Goal: Task Accomplishment & Management: Use online tool/utility

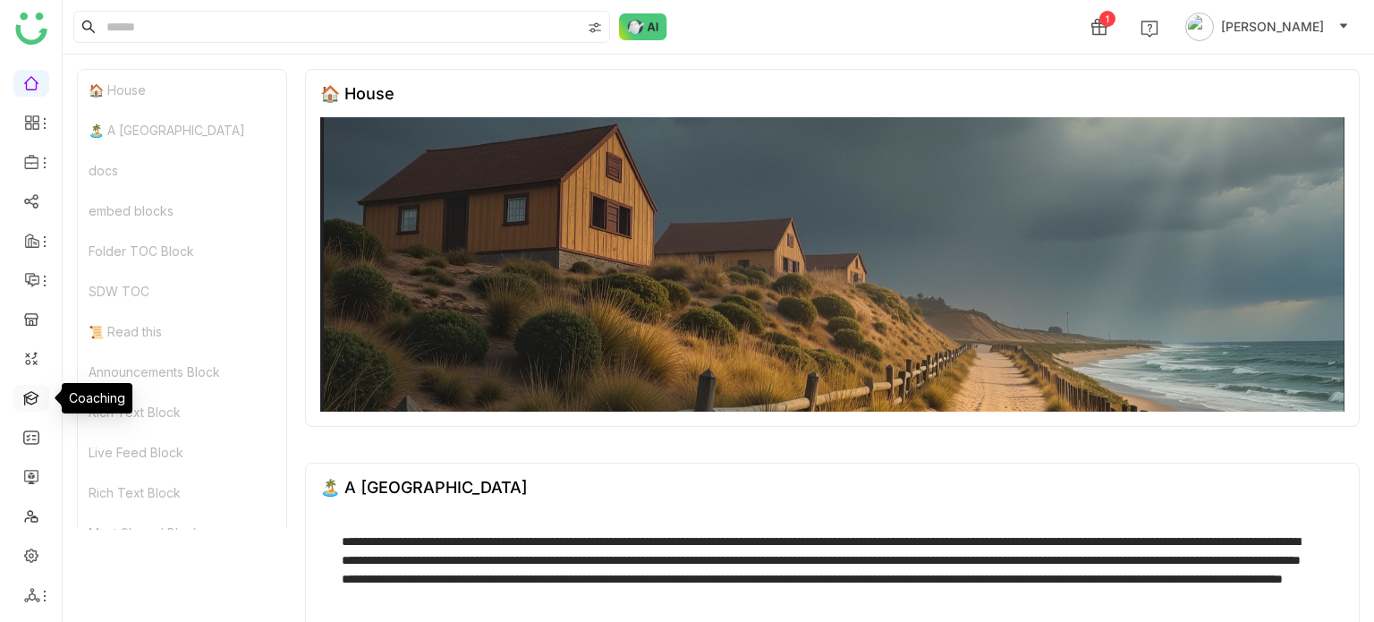
click at [32, 393] on link at bounding box center [31, 396] width 16 height 15
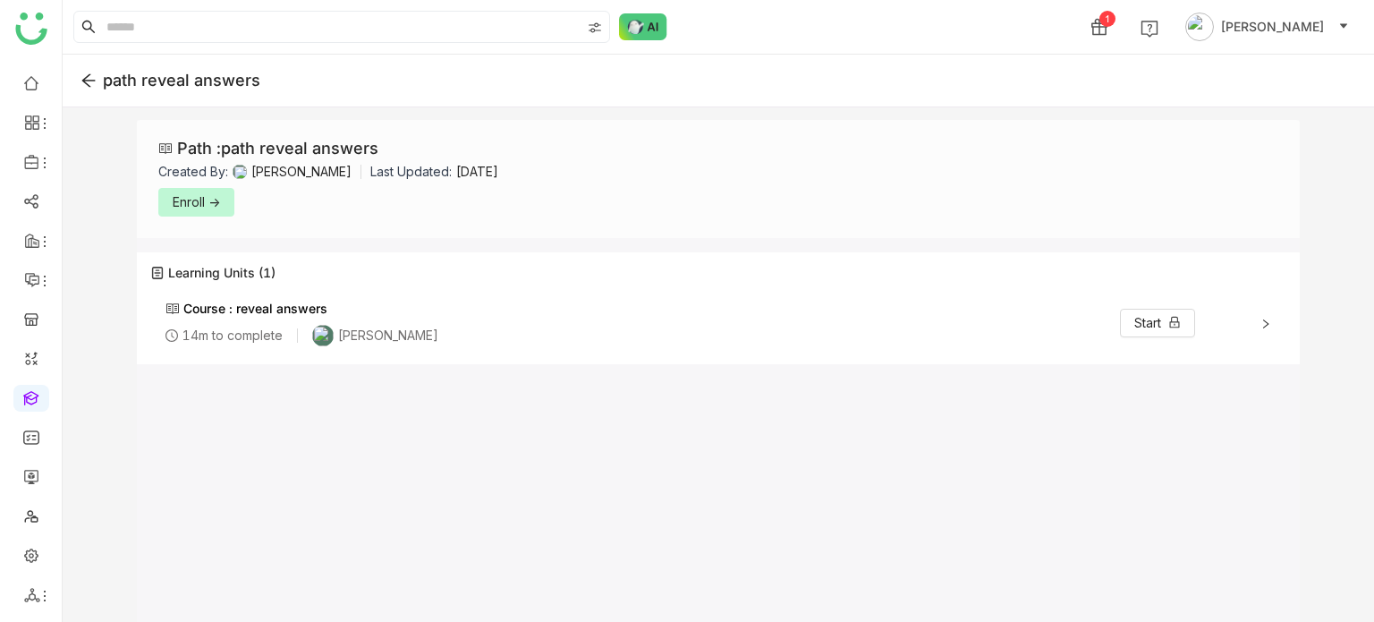
click at [202, 202] on span "Enroll ->" at bounding box center [196, 202] width 47 height 20
click at [202, 202] on span "Start ->" at bounding box center [194, 202] width 42 height 20
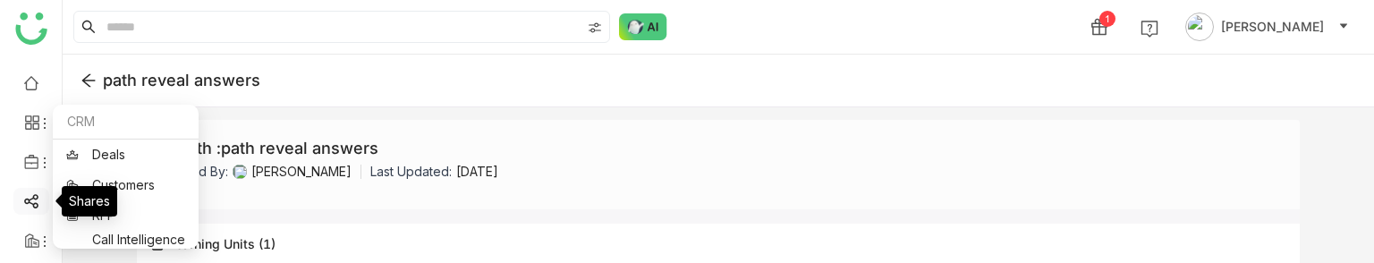
click at [32, 133] on link at bounding box center [31, 199] width 16 height 15
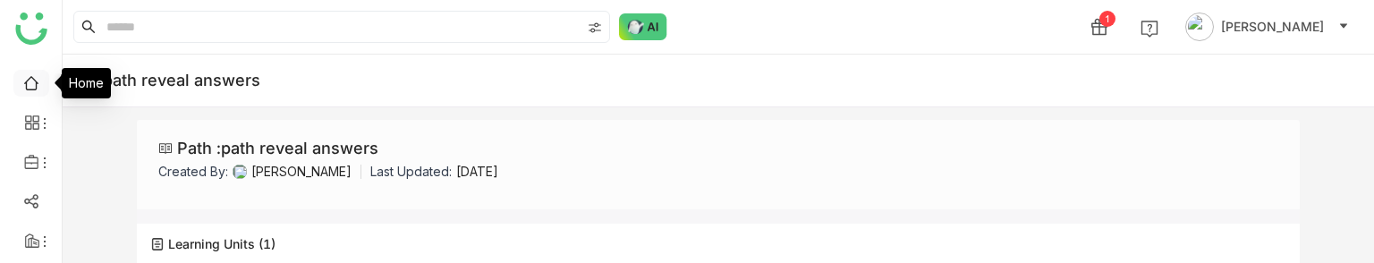
click at [25, 81] on link at bounding box center [31, 81] width 16 height 15
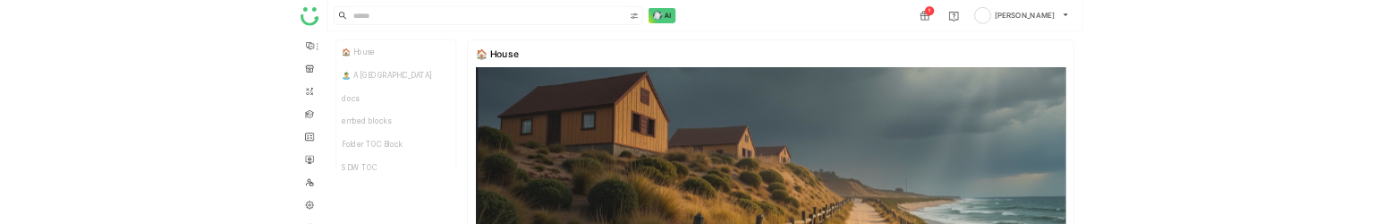
scroll to position [211, 0]
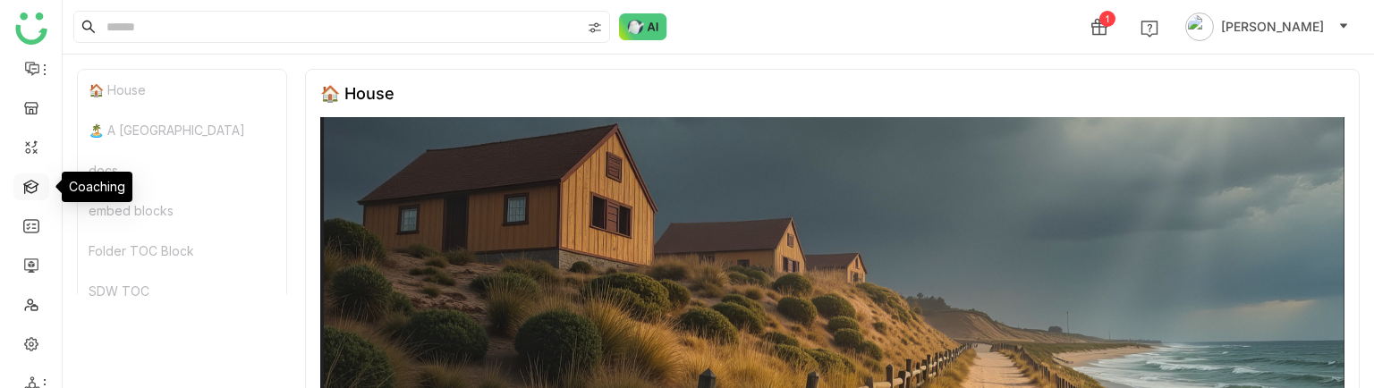
click at [39, 183] on link at bounding box center [31, 185] width 16 height 15
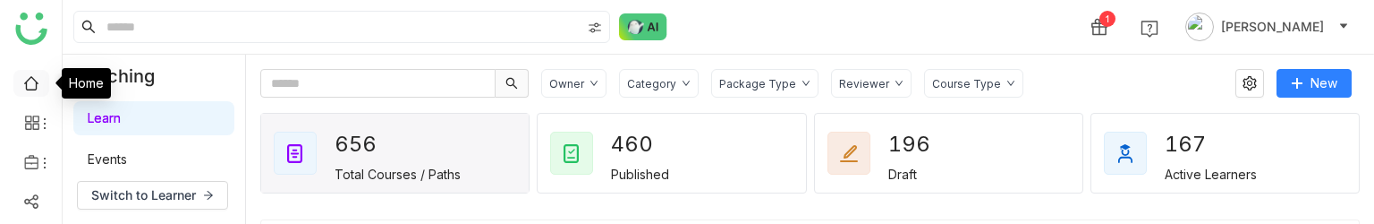
click at [35, 79] on link at bounding box center [31, 81] width 16 height 15
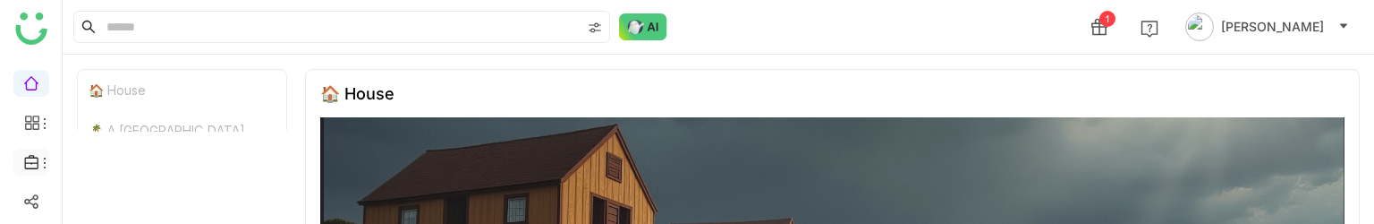
click at [32, 166] on icon at bounding box center [32, 162] width 16 height 16
click at [38, 162] on icon at bounding box center [45, 163] width 14 height 14
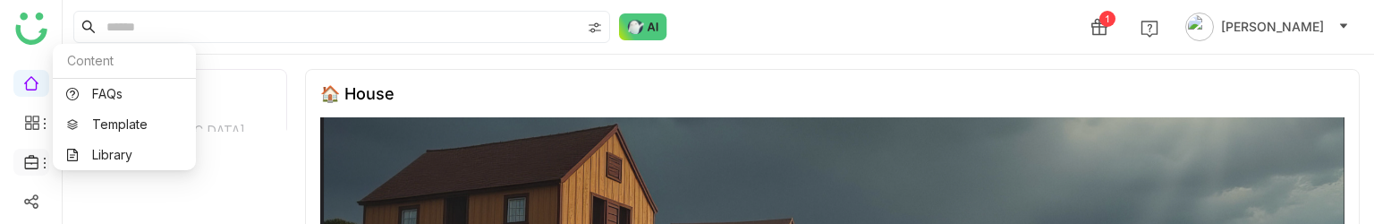
click at [35, 160] on icon at bounding box center [32, 162] width 16 height 16
click at [93, 149] on link "Library" at bounding box center [124, 155] width 116 height 13
click at [109, 153] on link "Library" at bounding box center [124, 155] width 116 height 13
click at [92, 157] on link "Library" at bounding box center [124, 155] width 116 height 13
click at [114, 149] on link "Library" at bounding box center [124, 155] width 116 height 13
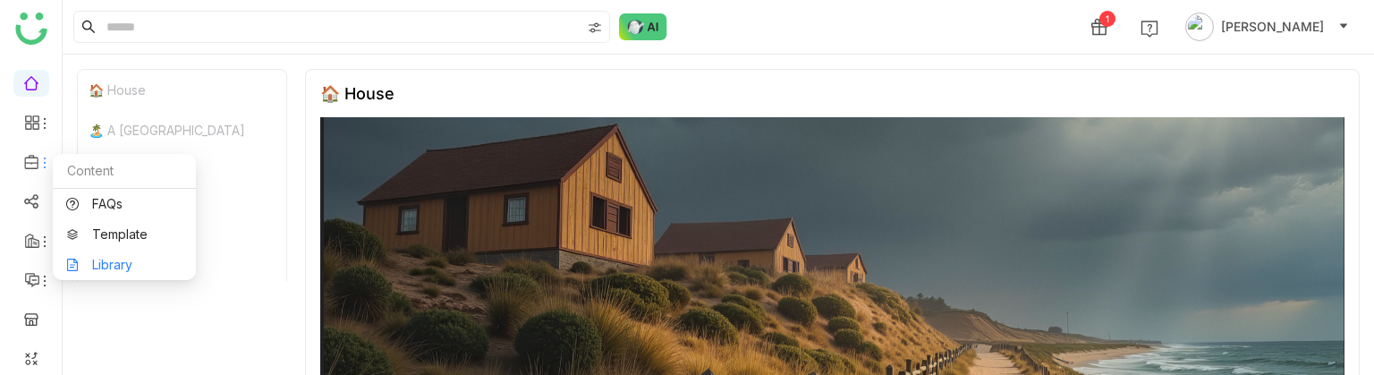
click at [115, 223] on link "Library" at bounding box center [124, 265] width 116 height 13
click at [98, 223] on link "Library" at bounding box center [124, 265] width 116 height 13
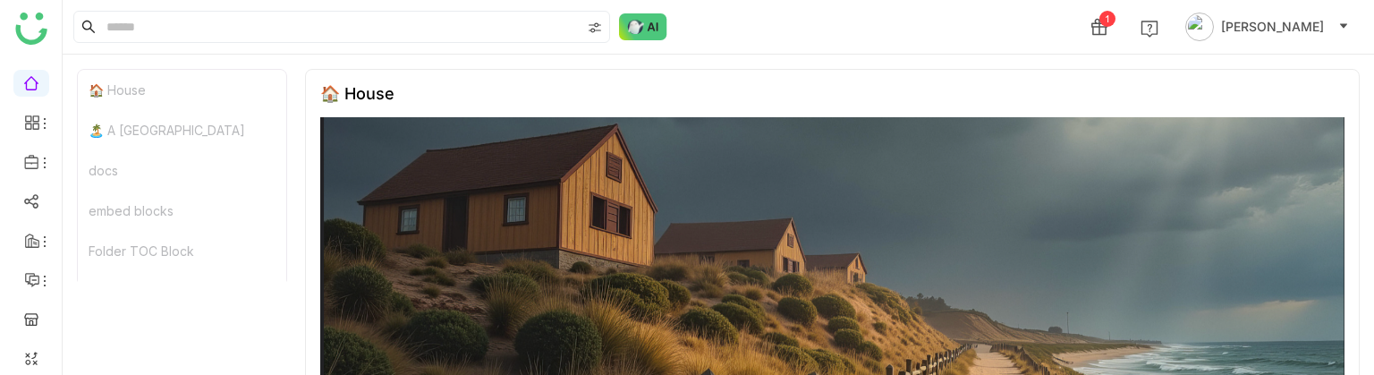
click at [830, 27] on div "1 Arif uddin" at bounding box center [719, 27] width 1312 height 54
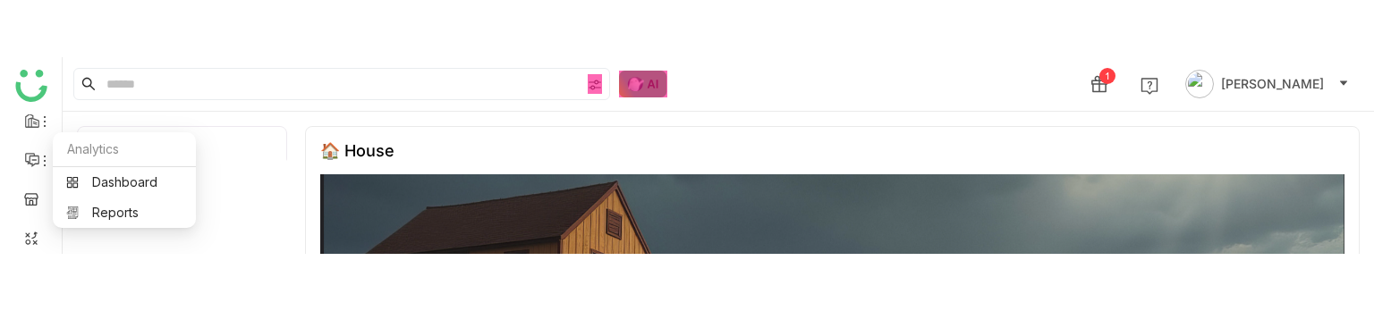
scroll to position [276, 0]
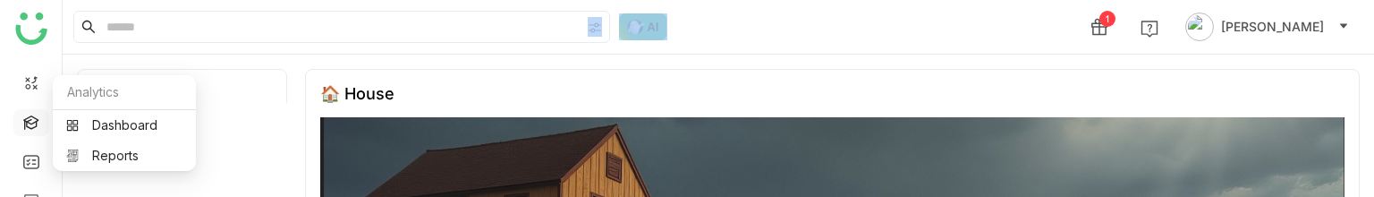
click at [39, 118] on link at bounding box center [31, 121] width 16 height 15
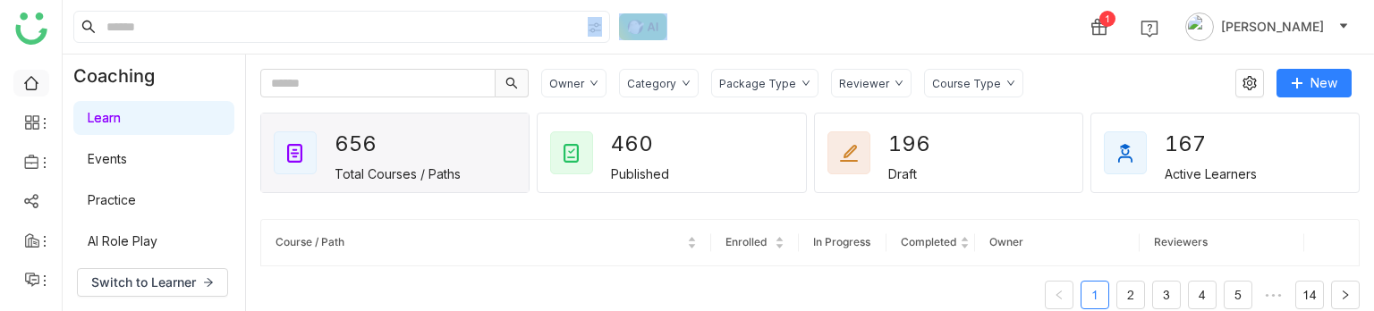
click at [36, 81] on link at bounding box center [31, 81] width 16 height 15
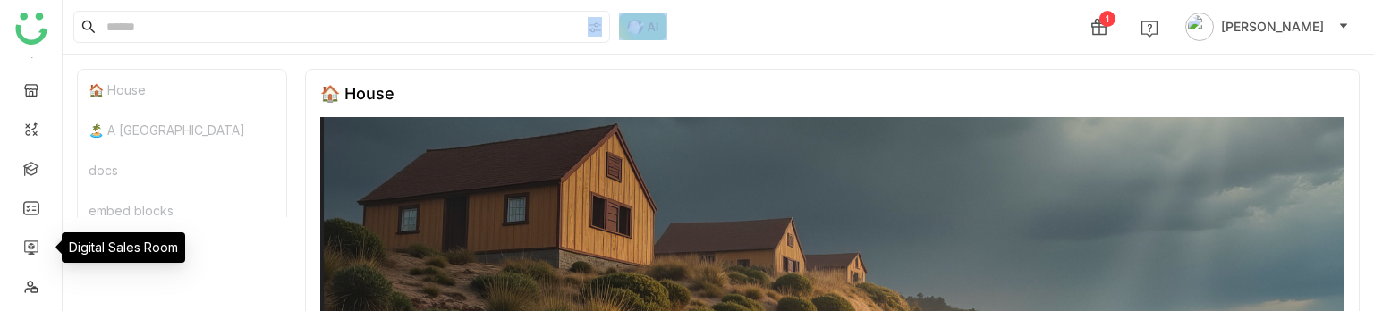
scroll to position [310, 0]
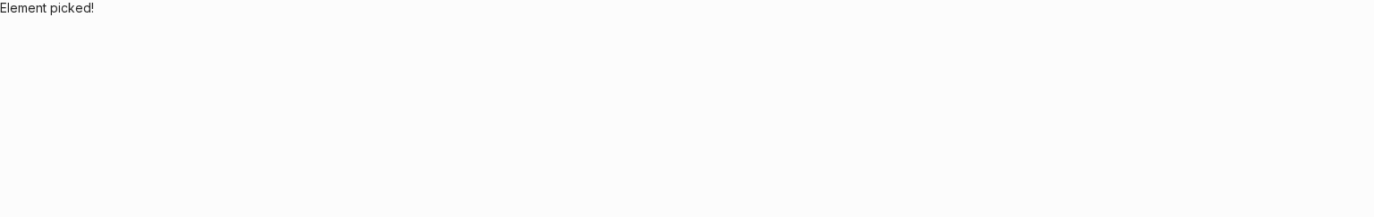
click at [675, 114] on body "Application Update Required We've recently updated our application and it looks…" at bounding box center [687, 108] width 1374 height 217
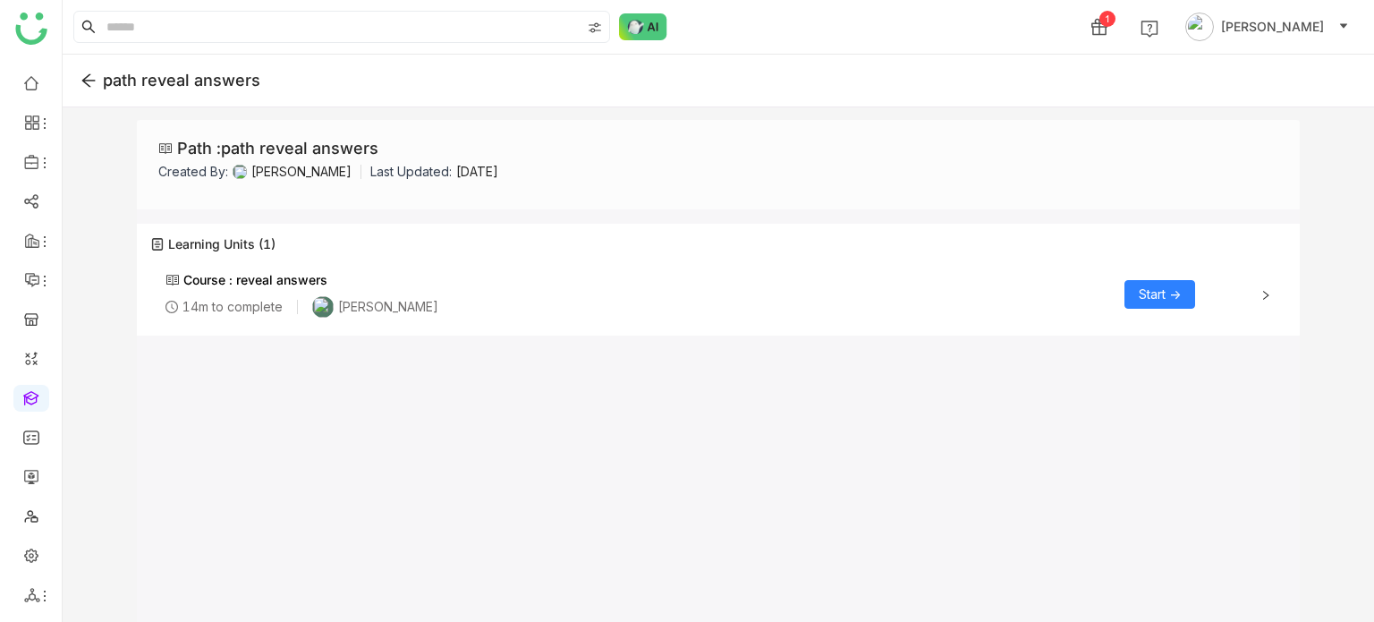
click at [1183, 300] on button "Start ->" at bounding box center [1160, 294] width 71 height 29
click at [1163, 299] on span "Start ->" at bounding box center [1160, 295] width 42 height 20
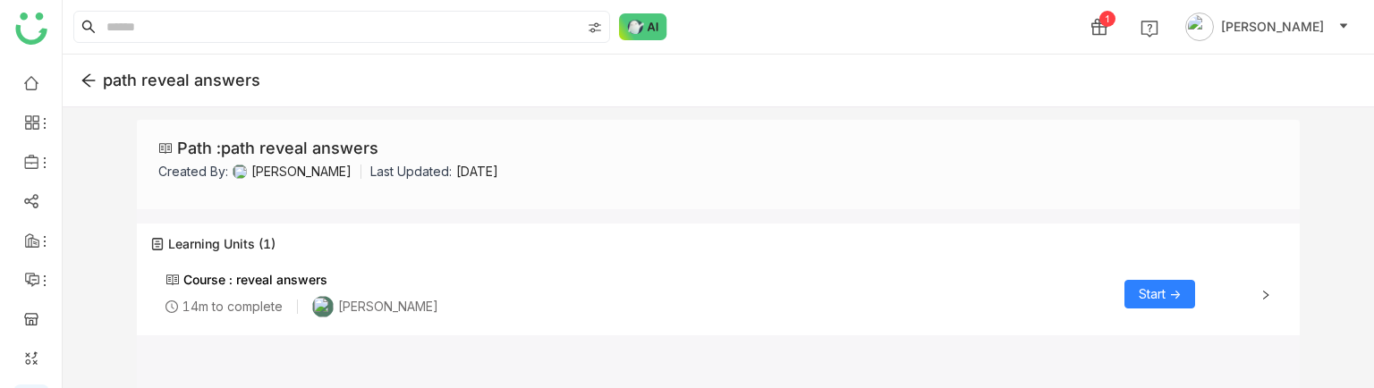
click at [1187, 291] on button "Start ->" at bounding box center [1160, 294] width 71 height 29
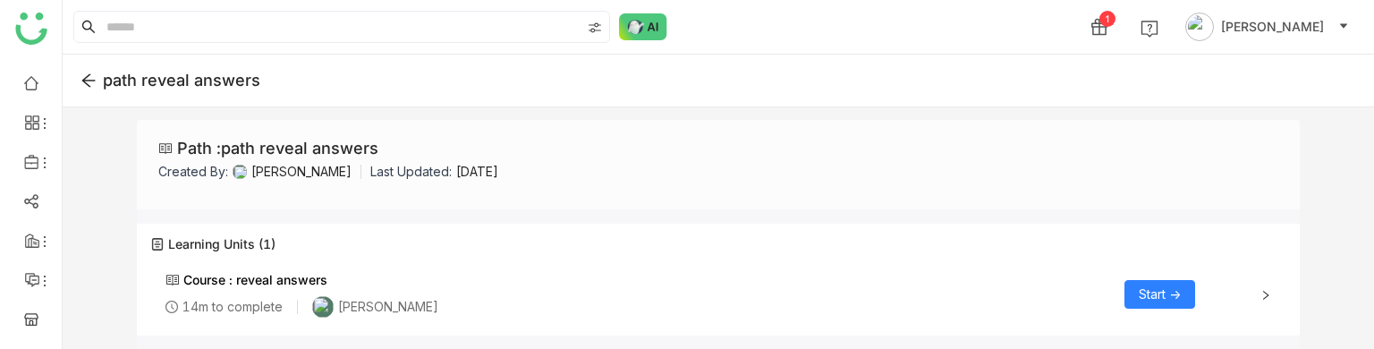
click at [1140, 298] on span "Start ->" at bounding box center [1160, 295] width 42 height 20
click at [1267, 303] on div "Course : reveal answers 14m to complete Uday Bhanu Start ->" at bounding box center [718, 295] width 1134 height 72
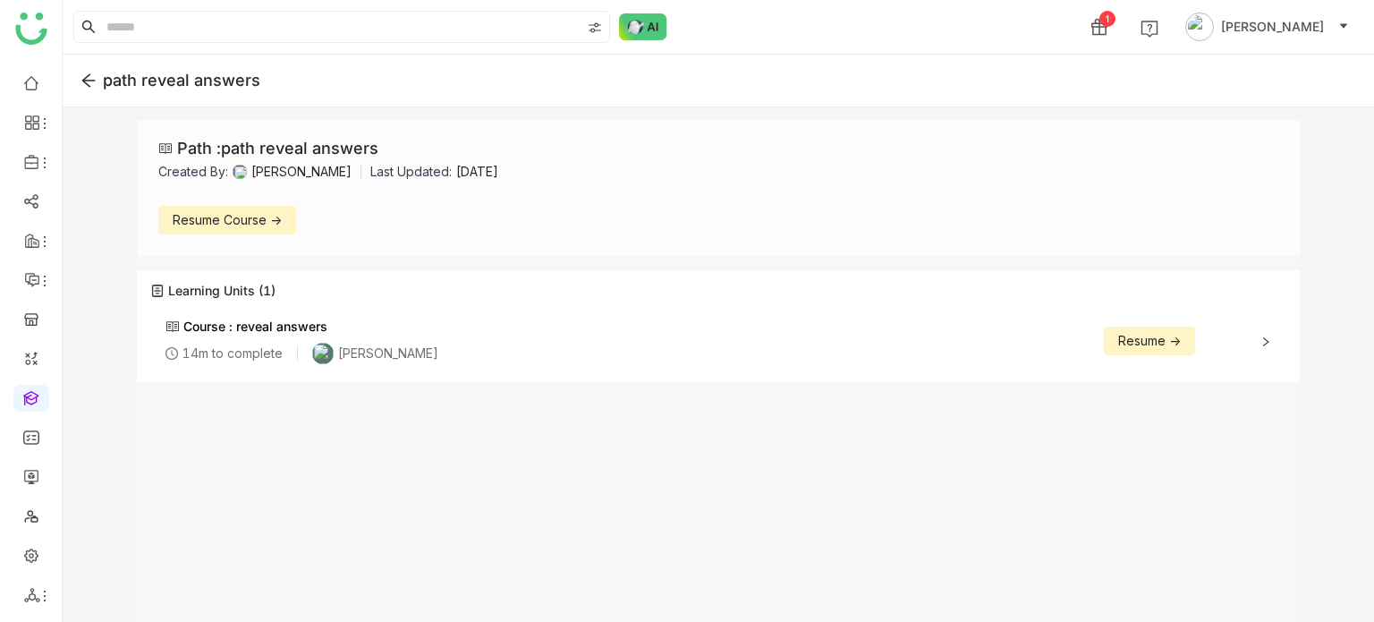
click at [273, 220] on span "Resume Course ->" at bounding box center [227, 220] width 109 height 20
click at [1163, 347] on span "Resume ->" at bounding box center [1149, 341] width 63 height 20
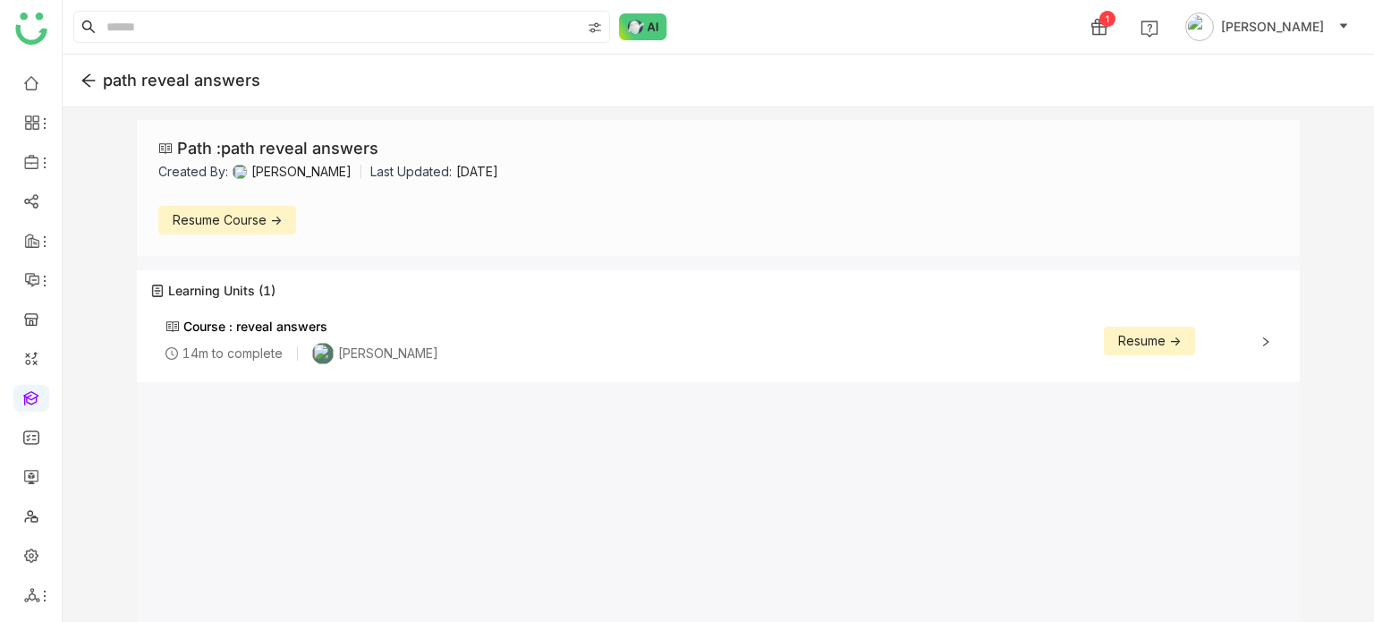
click at [1163, 347] on span "Resume ->" at bounding box center [1149, 341] width 63 height 20
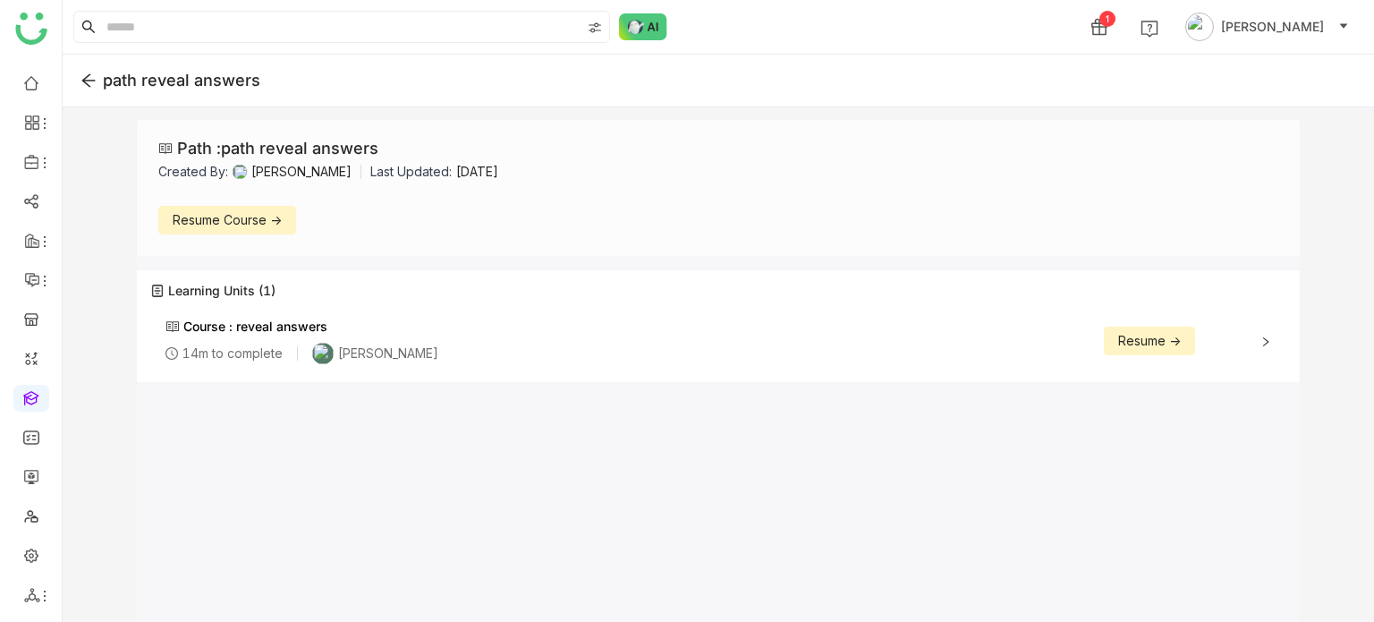
click at [1163, 347] on span "Resume ->" at bounding box center [1149, 341] width 63 height 20
click at [214, 226] on span "Resume Course ->" at bounding box center [227, 220] width 109 height 20
click at [1160, 322] on div "Resume ->" at bounding box center [1149, 340] width 91 height 47
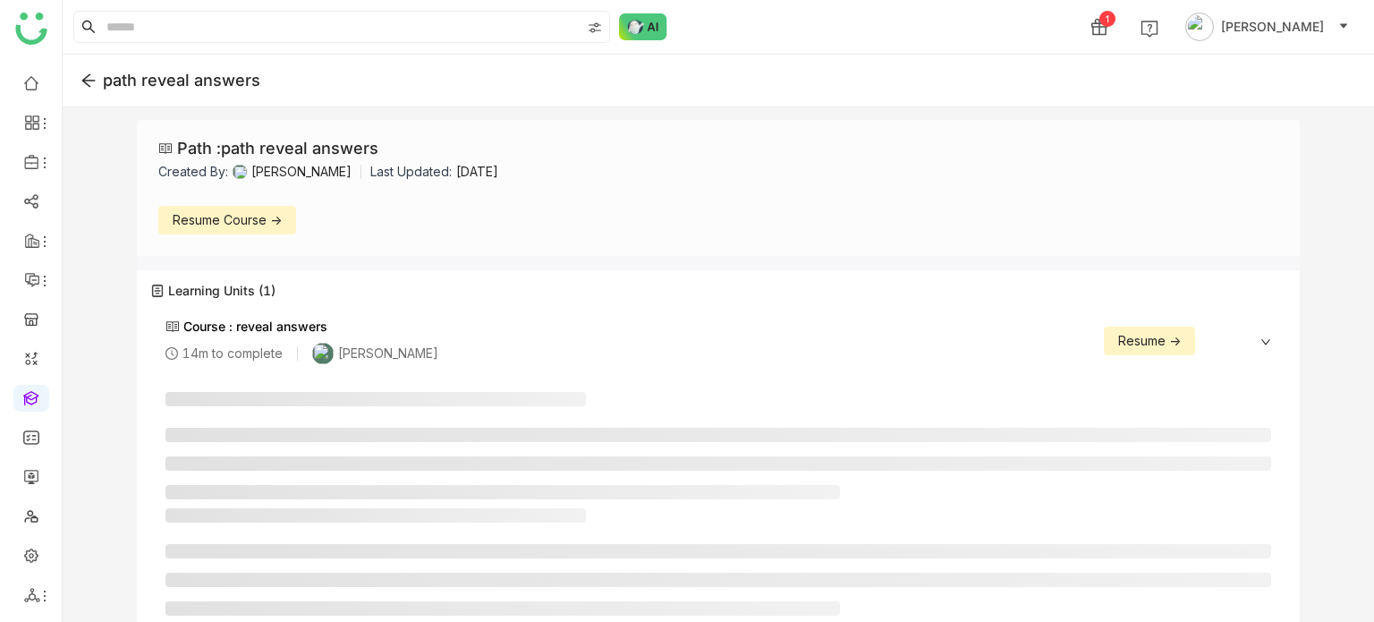
click at [1156, 336] on span "Resume ->" at bounding box center [1149, 341] width 63 height 20
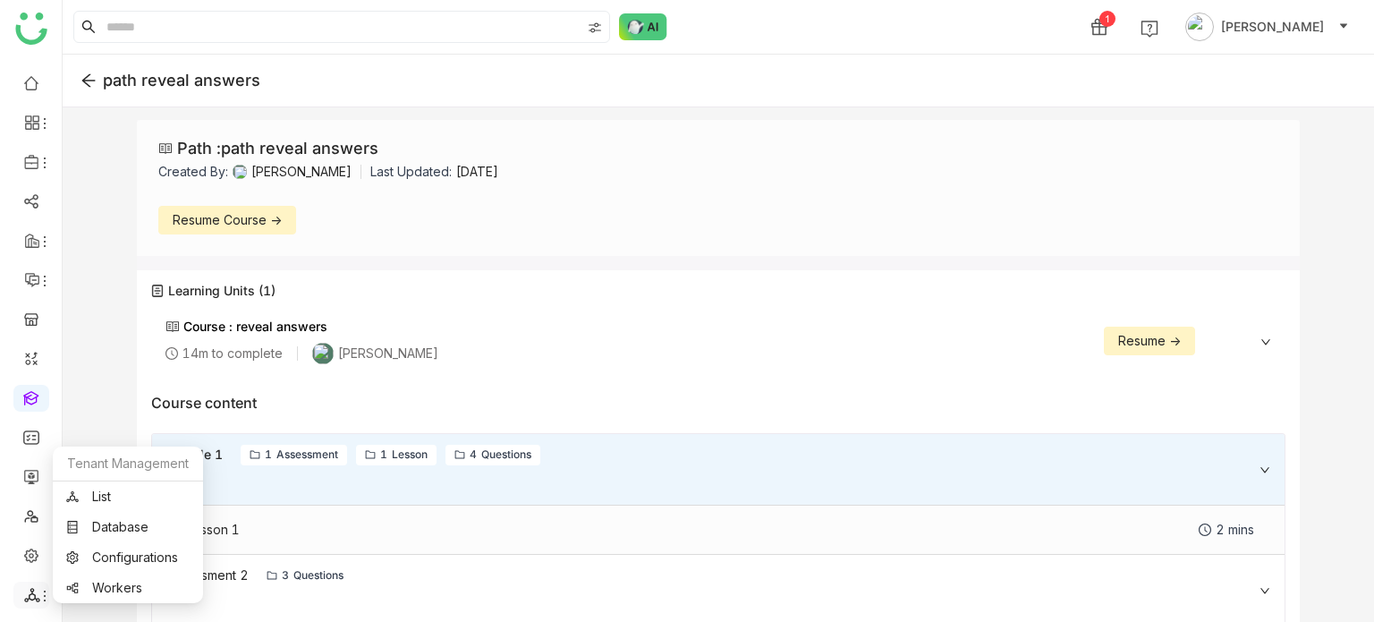
click at [38, 589] on icon at bounding box center [45, 596] width 14 height 14
click at [115, 499] on link "List" at bounding box center [127, 496] width 123 height 13
click at [34, 599] on icon at bounding box center [32, 595] width 16 height 16
click at [117, 498] on link "List" at bounding box center [127, 496] width 123 height 13
click at [106, 490] on link "List" at bounding box center [127, 496] width 123 height 13
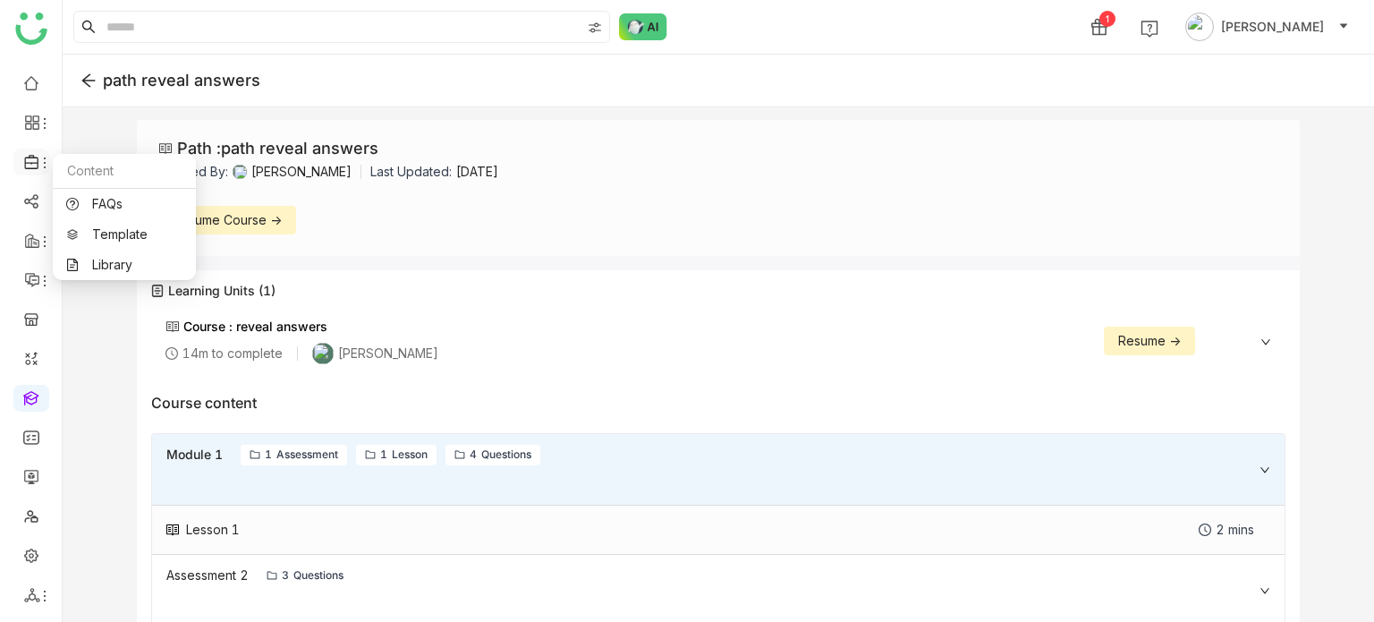
click at [39, 168] on icon at bounding box center [45, 163] width 14 height 14
click at [89, 260] on link "Library" at bounding box center [124, 265] width 116 height 13
click at [30, 167] on icon at bounding box center [32, 162] width 16 height 16
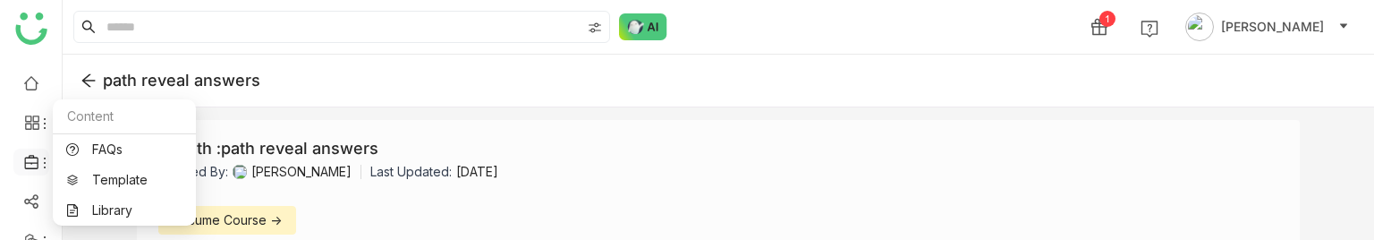
click at [36, 162] on icon at bounding box center [32, 162] width 16 height 16
click at [90, 205] on link "Library" at bounding box center [124, 210] width 116 height 13
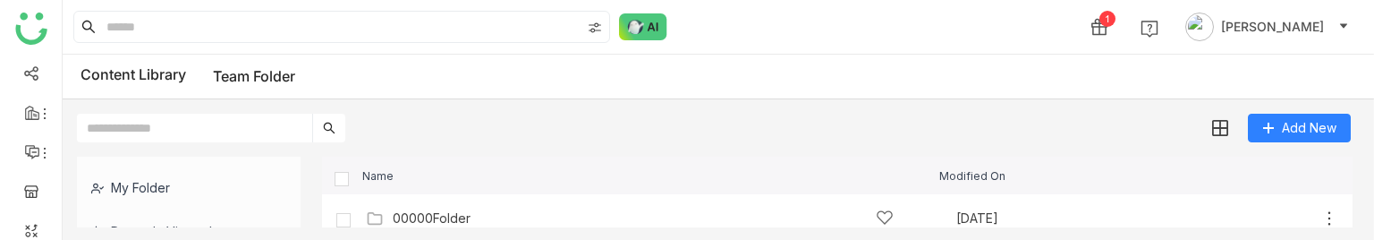
scroll to position [381, 0]
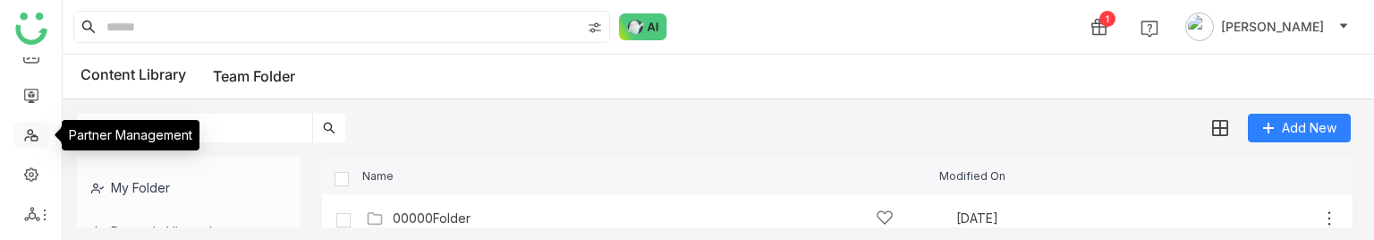
click at [38, 132] on link at bounding box center [31, 133] width 16 height 15
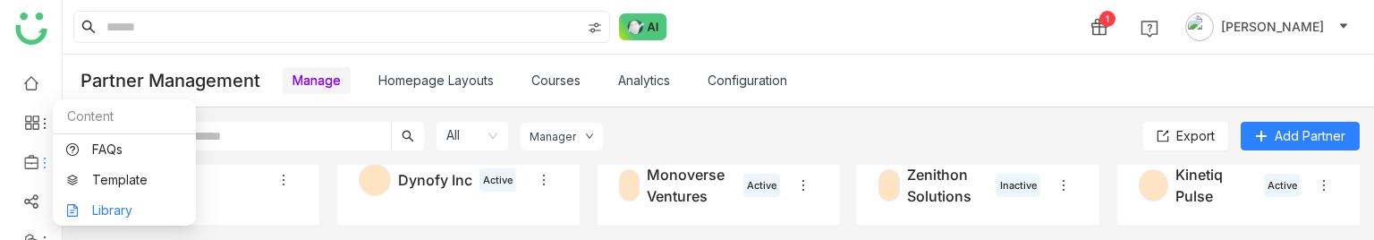
click at [128, 217] on link "Library" at bounding box center [124, 210] width 116 height 13
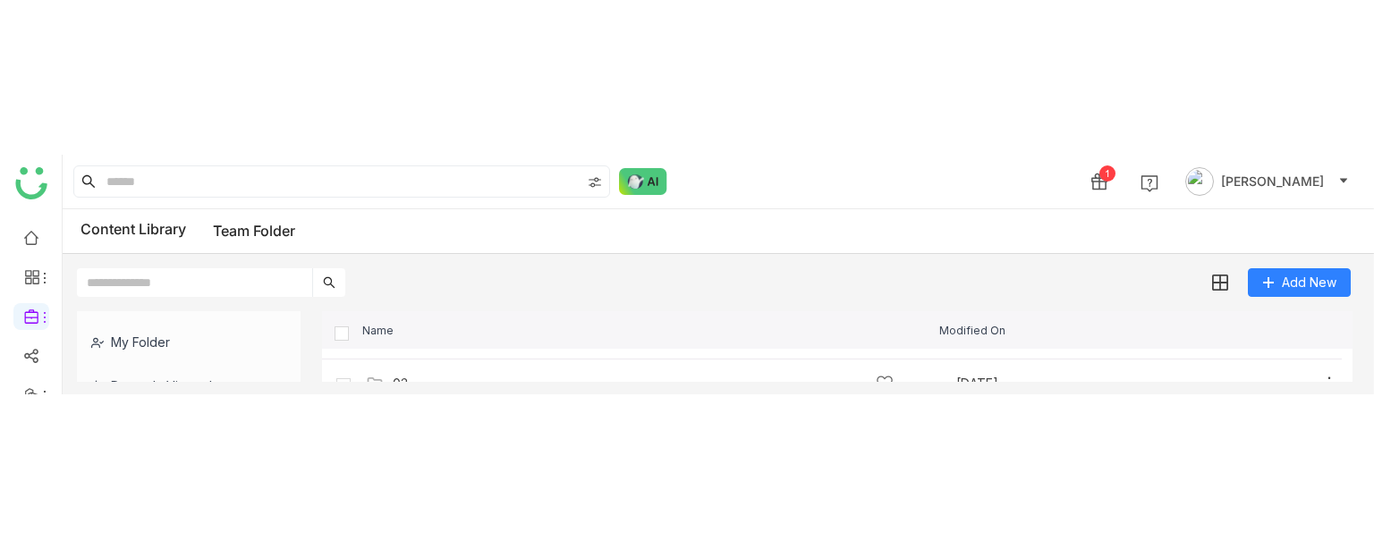
scroll to position [189, 0]
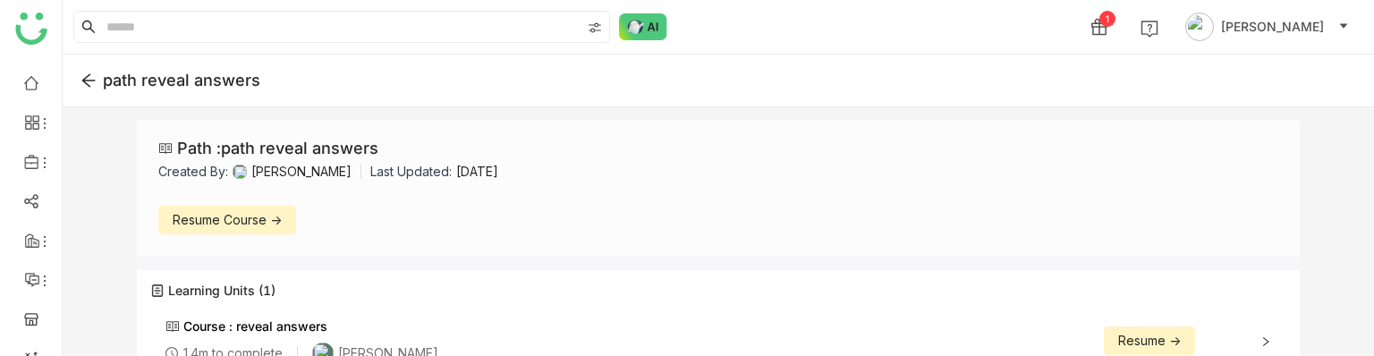
click at [247, 223] on span "Resume Course ->" at bounding box center [227, 220] width 109 height 20
click at [1168, 341] on span "Resume ->" at bounding box center [1149, 341] width 63 height 20
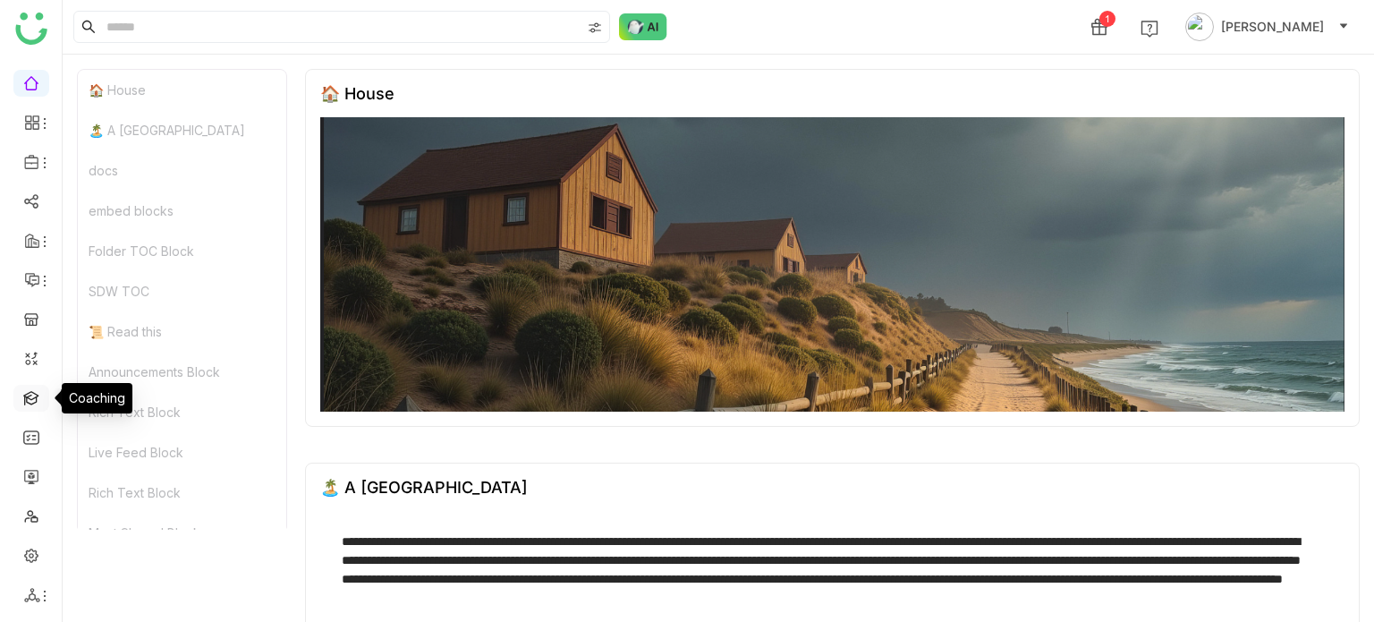
click at [38, 399] on link at bounding box center [31, 396] width 16 height 15
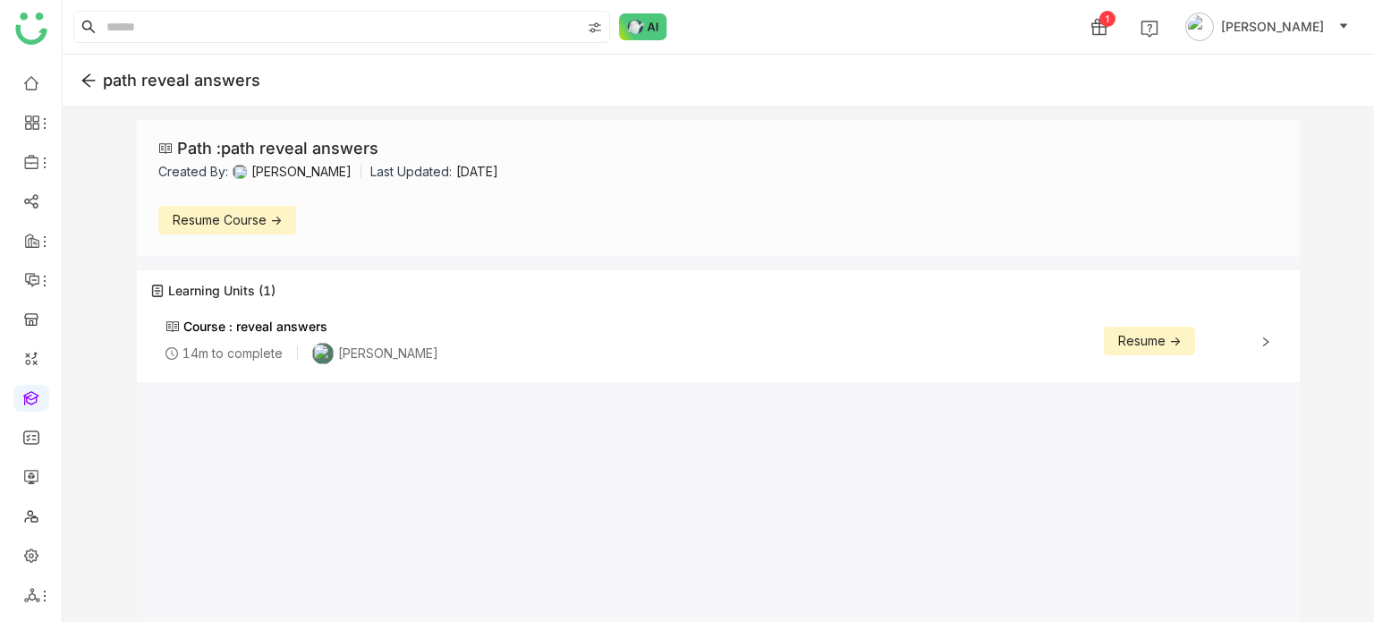
click at [273, 228] on span "Resume Course ->" at bounding box center [227, 220] width 109 height 20
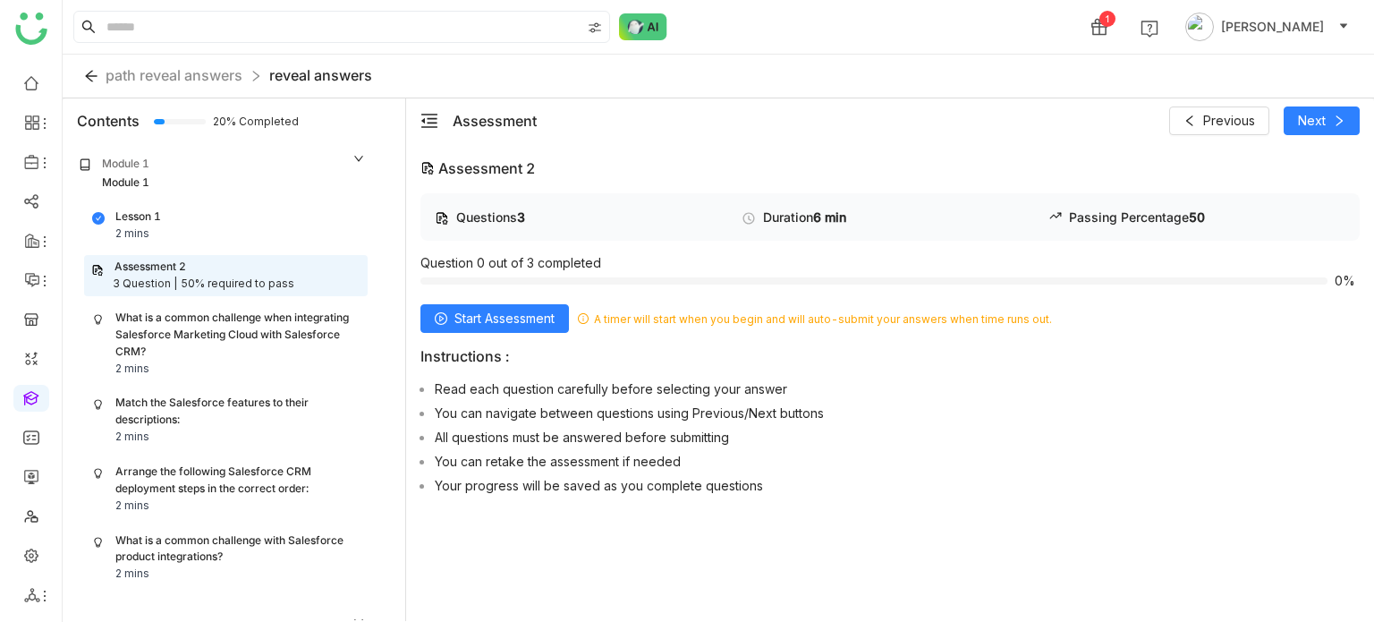
scroll to position [111, 0]
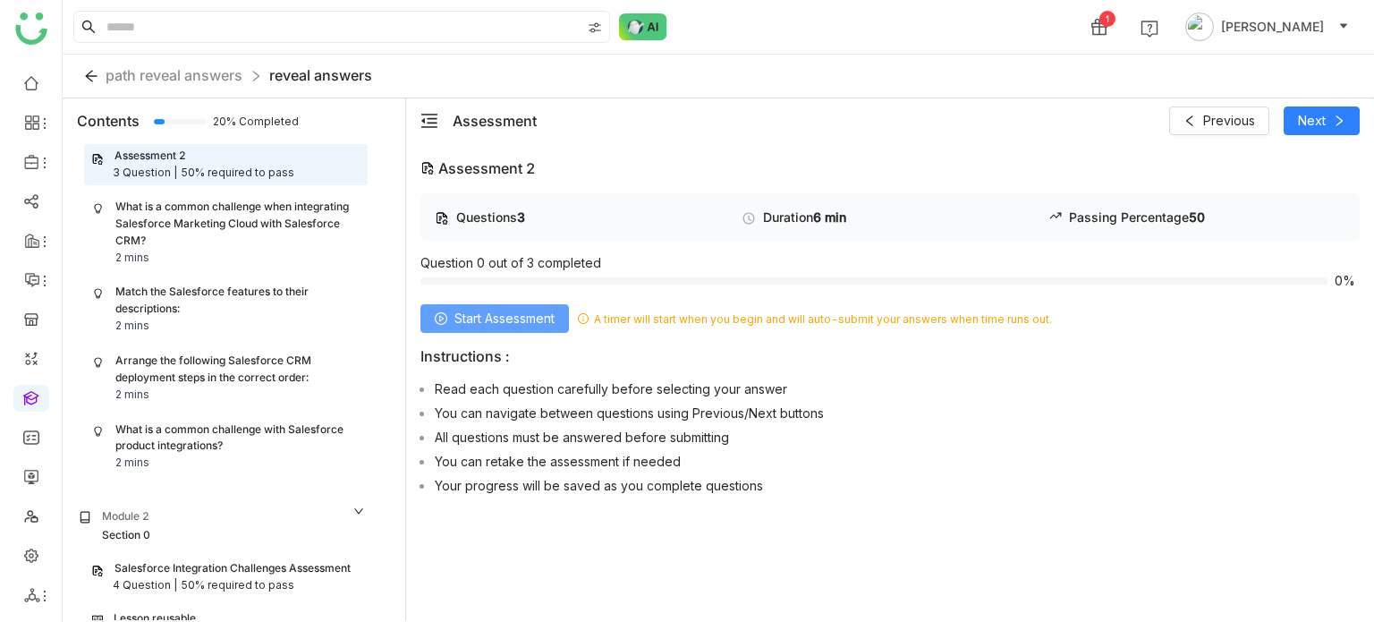
click at [552, 325] on span "Start Assessment" at bounding box center [505, 319] width 100 height 20
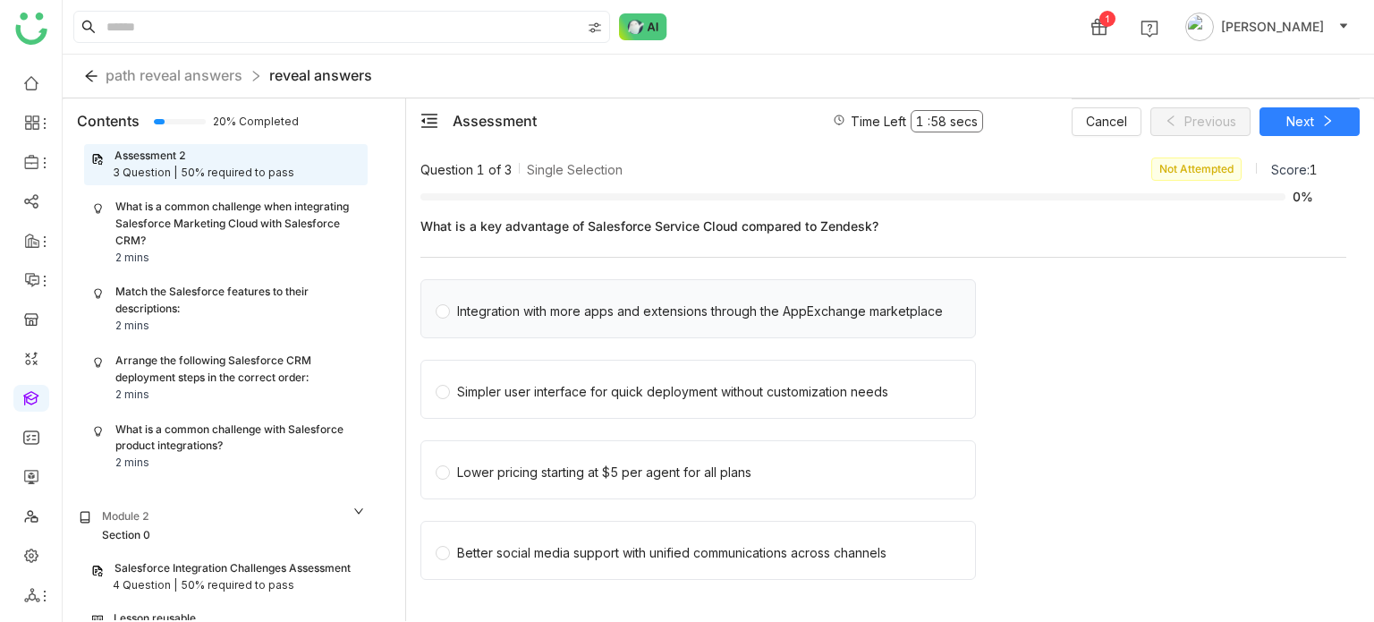
click at [630, 318] on div "Integration with more apps and extensions through the AppExchange marketplace" at bounding box center [700, 312] width 486 height 20
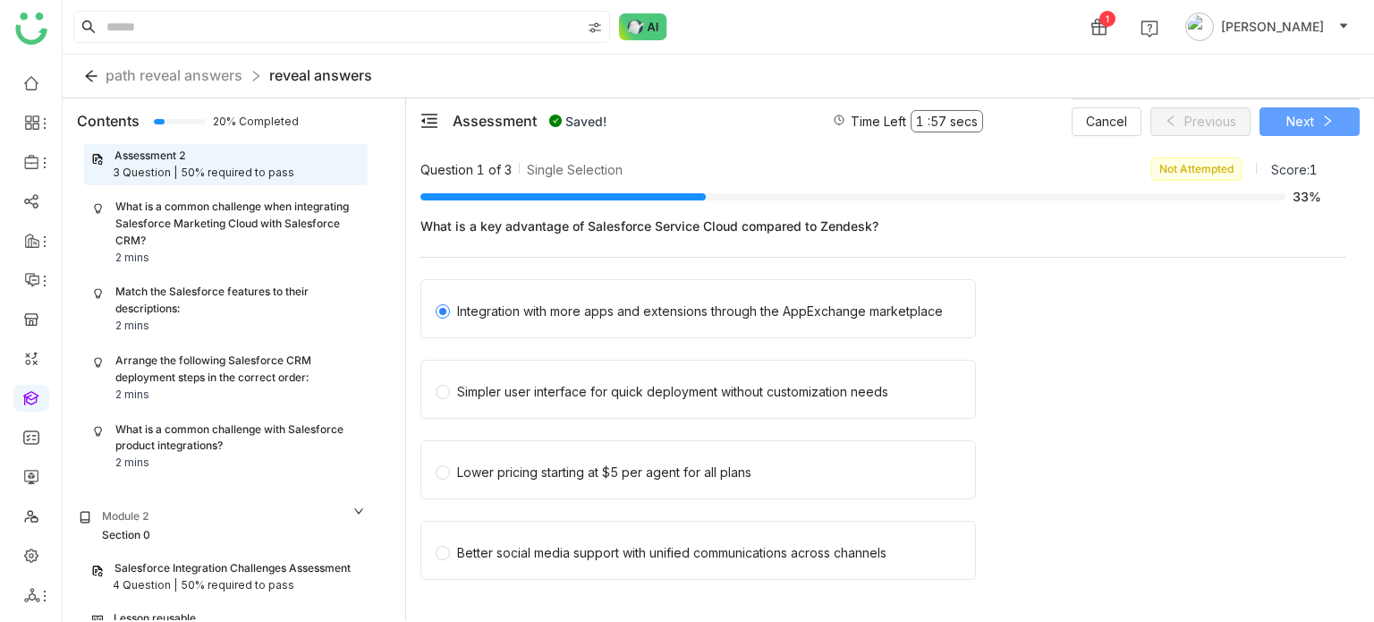
click at [1338, 126] on button "Next" at bounding box center [1310, 121] width 100 height 29
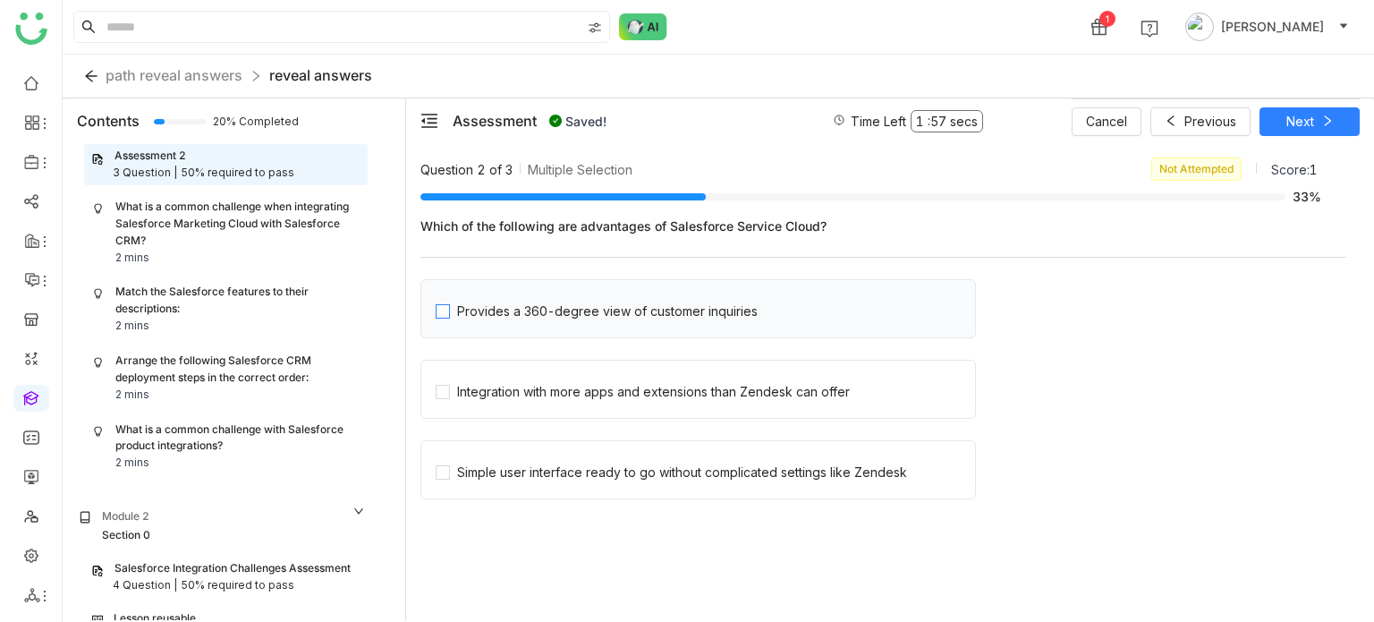
click at [539, 316] on div "Provides a 360-degree view of customer inquiries" at bounding box center [607, 312] width 301 height 20
click at [544, 381] on span "Integration with more apps and extensions than Zendesk can offer" at bounding box center [653, 389] width 407 height 25
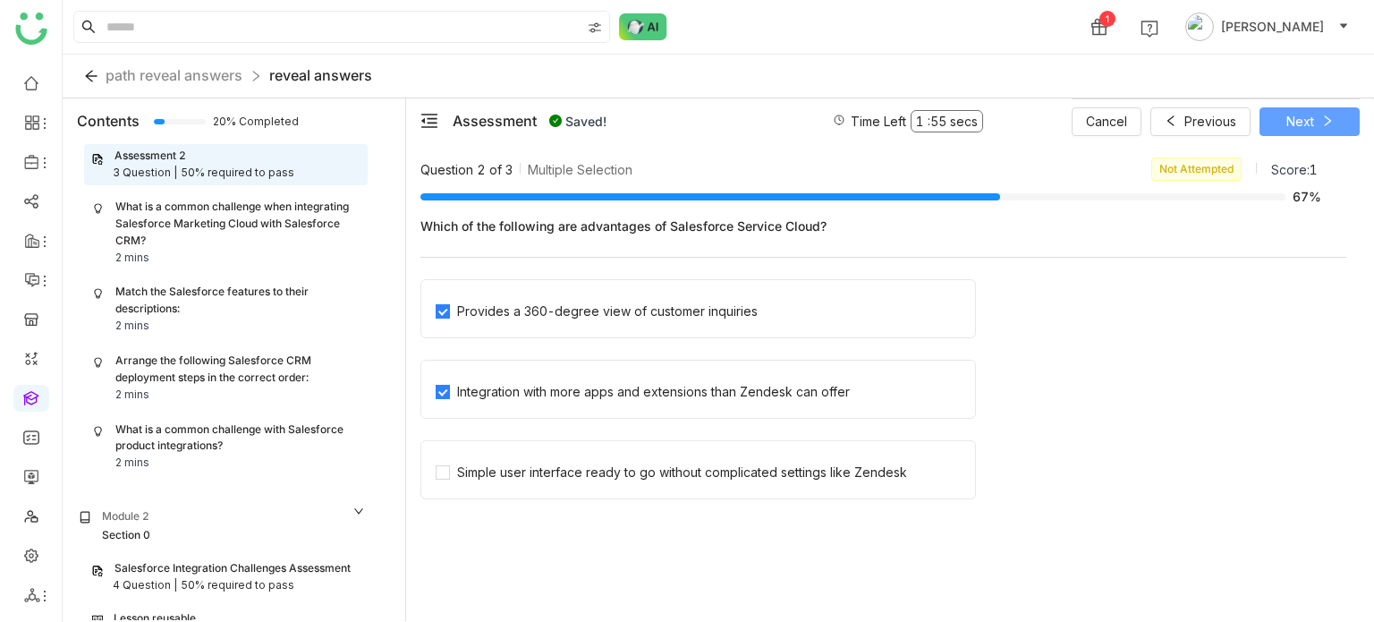
click at [1294, 113] on span "Next" at bounding box center [1301, 122] width 28 height 20
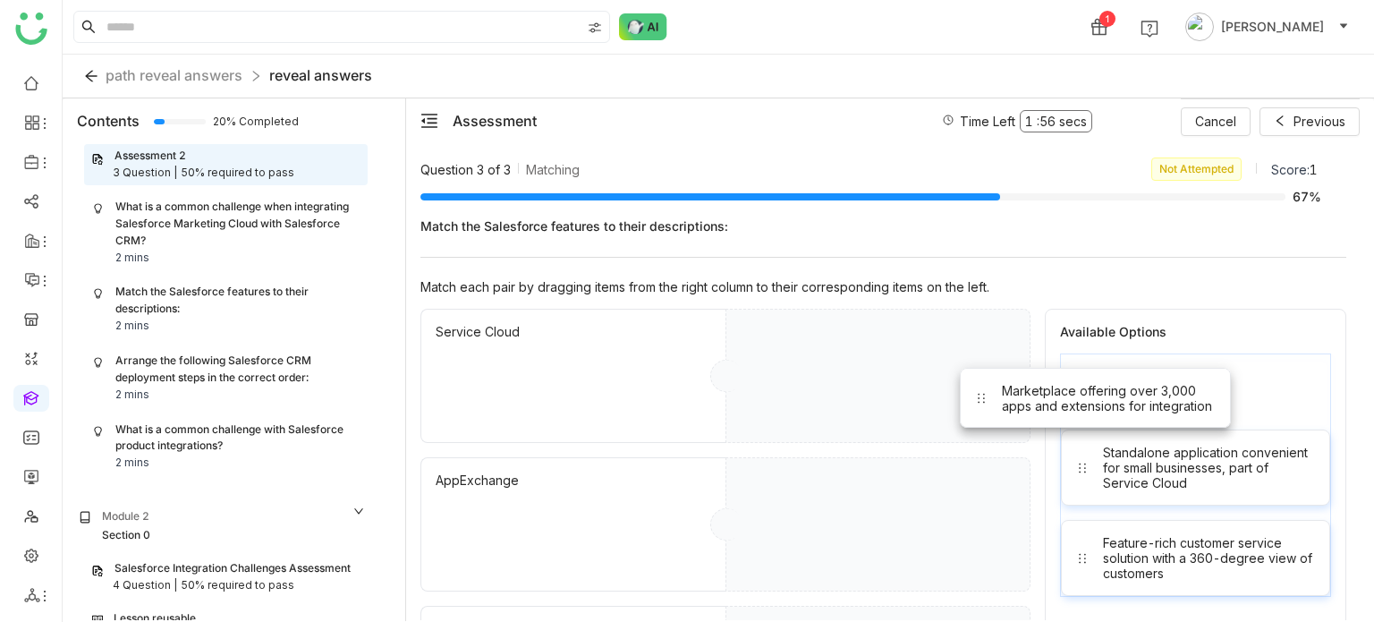
drag, startPoint x: 1151, startPoint y: 386, endPoint x: 888, endPoint y: 412, distance: 264.3
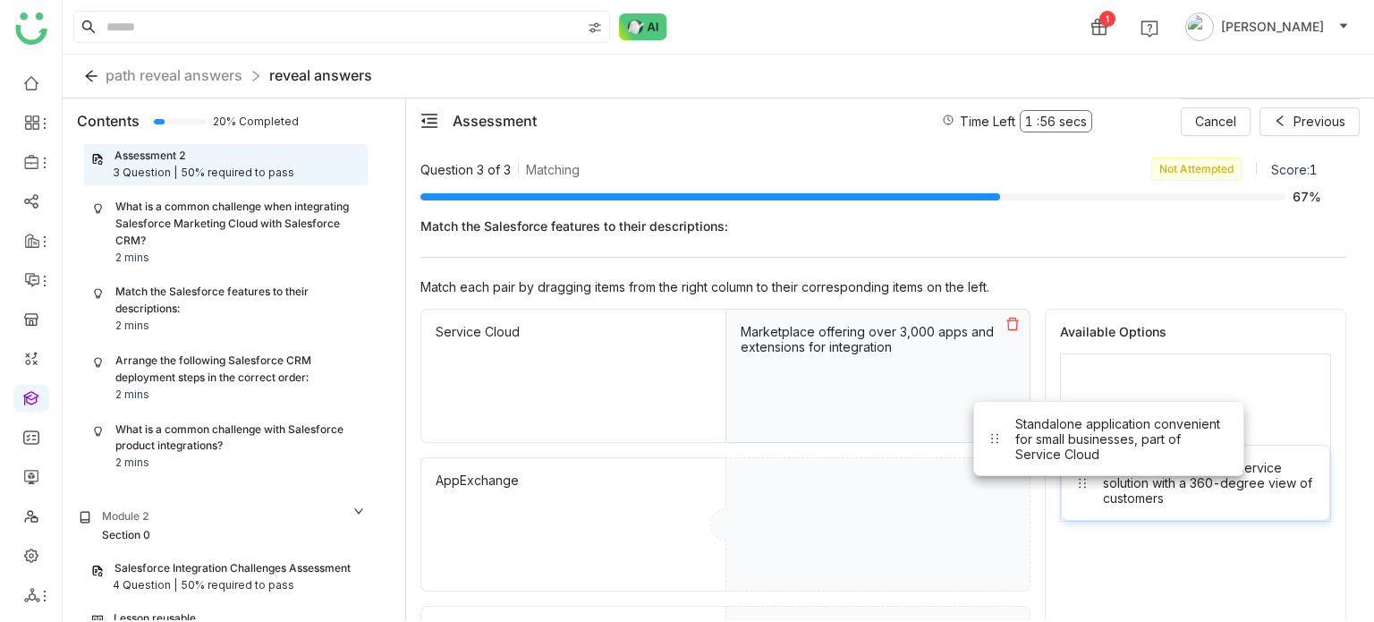
drag, startPoint x: 1143, startPoint y: 372, endPoint x: 865, endPoint y: 514, distance: 311.7
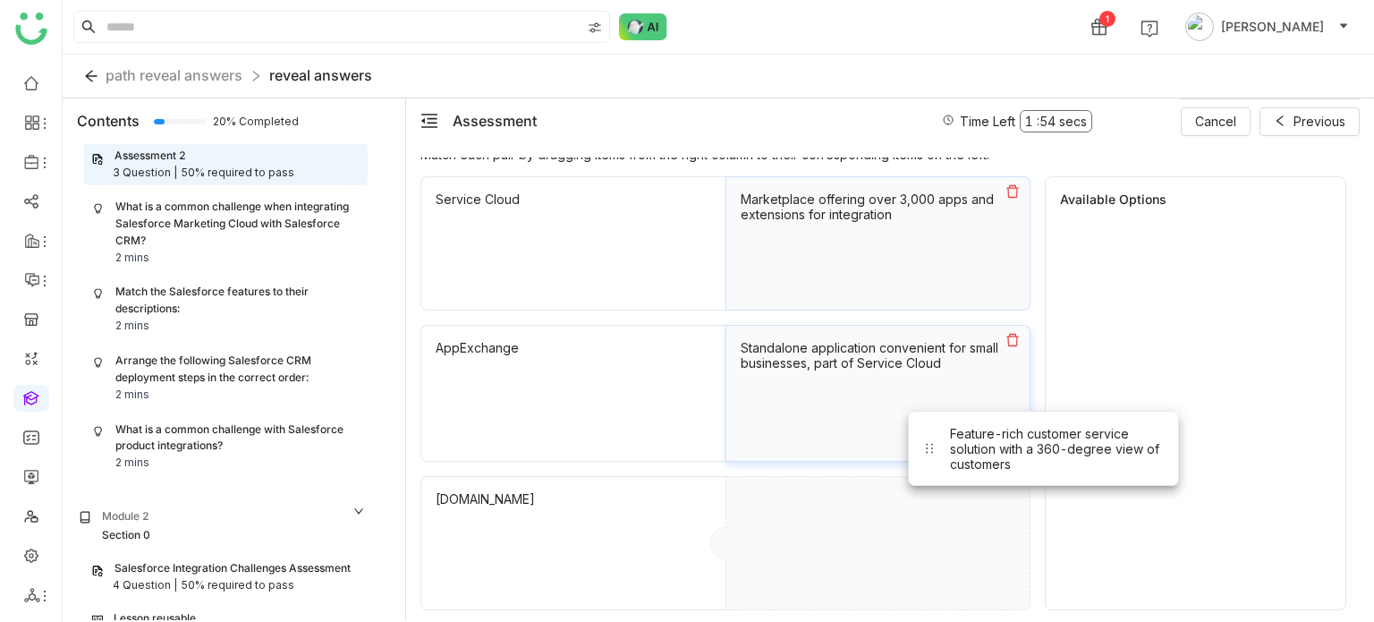
drag, startPoint x: 1160, startPoint y: 262, endPoint x: 855, endPoint y: 613, distance: 464.3
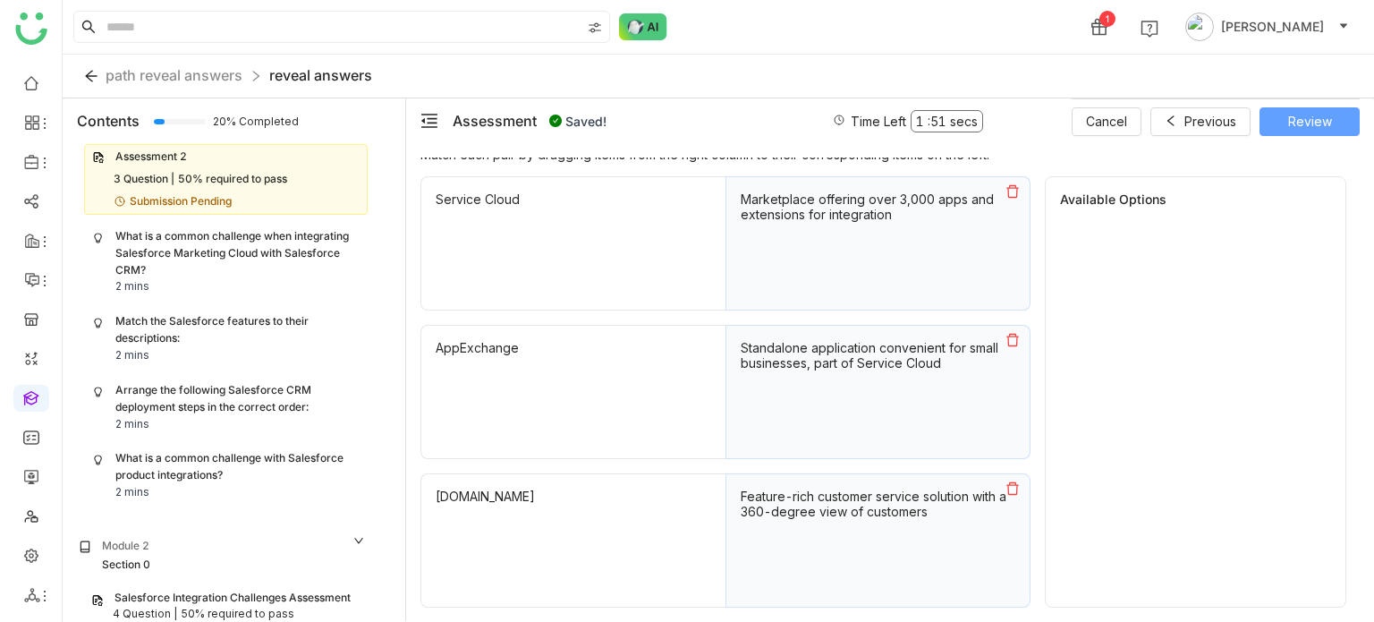
click at [1300, 124] on span "Review" at bounding box center [1310, 122] width 44 height 20
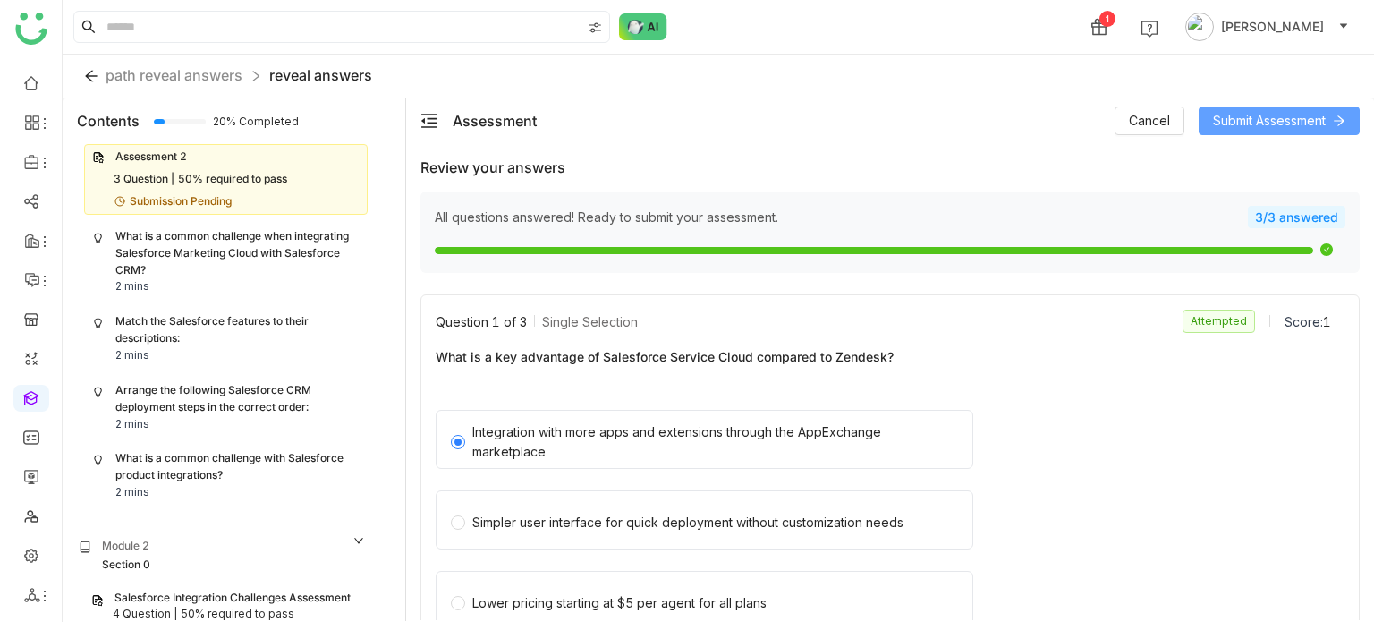
click at [1300, 124] on span "Submit Assessment" at bounding box center [1269, 121] width 113 height 20
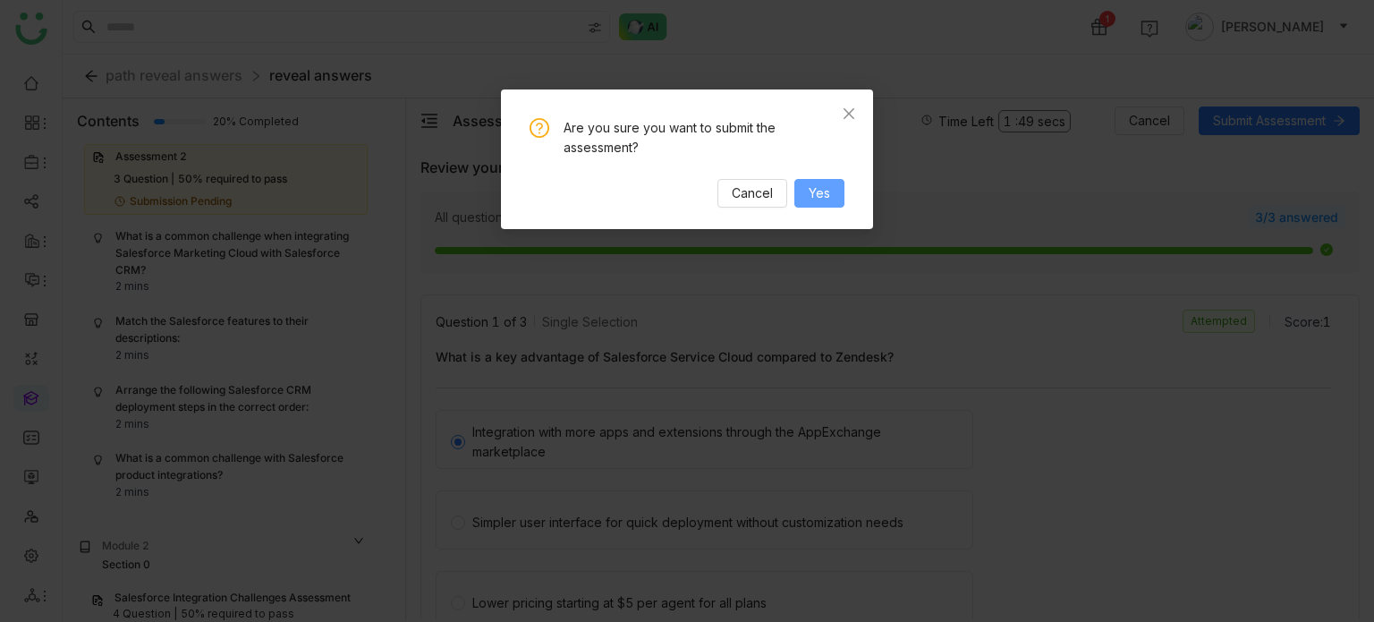
click at [820, 183] on span "Yes" at bounding box center [819, 193] width 21 height 20
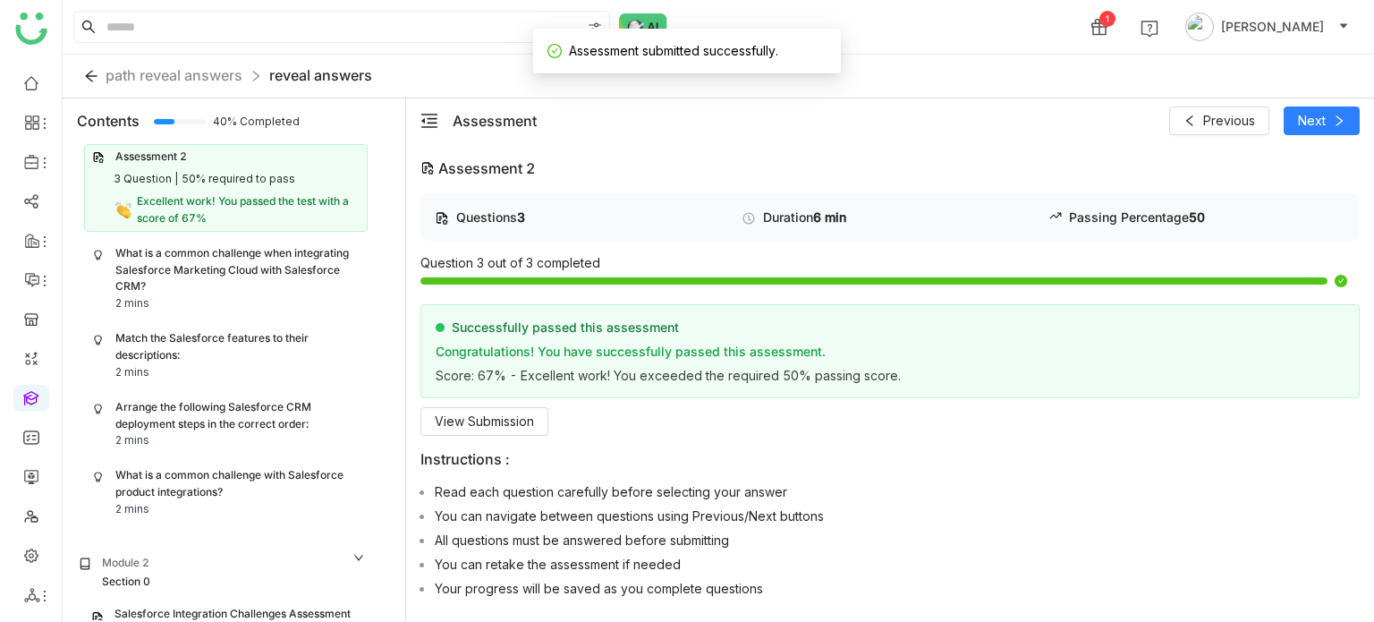
click at [264, 267] on div "What is a common challenge when integrating Salesforce Marketing Cloud with Sal…" at bounding box center [237, 270] width 244 height 51
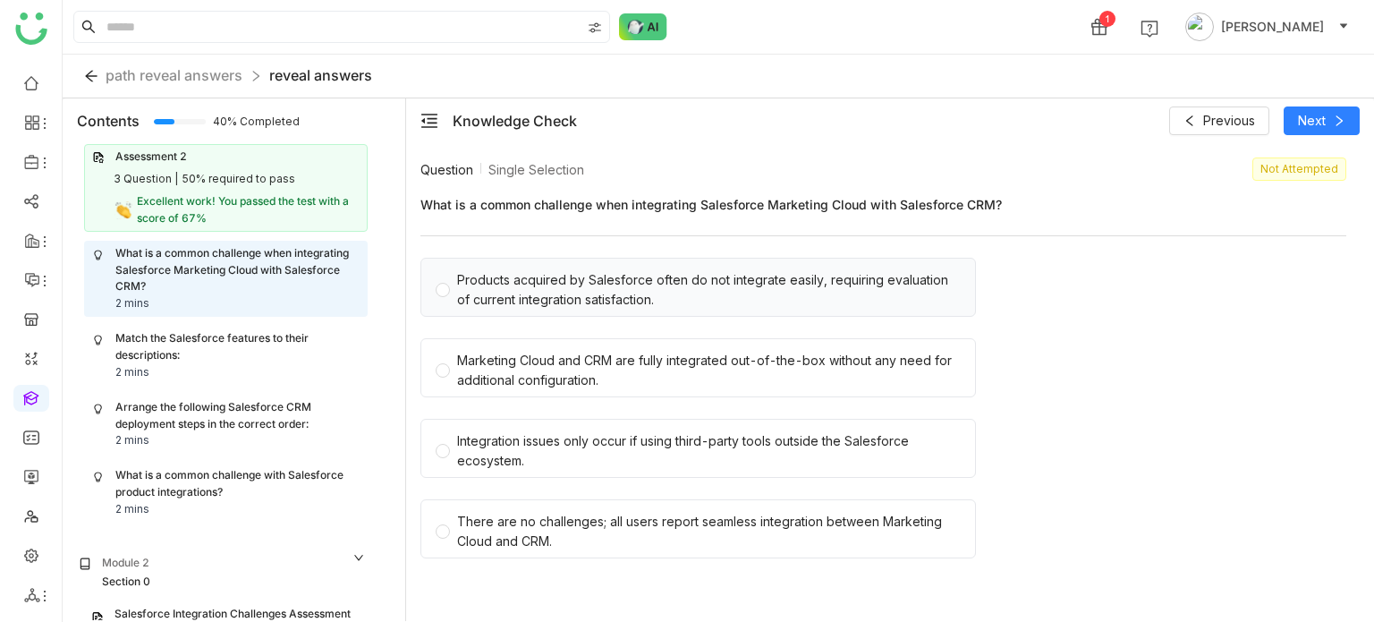
click at [620, 294] on div "Products acquired by Salesforce often do not integrate easily, requiring evalua…" at bounding box center [709, 289] width 504 height 39
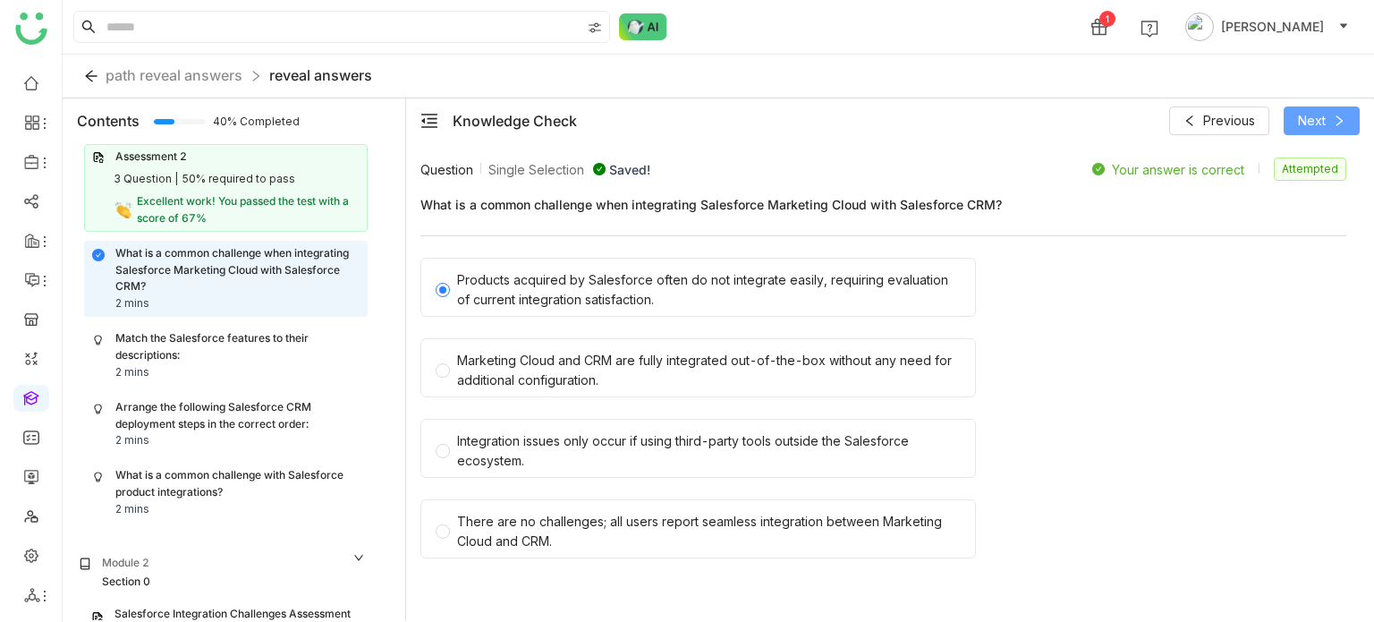
click at [1328, 120] on button "Next" at bounding box center [1322, 120] width 76 height 29
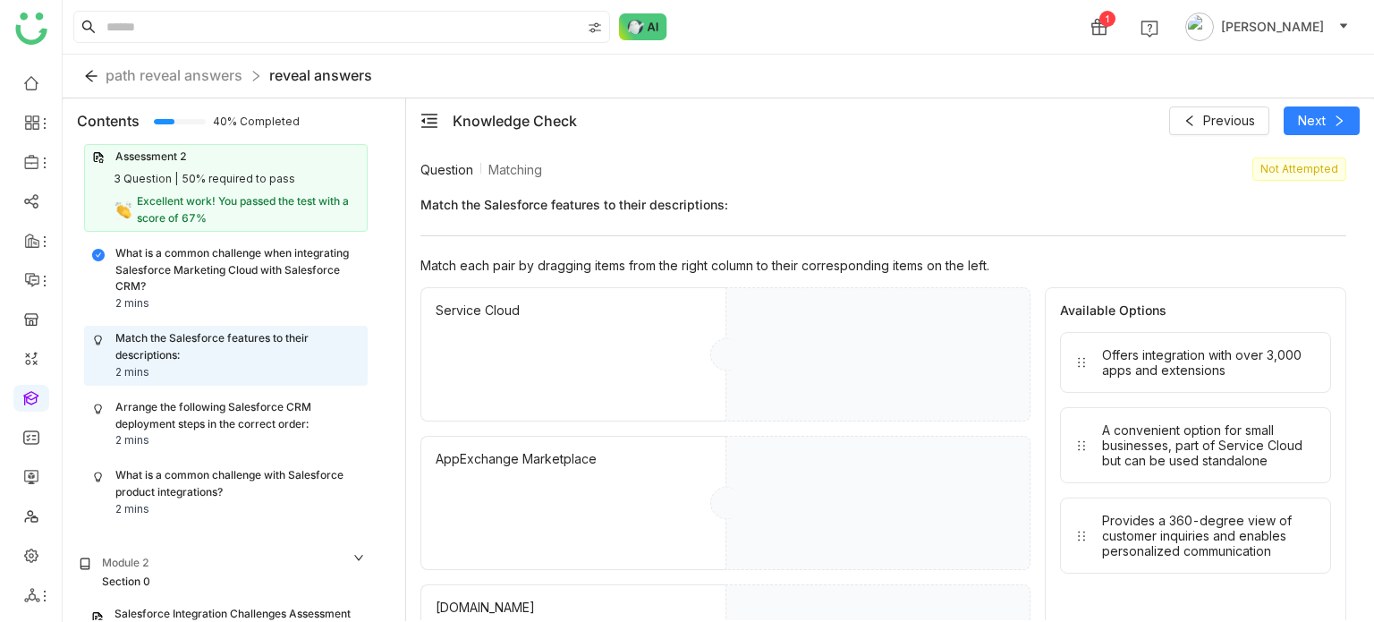
click at [193, 353] on div "Match the Salesforce features to their descriptions:" at bounding box center [237, 347] width 244 height 34
drag, startPoint x: 1231, startPoint y: 353, endPoint x: 977, endPoint y: 364, distance: 254.4
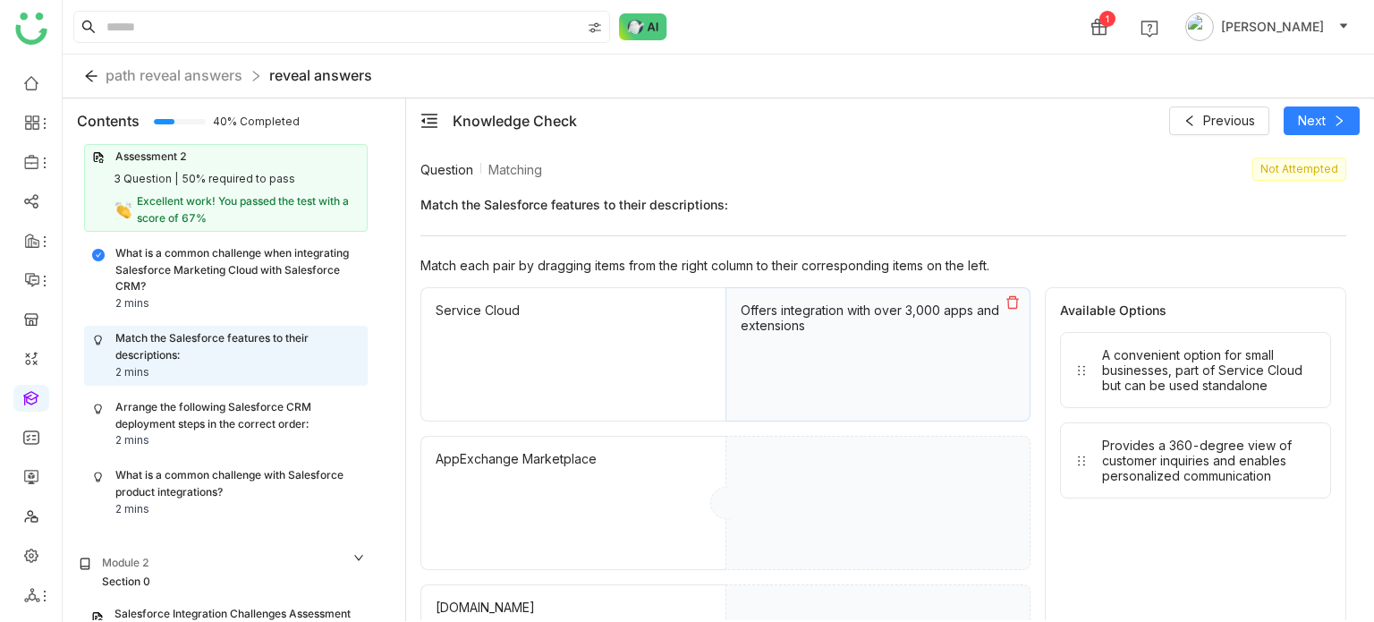
drag, startPoint x: 1227, startPoint y: 360, endPoint x: 905, endPoint y: 445, distance: 333.1
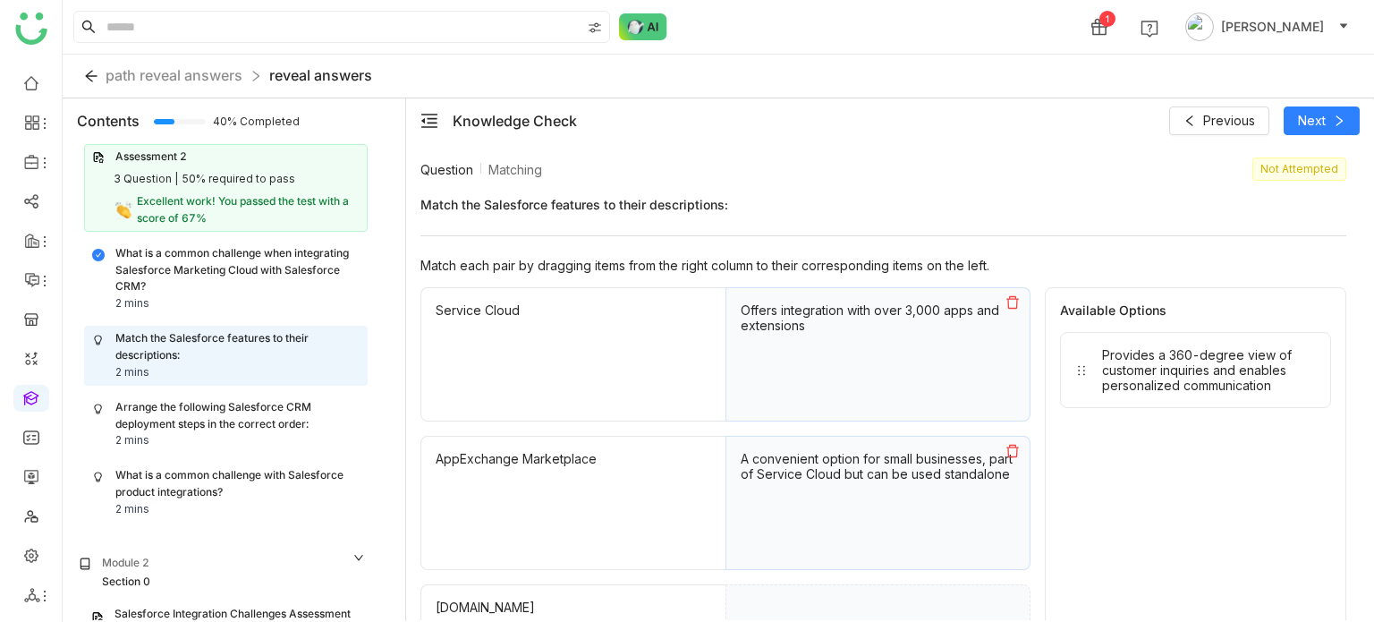
scroll to position [111, 0]
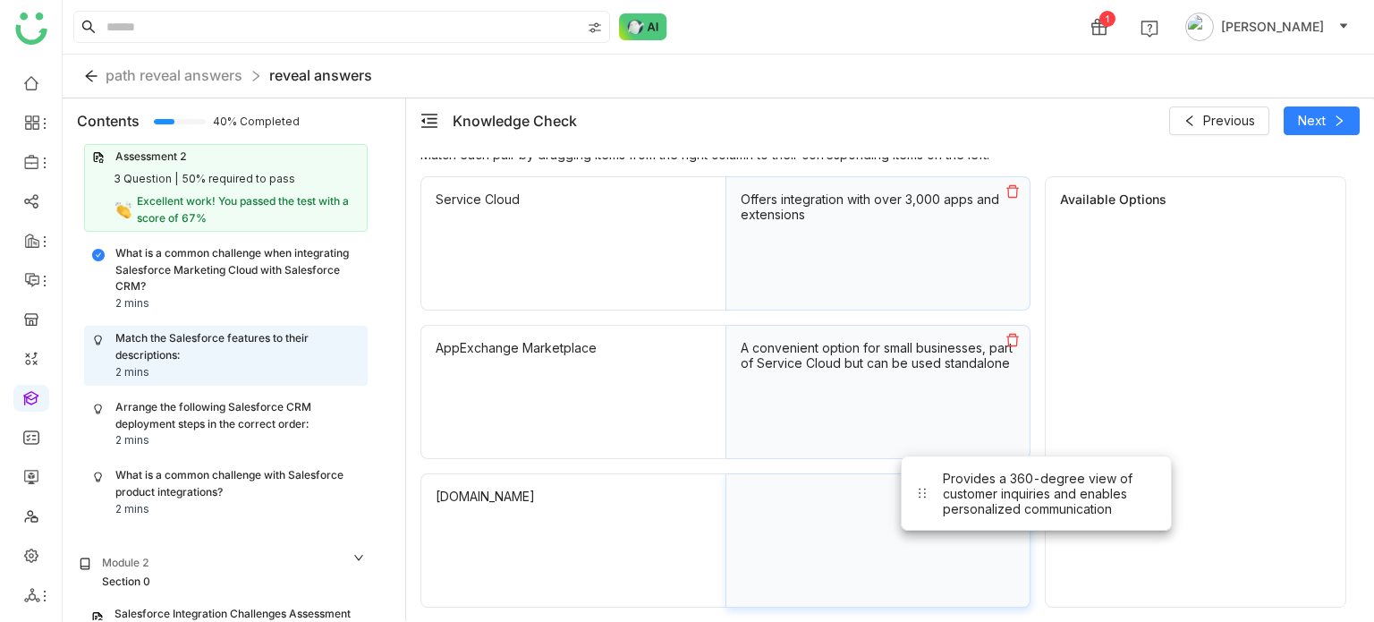
drag, startPoint x: 1160, startPoint y: 271, endPoint x: 906, endPoint y: 589, distance: 406.7
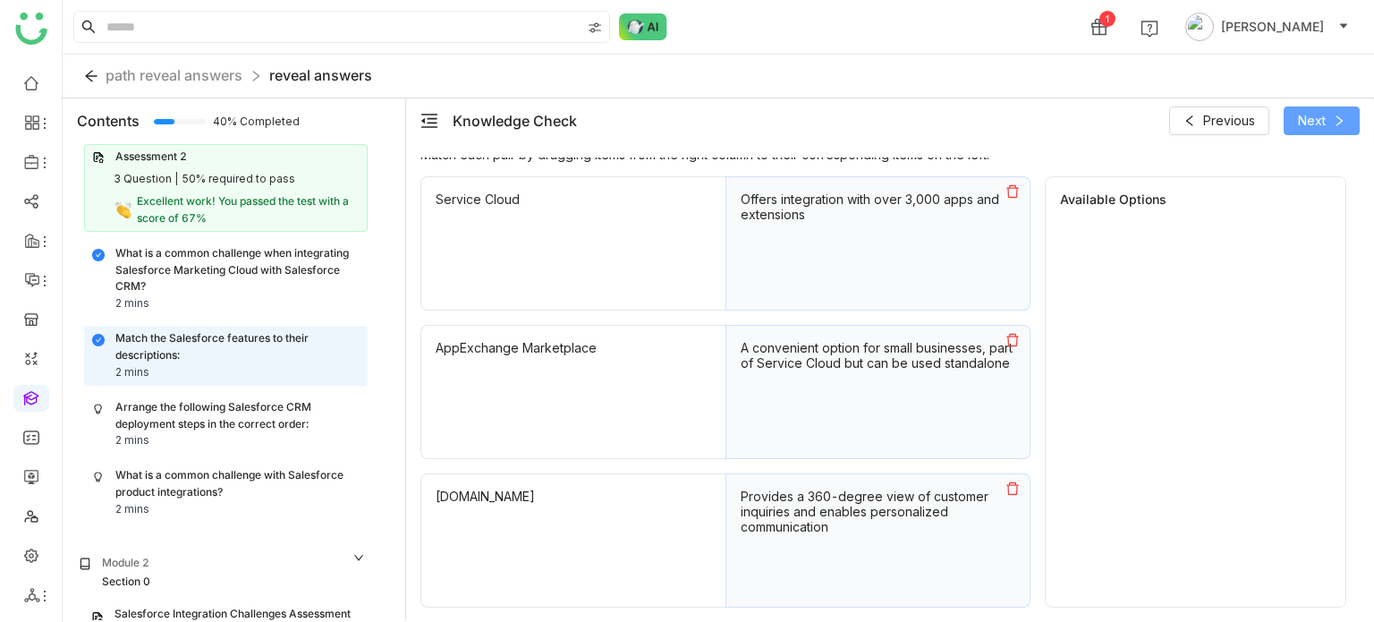
click at [1324, 124] on span "Next" at bounding box center [1312, 121] width 28 height 20
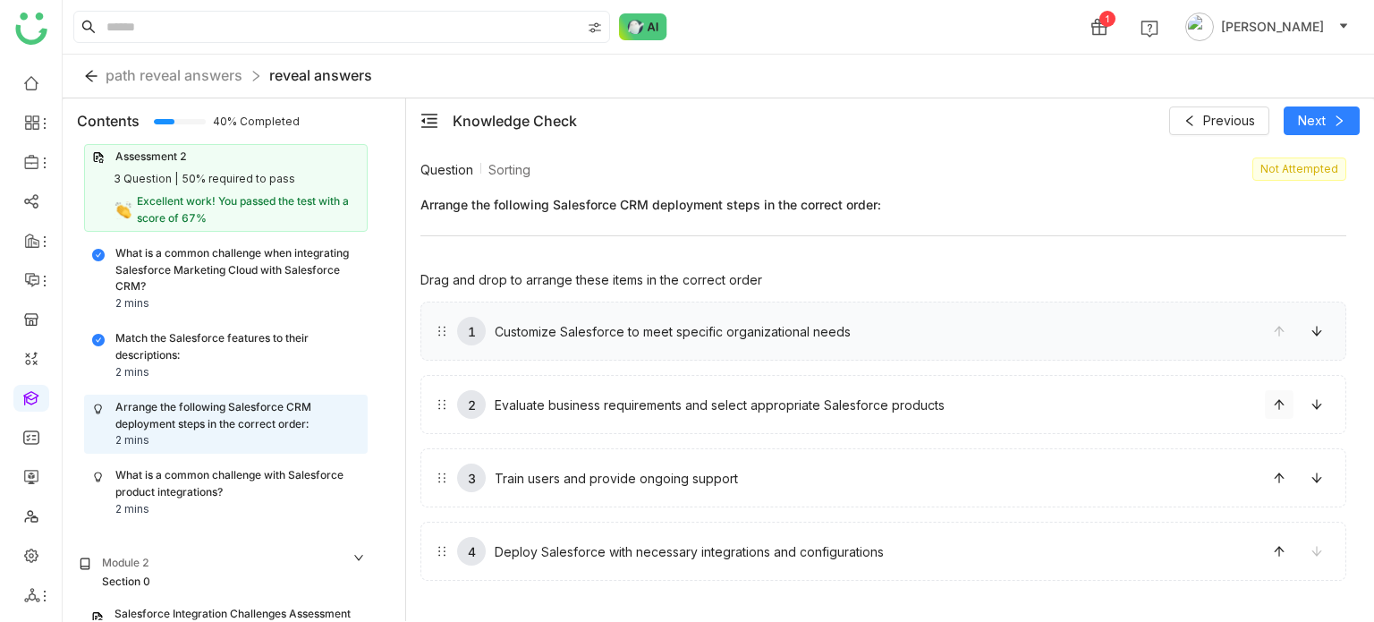
click at [1286, 404] on span at bounding box center [1279, 404] width 27 height 13
click at [1338, 124] on icon at bounding box center [1339, 121] width 13 height 13
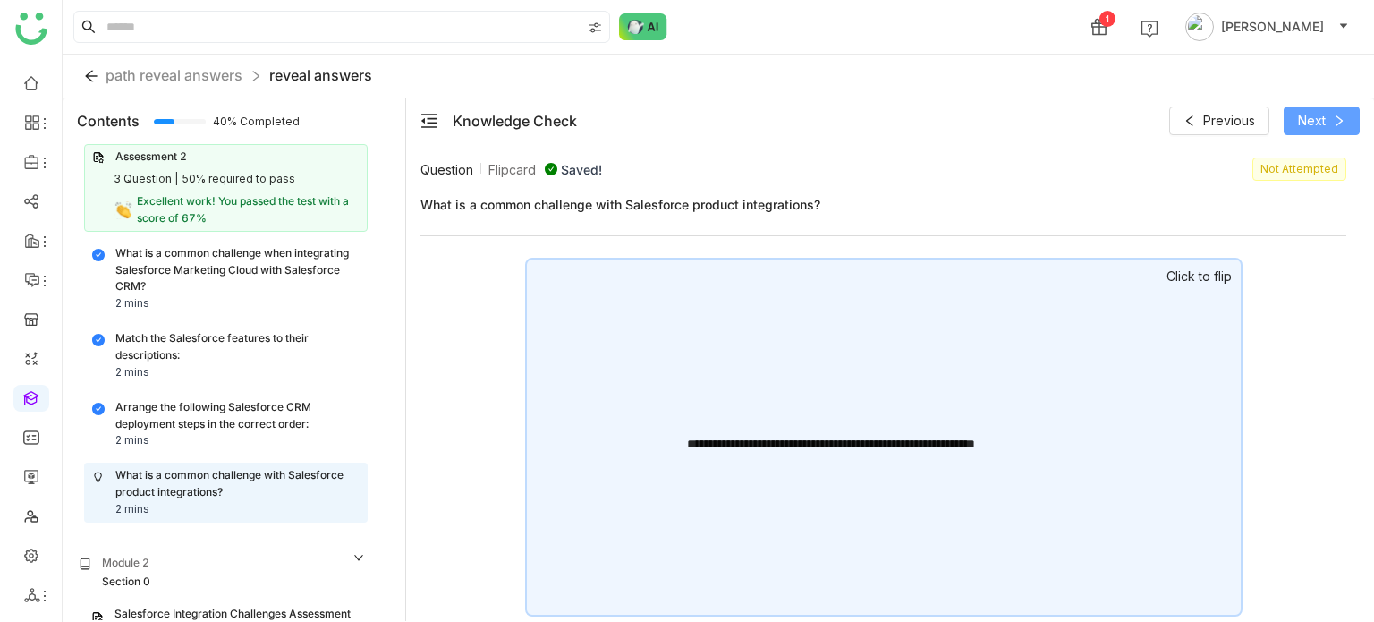
scroll to position [183, 0]
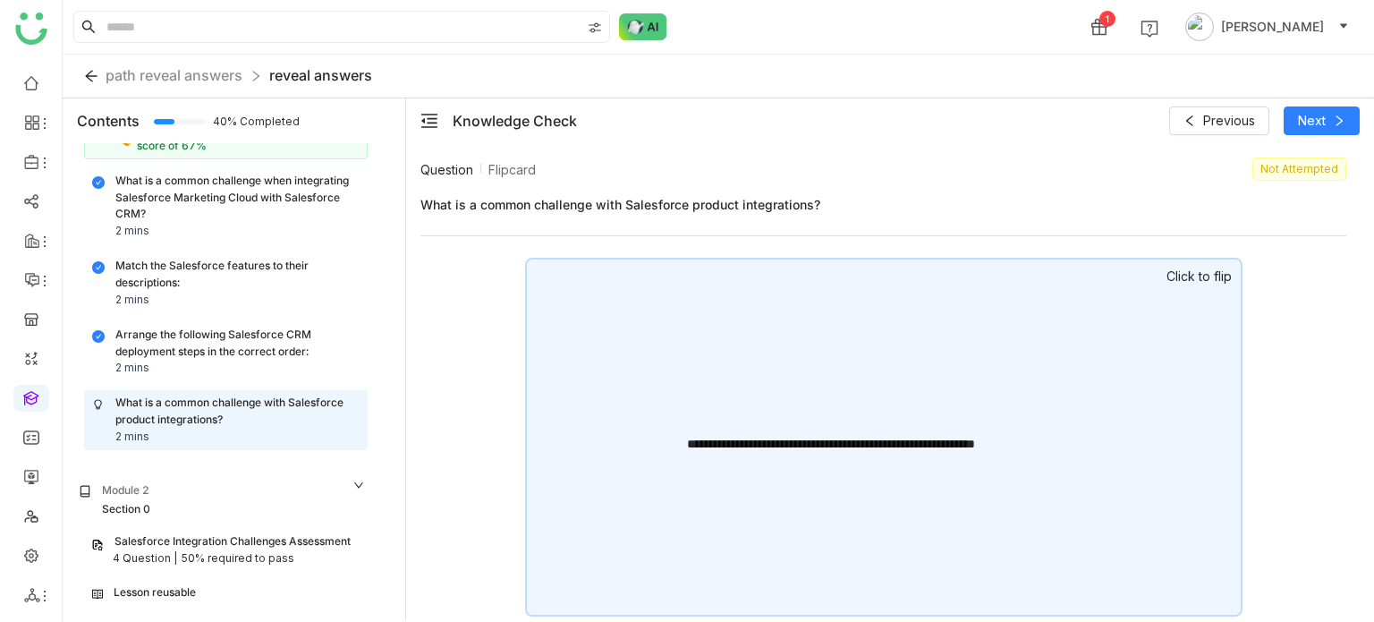
click at [910, 411] on div "**********" at bounding box center [884, 437] width 718 height 359
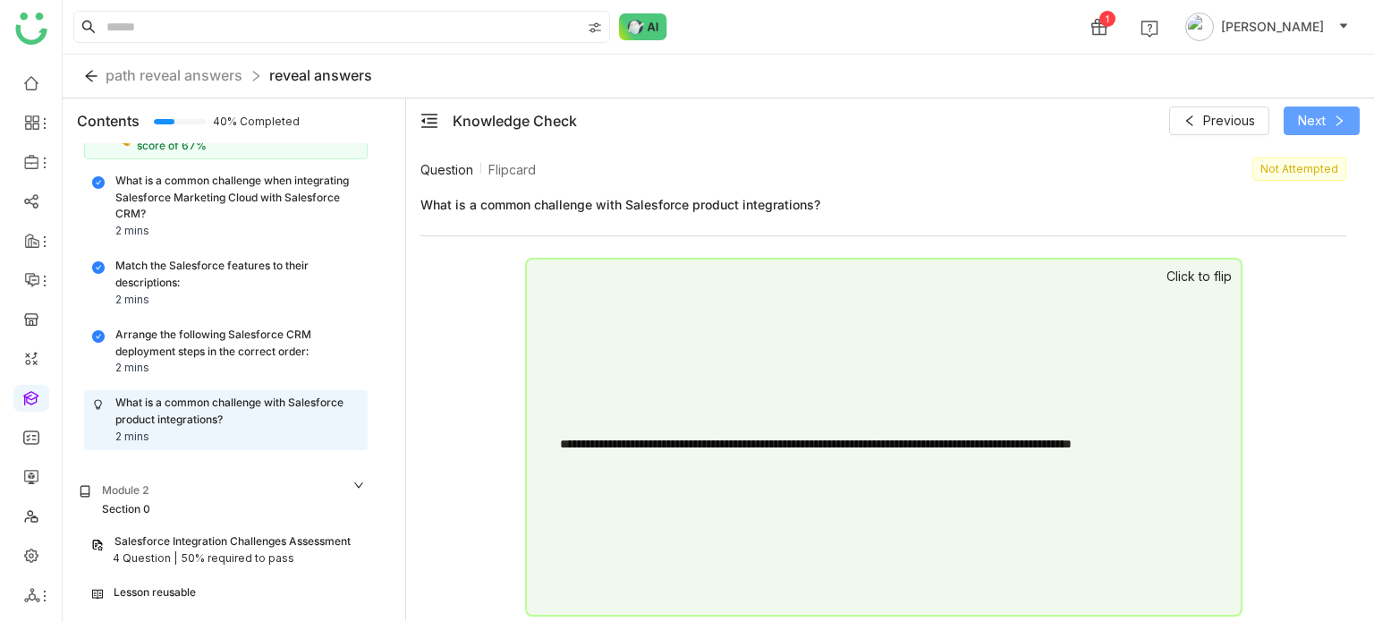
click at [1338, 118] on icon at bounding box center [1339, 121] width 13 height 13
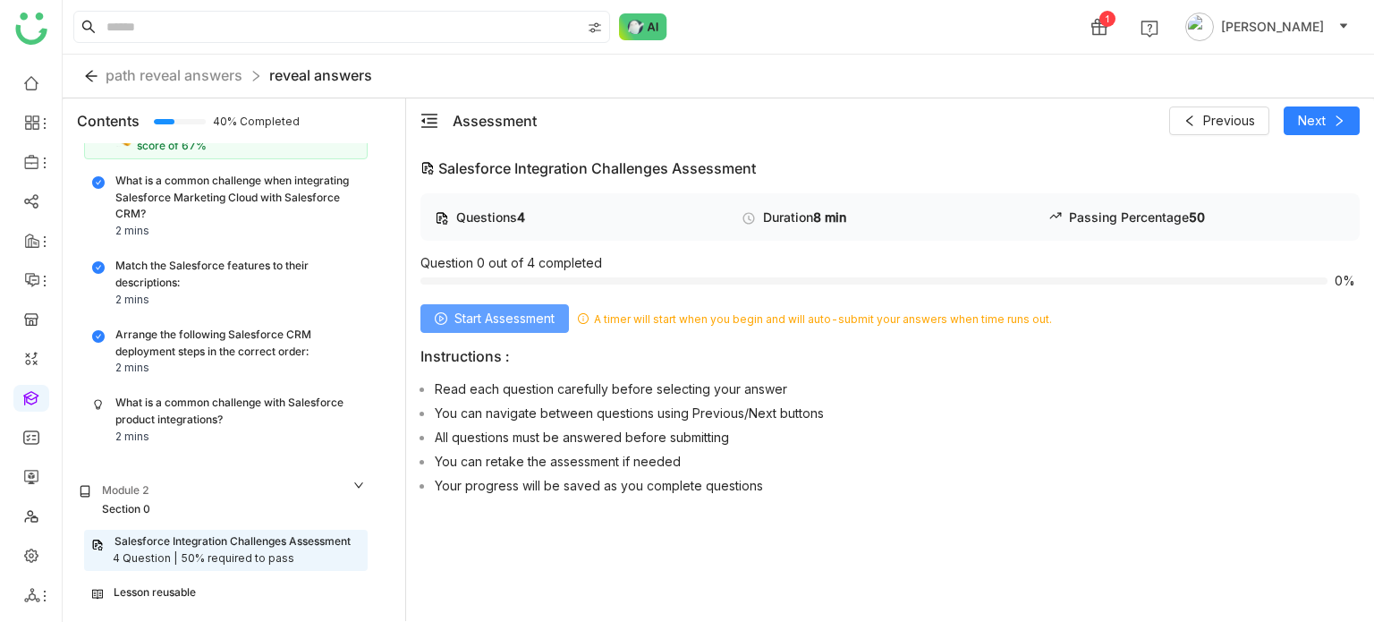
click at [490, 314] on span "Start Assessment" at bounding box center [505, 319] width 100 height 20
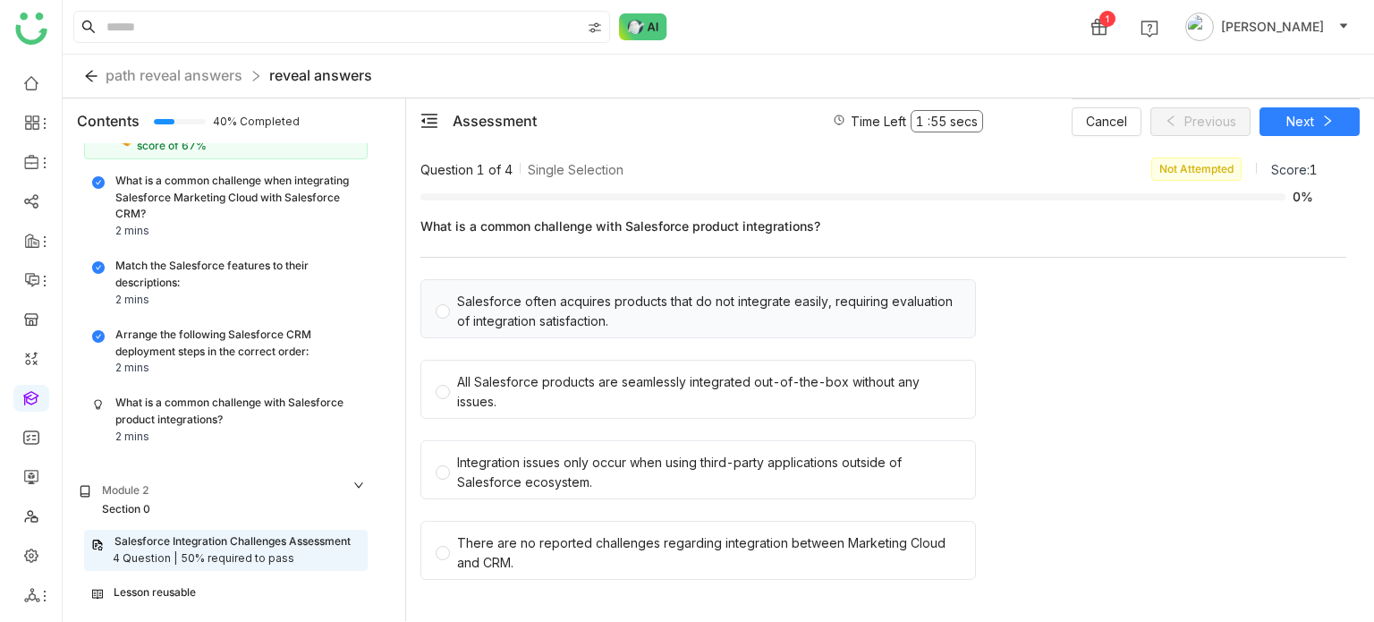
click at [641, 310] on div "Salesforce often acquires products that do not integrate easily, requiring eval…" at bounding box center [709, 311] width 504 height 39
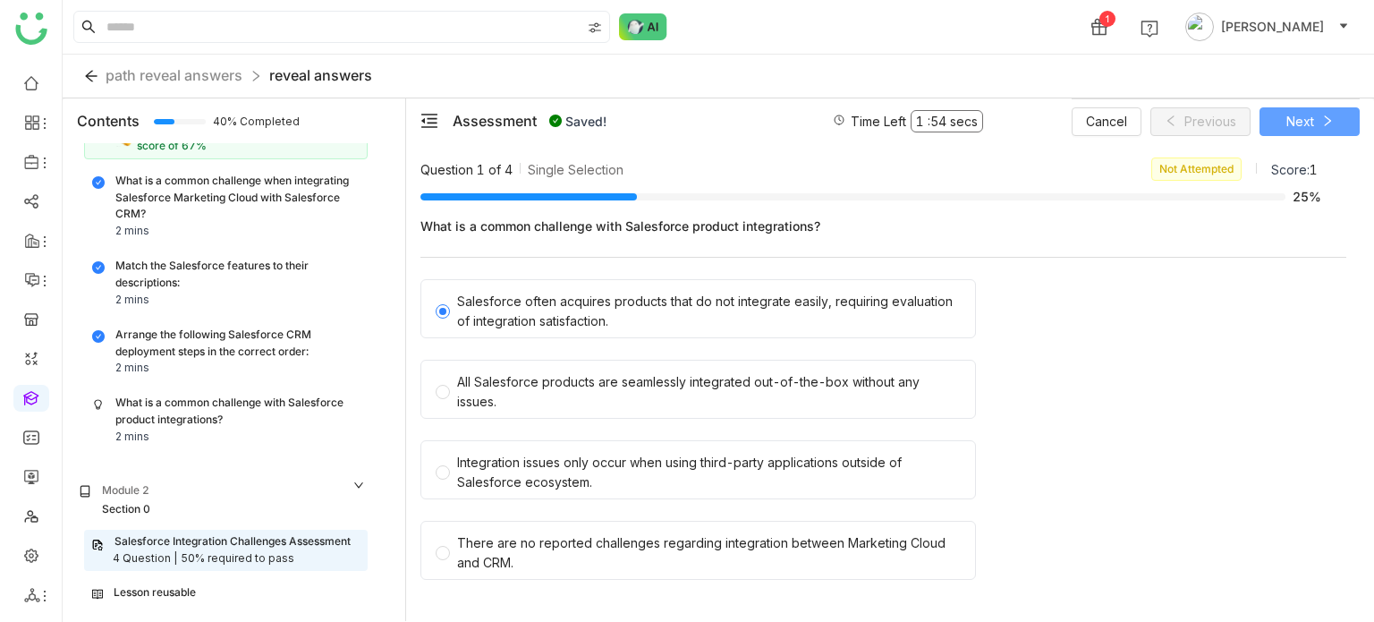
click at [1295, 124] on span "Next" at bounding box center [1301, 122] width 28 height 20
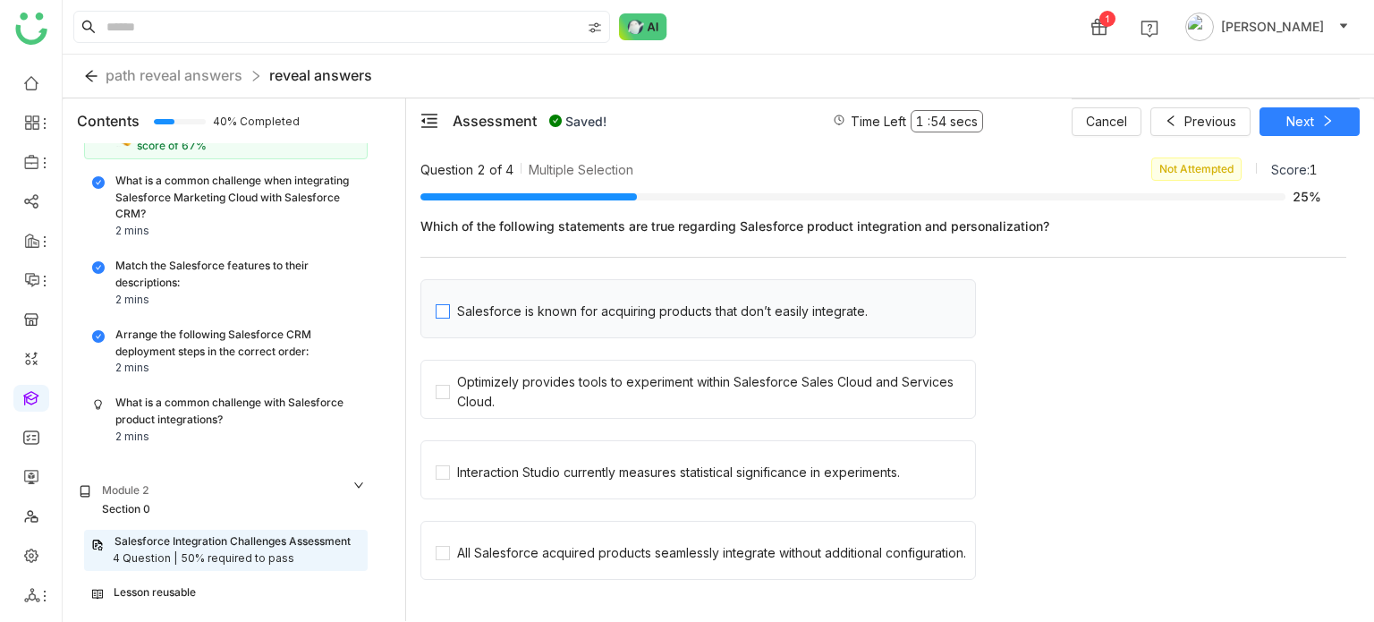
click at [651, 312] on div "Salesforce is known for acquiring products that don’t easily integrate." at bounding box center [662, 312] width 411 height 20
click at [649, 379] on div "Optimizely provides tools to experiment within Salesforce Sales Cloud and Servi…" at bounding box center [712, 391] width 511 height 39
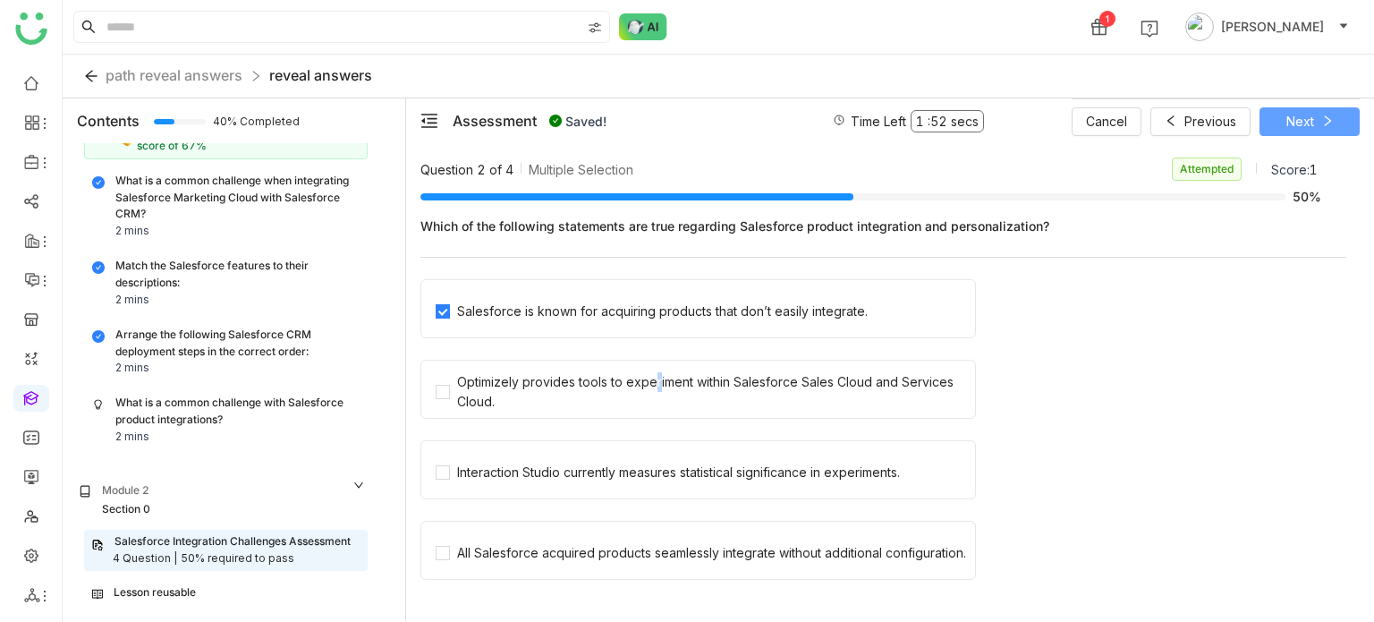
click at [1296, 122] on span "Next" at bounding box center [1301, 122] width 28 height 20
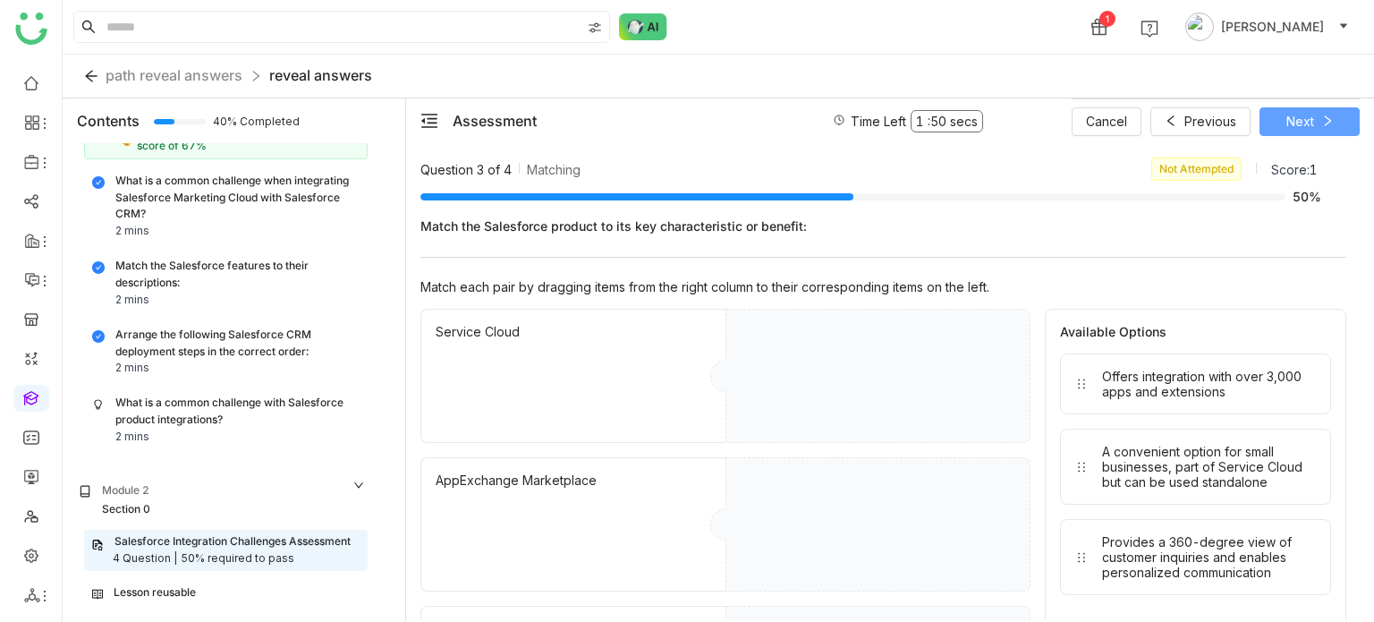
scroll to position [132, 0]
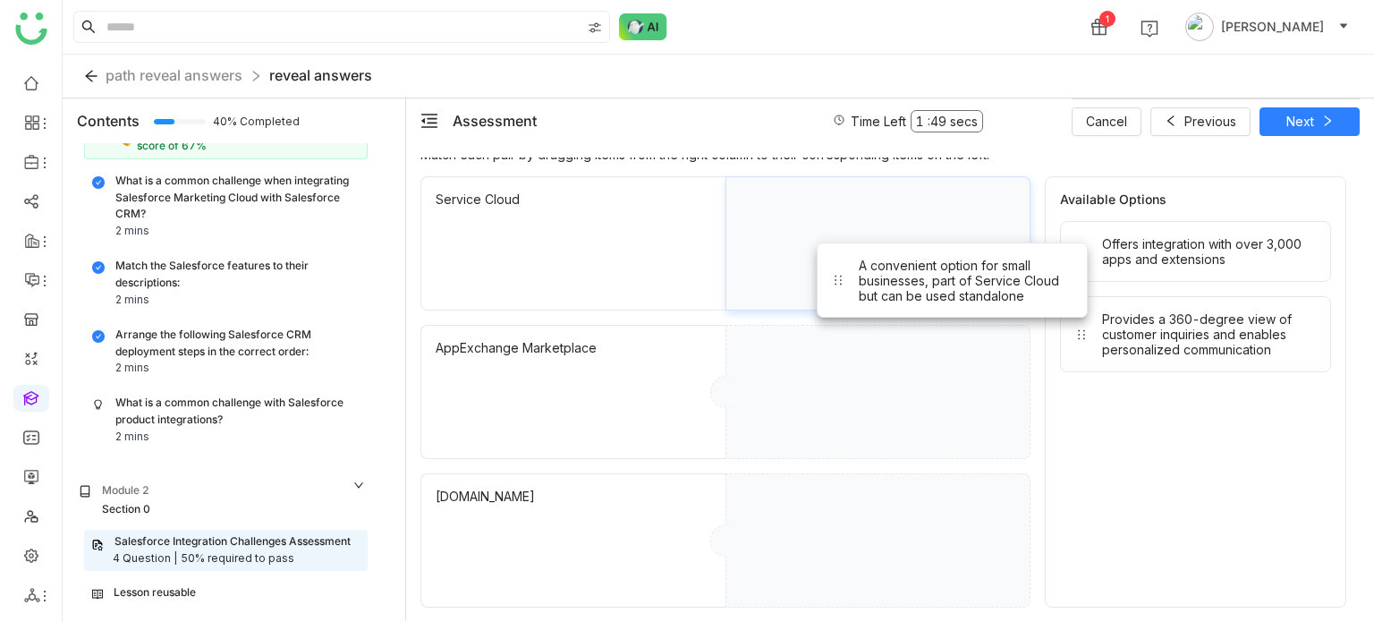
drag, startPoint x: 1185, startPoint y: 319, endPoint x: 937, endPoint y: 264, distance: 253.8
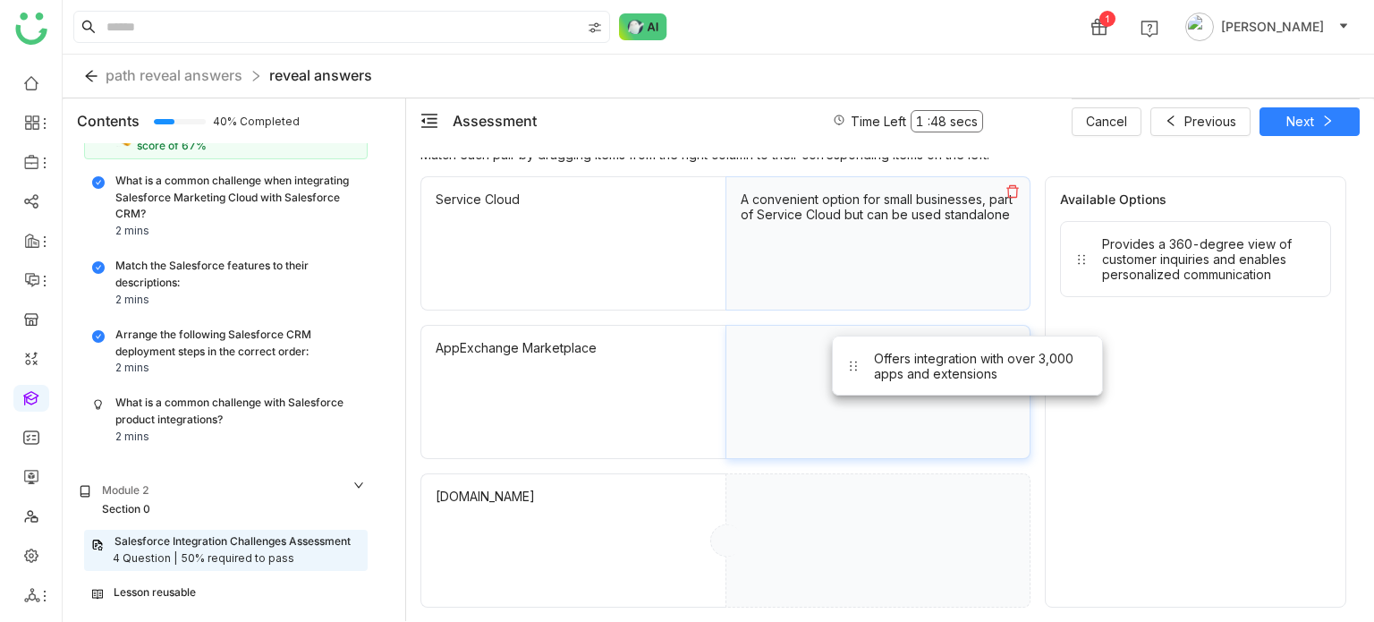
drag, startPoint x: 1116, startPoint y: 238, endPoint x: 882, endPoint y: 357, distance: 262.1
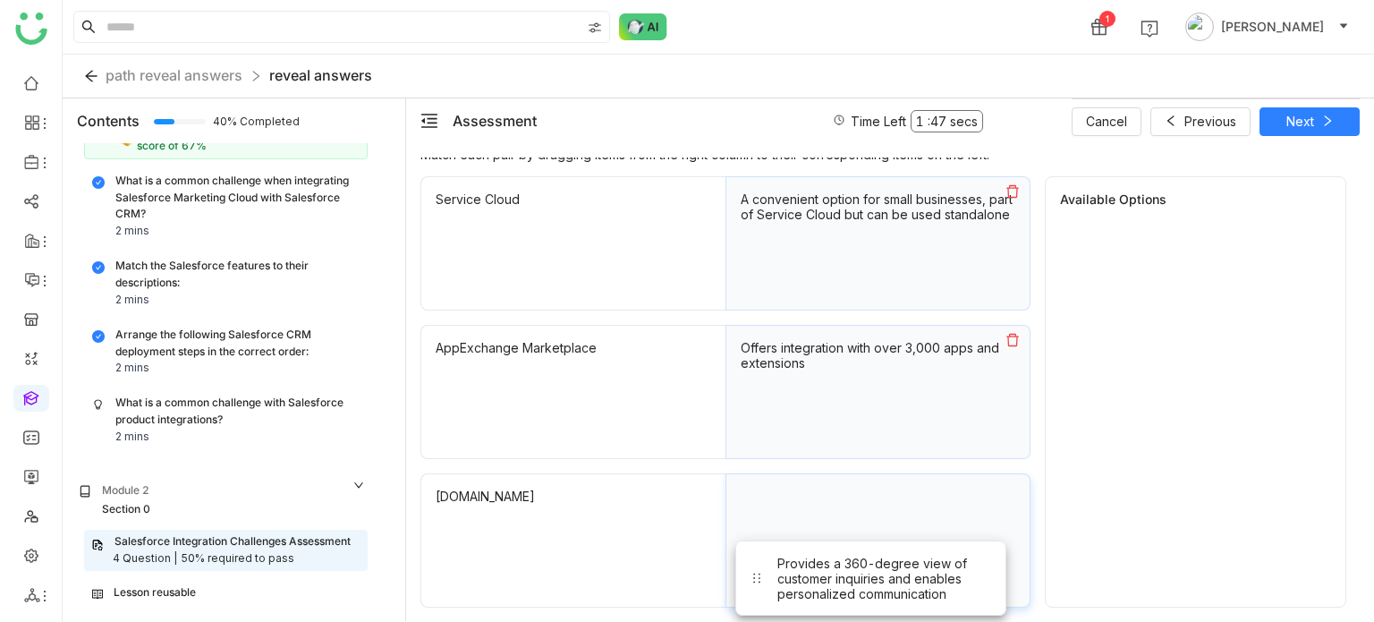
drag, startPoint x: 1103, startPoint y: 254, endPoint x: 778, endPoint y: 575, distance: 456.8
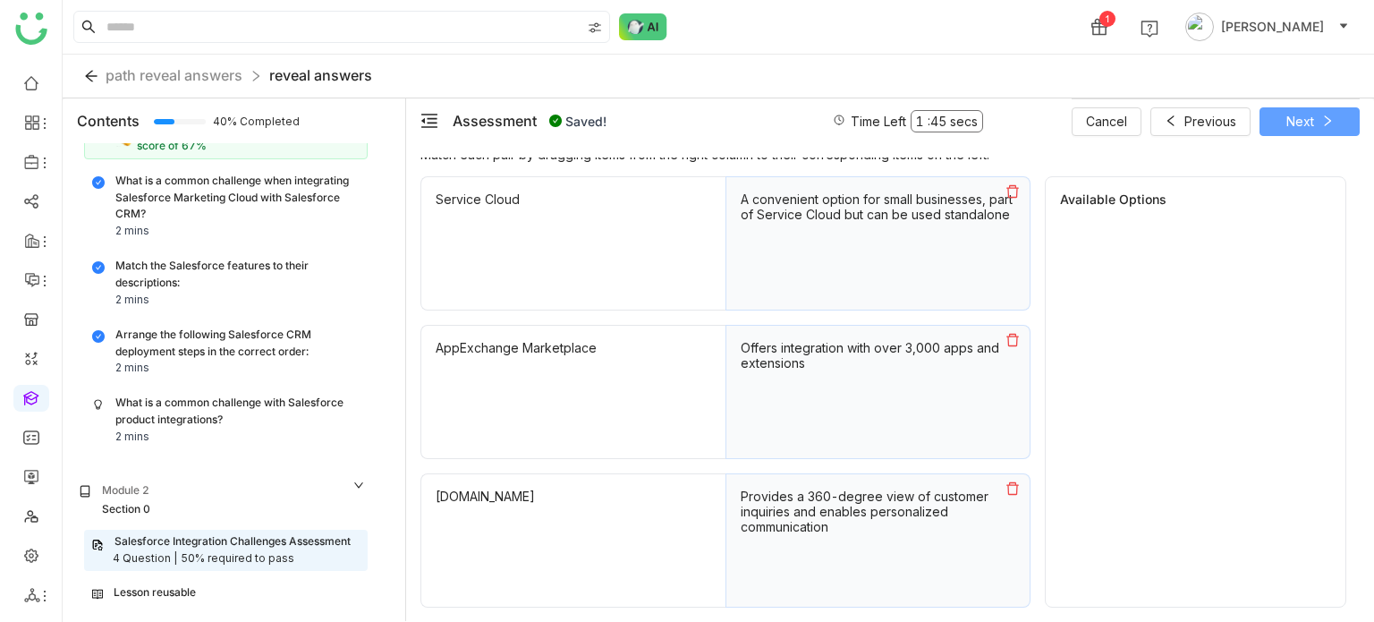
click at [1293, 121] on span "Next" at bounding box center [1301, 122] width 28 height 20
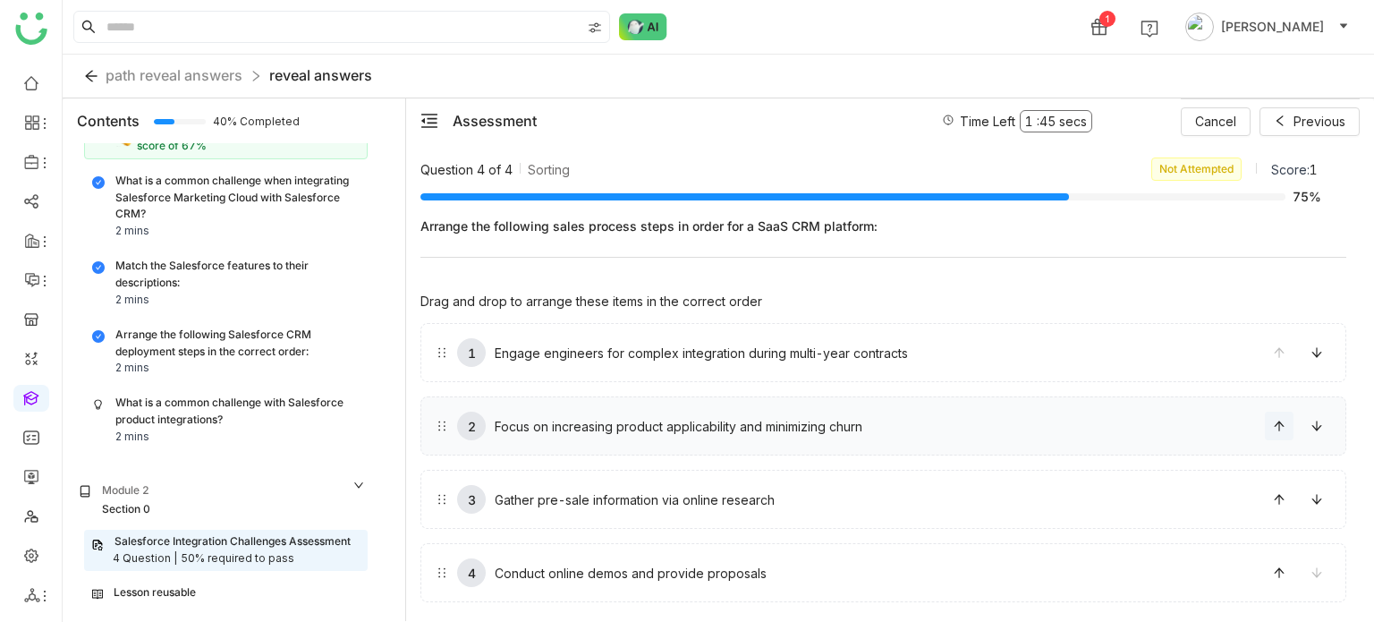
click at [1283, 418] on button at bounding box center [1279, 426] width 29 height 29
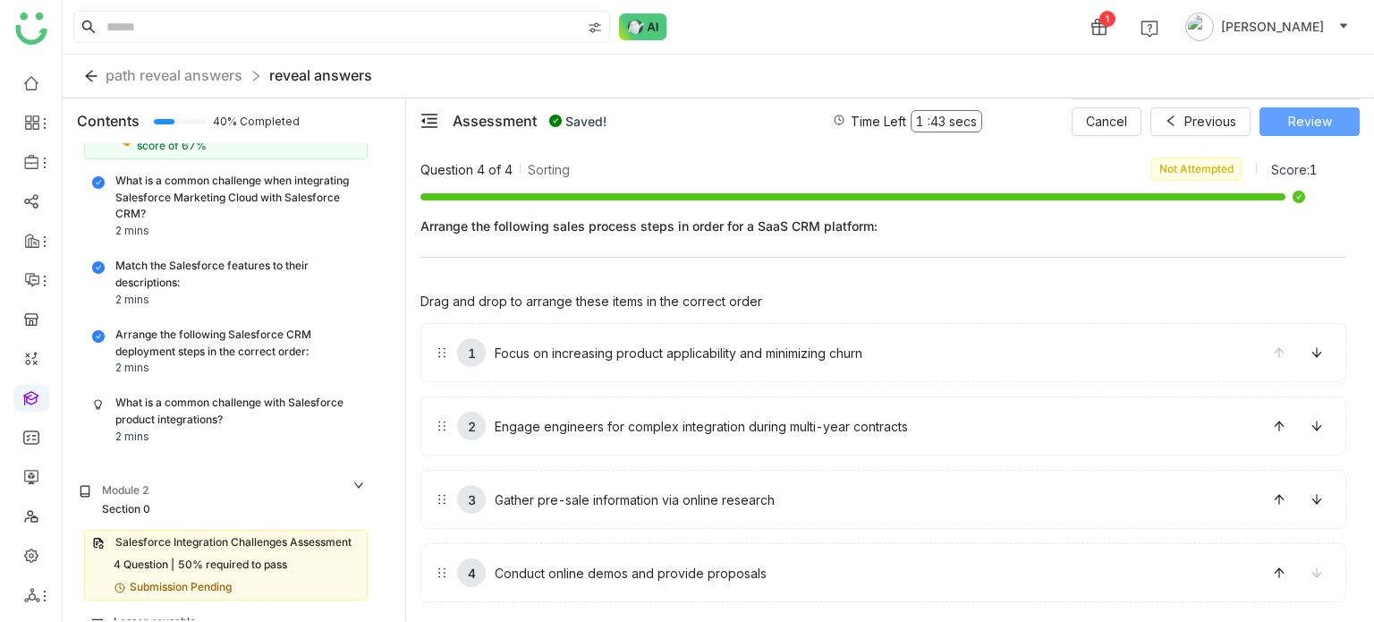
click at [1303, 120] on span "Review" at bounding box center [1310, 122] width 44 height 20
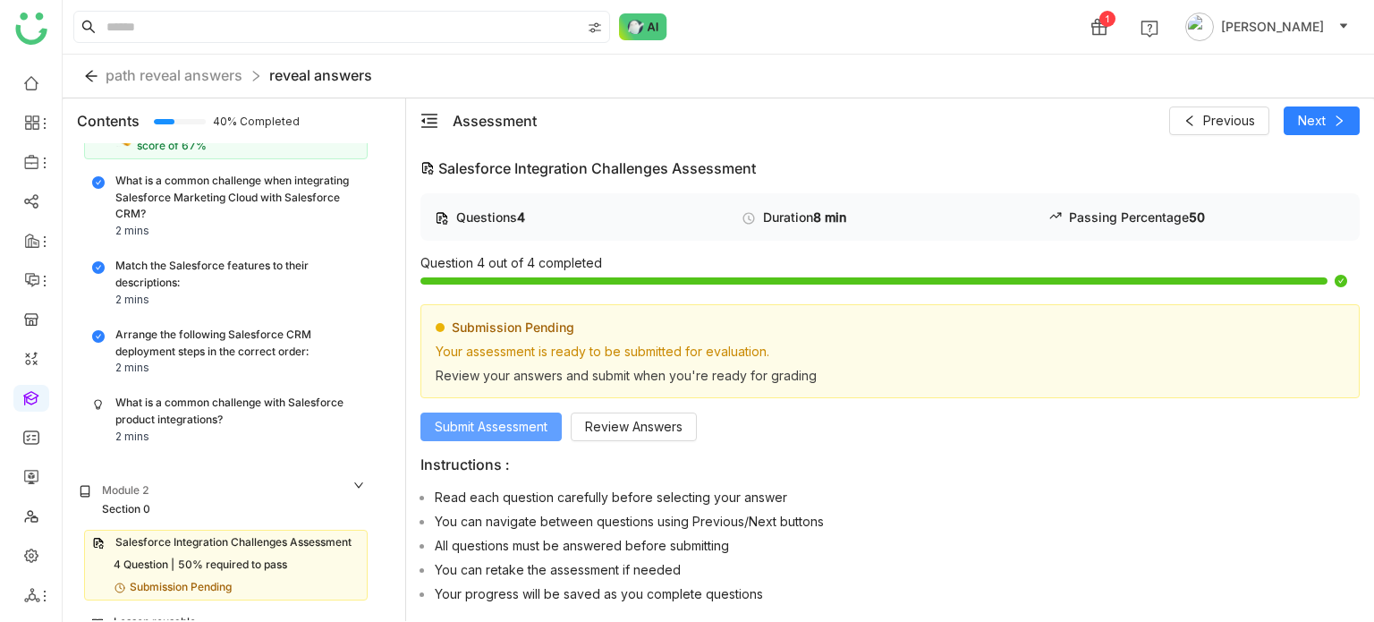
click at [517, 418] on span "Submit Assessment" at bounding box center [491, 427] width 113 height 20
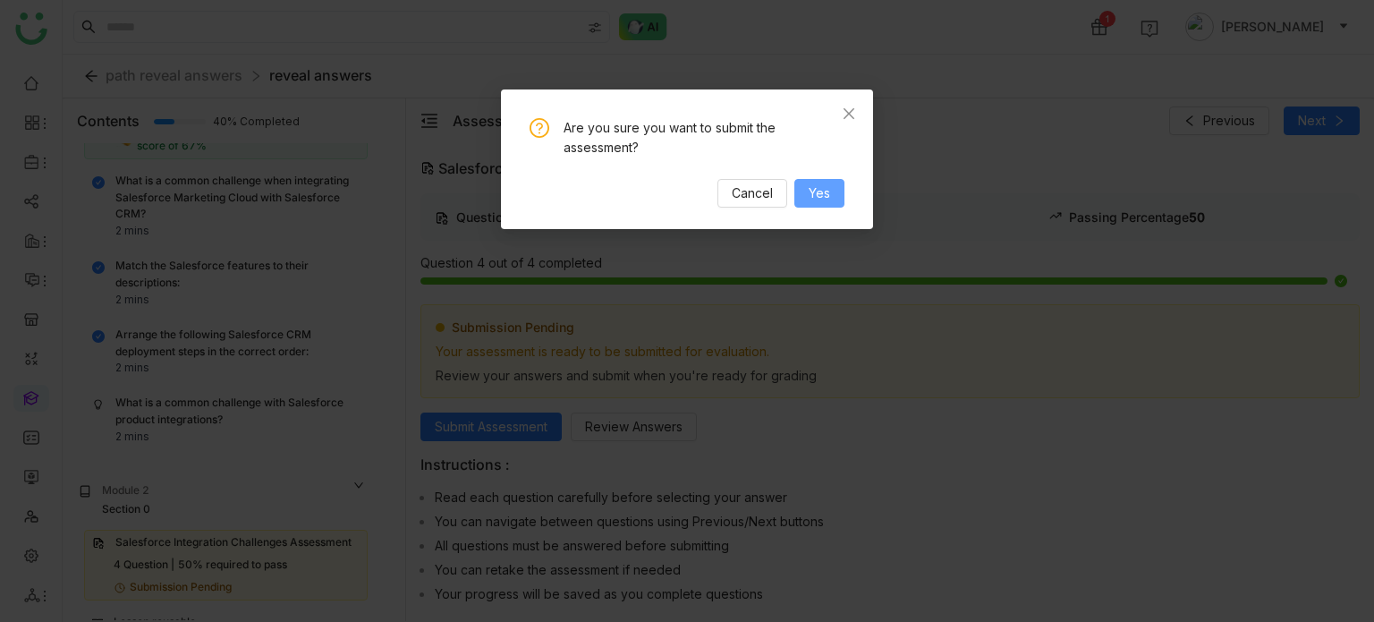
click at [828, 202] on span "Yes" at bounding box center [819, 193] width 21 height 20
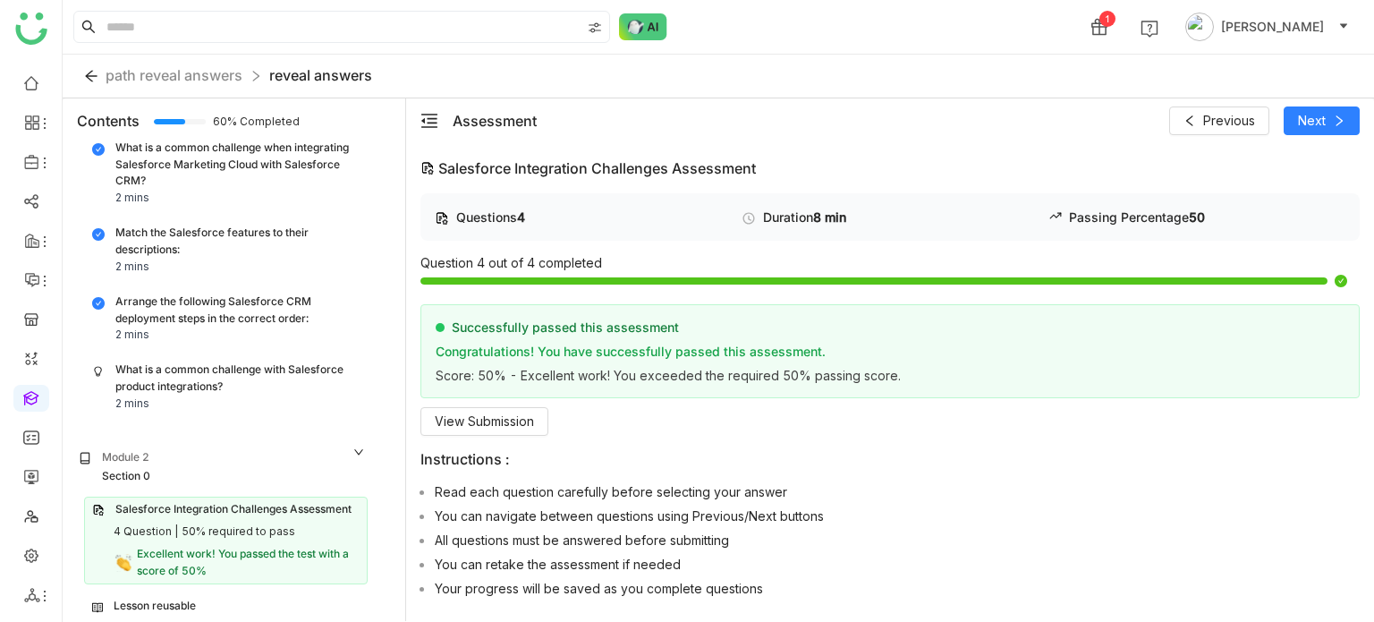
scroll to position [229, 0]
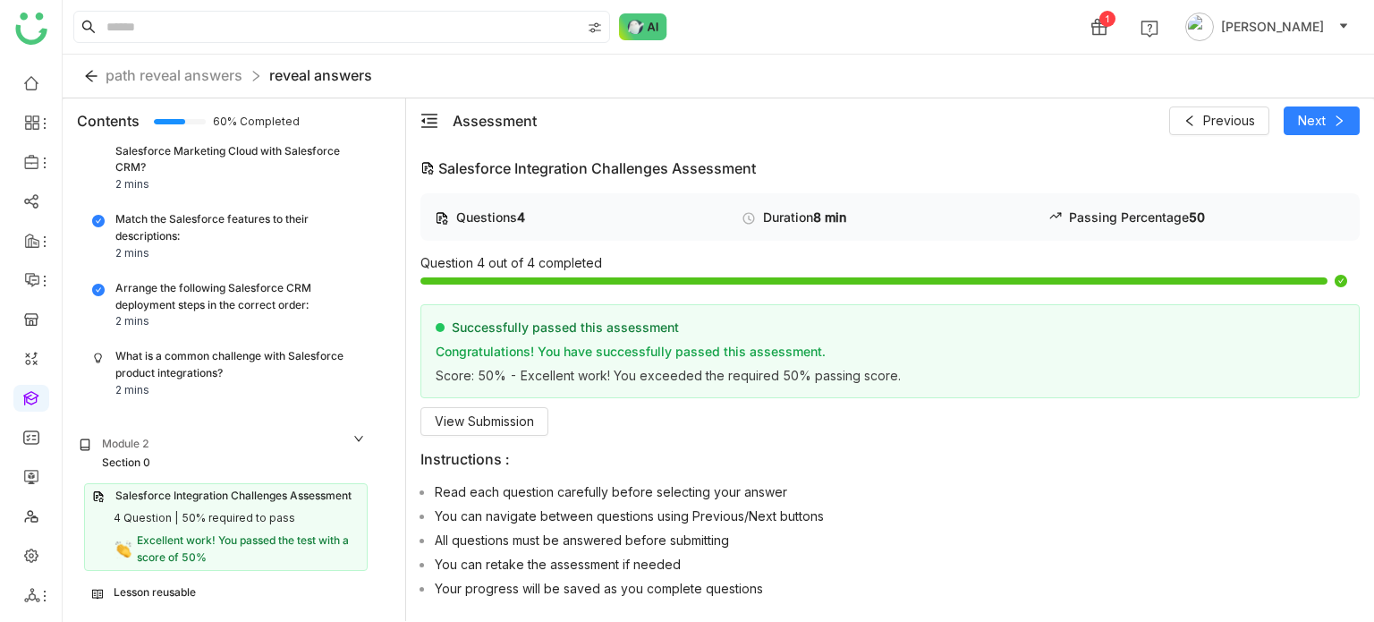
click at [179, 584] on div "Lesson reusable" at bounding box center [155, 592] width 82 height 17
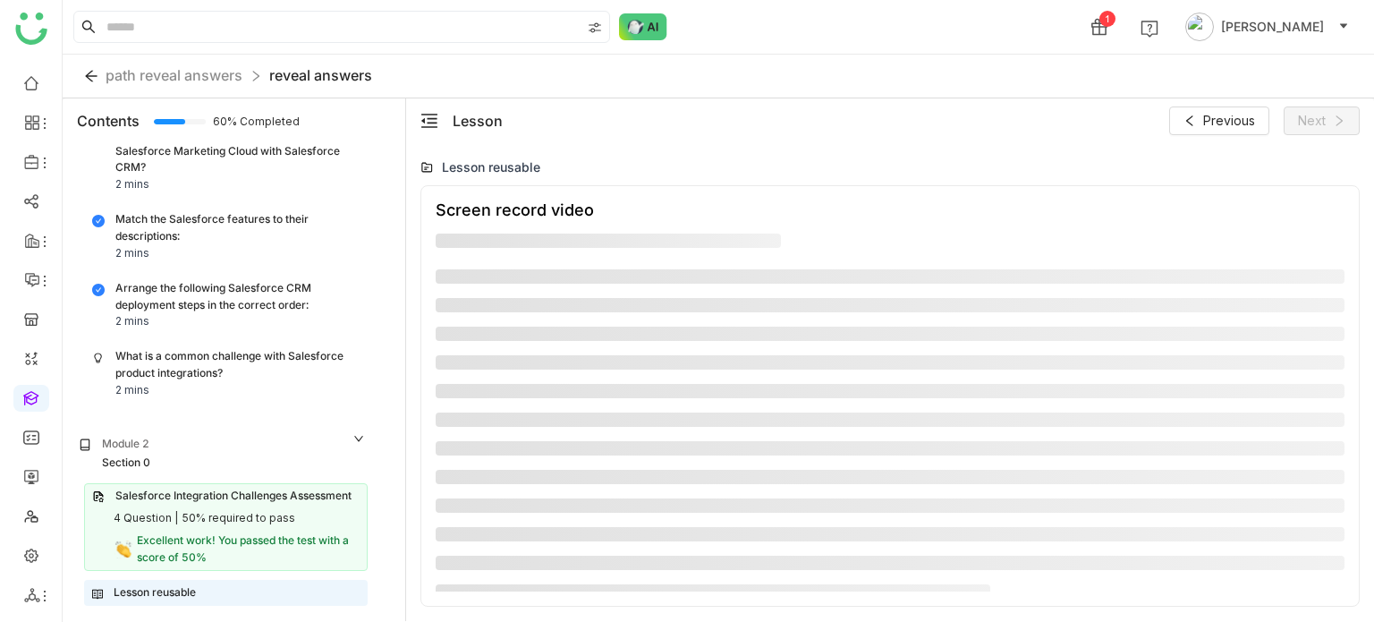
click at [242, 376] on div "What is a common challenge with Salesforce product integrations?" at bounding box center [237, 365] width 244 height 34
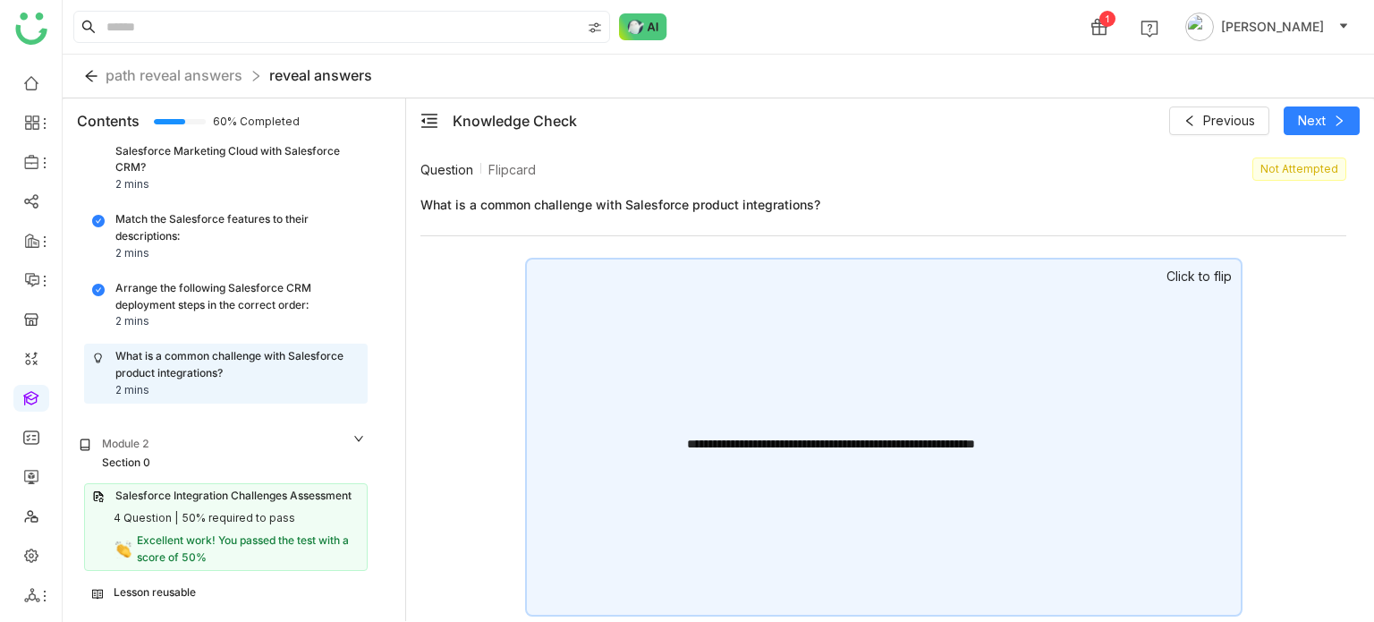
click at [877, 379] on div "**********" at bounding box center [884, 437] width 718 height 359
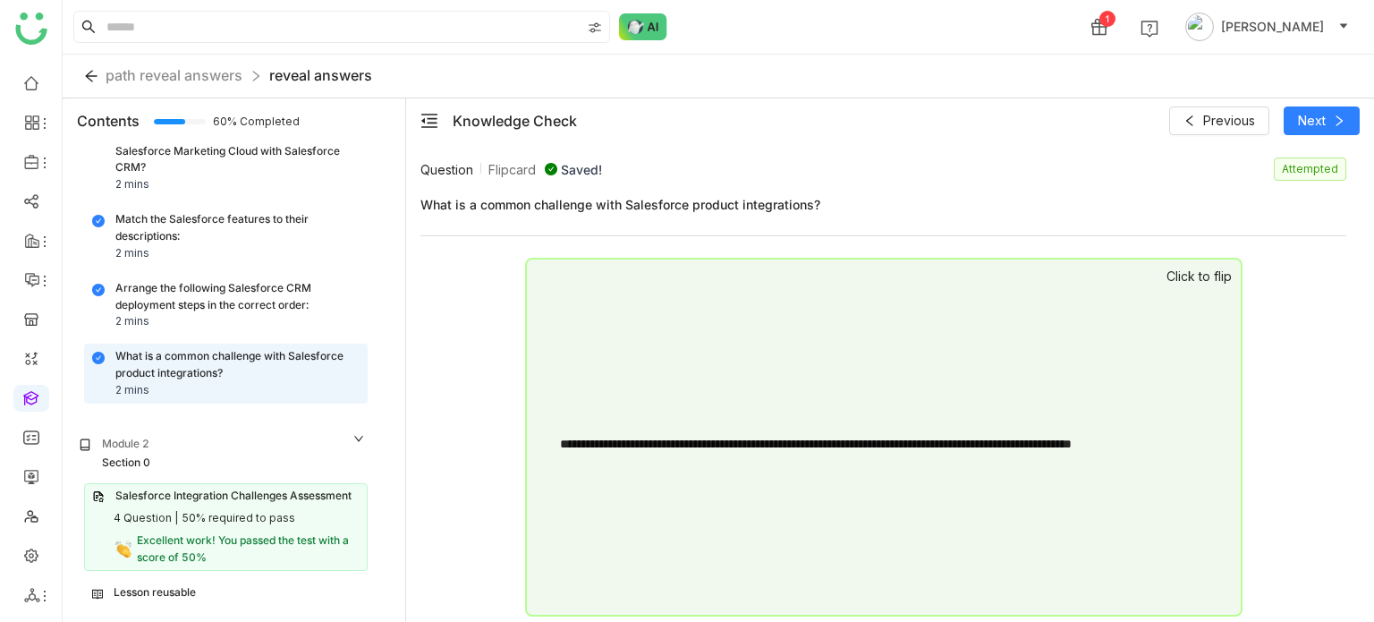
click at [208, 590] on div "Lesson reusable" at bounding box center [226, 592] width 268 height 17
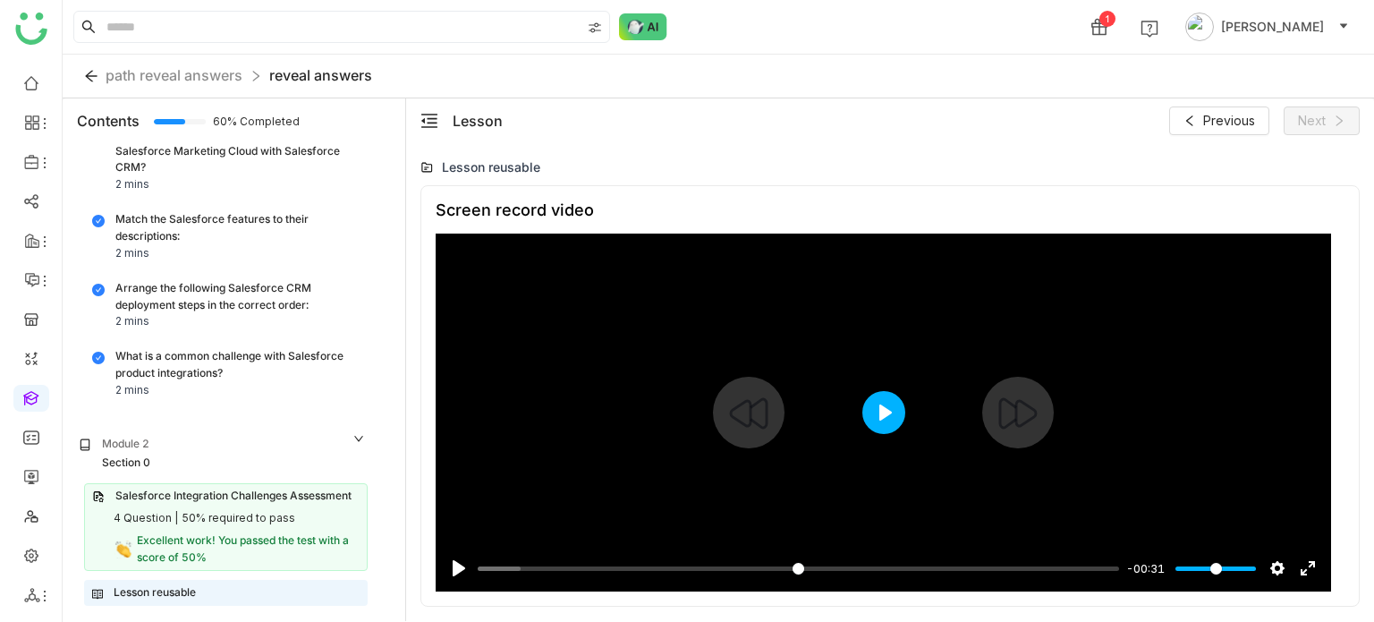
scroll to position [1303, 0]
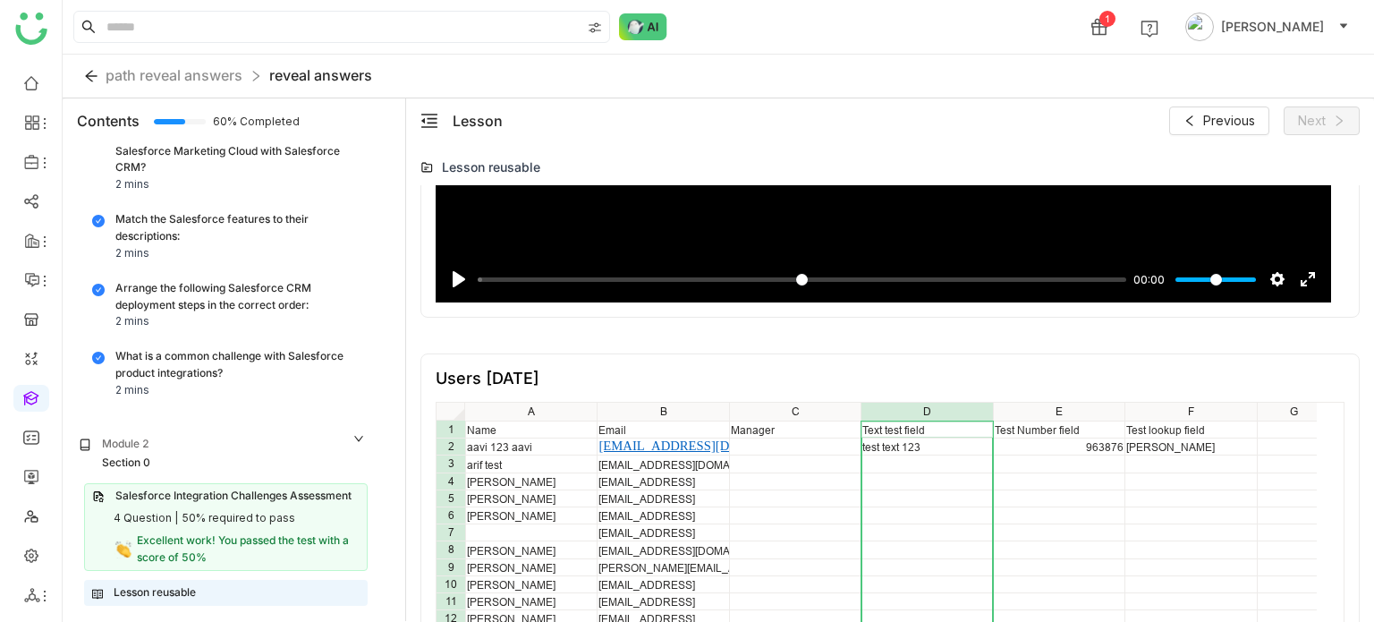
click at [894, 414] on div "D" at bounding box center [927, 411] width 131 height 15
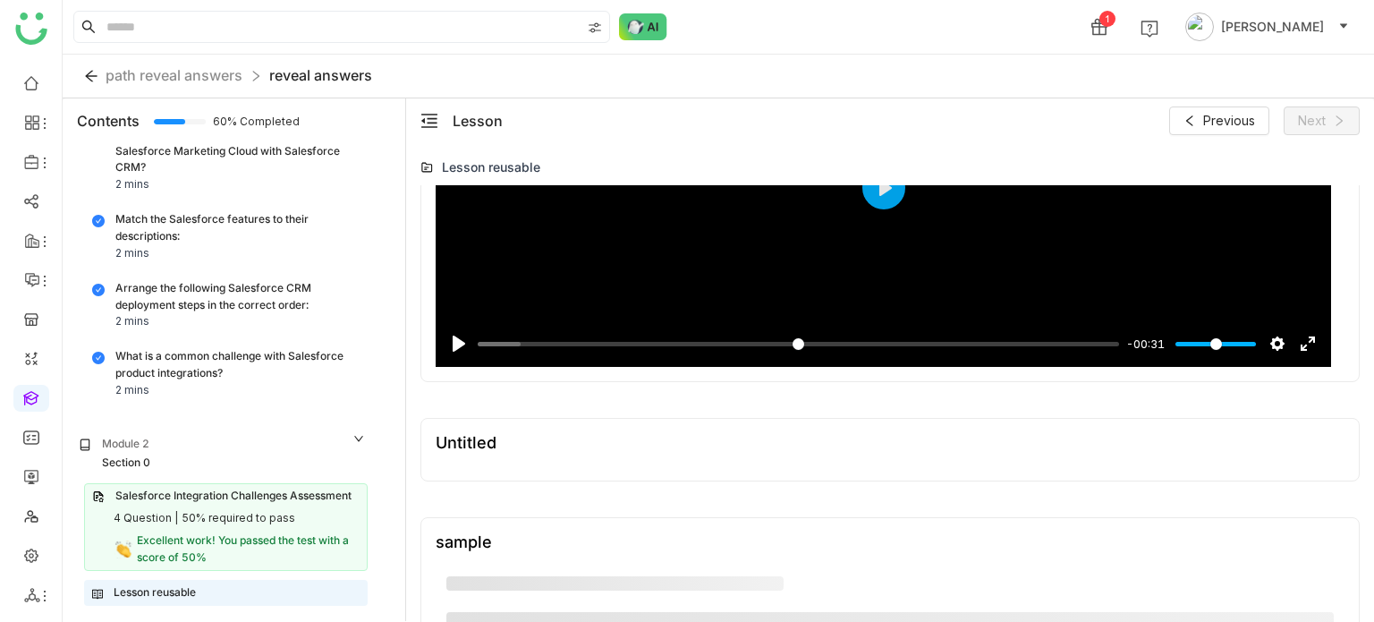
scroll to position [0, 0]
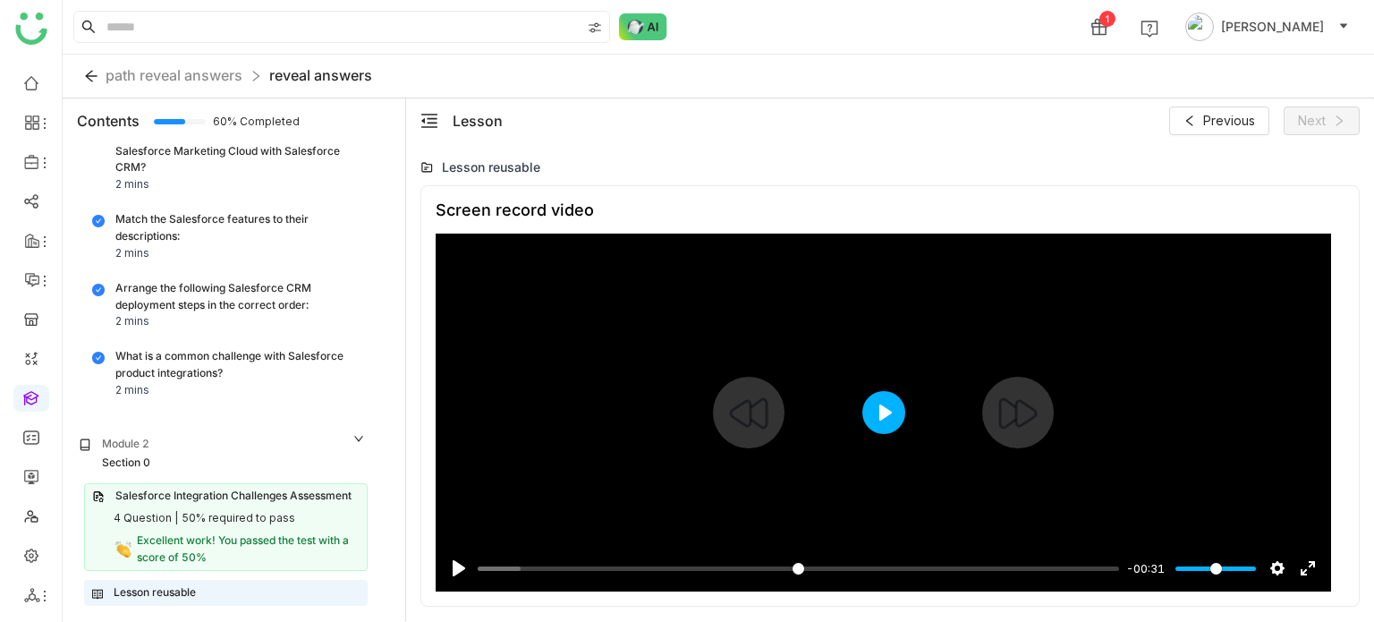
click at [895, 404] on button "Play" at bounding box center [883, 412] width 43 height 43
click at [1092, 566] on input "Seek" at bounding box center [798, 568] width 641 height 17
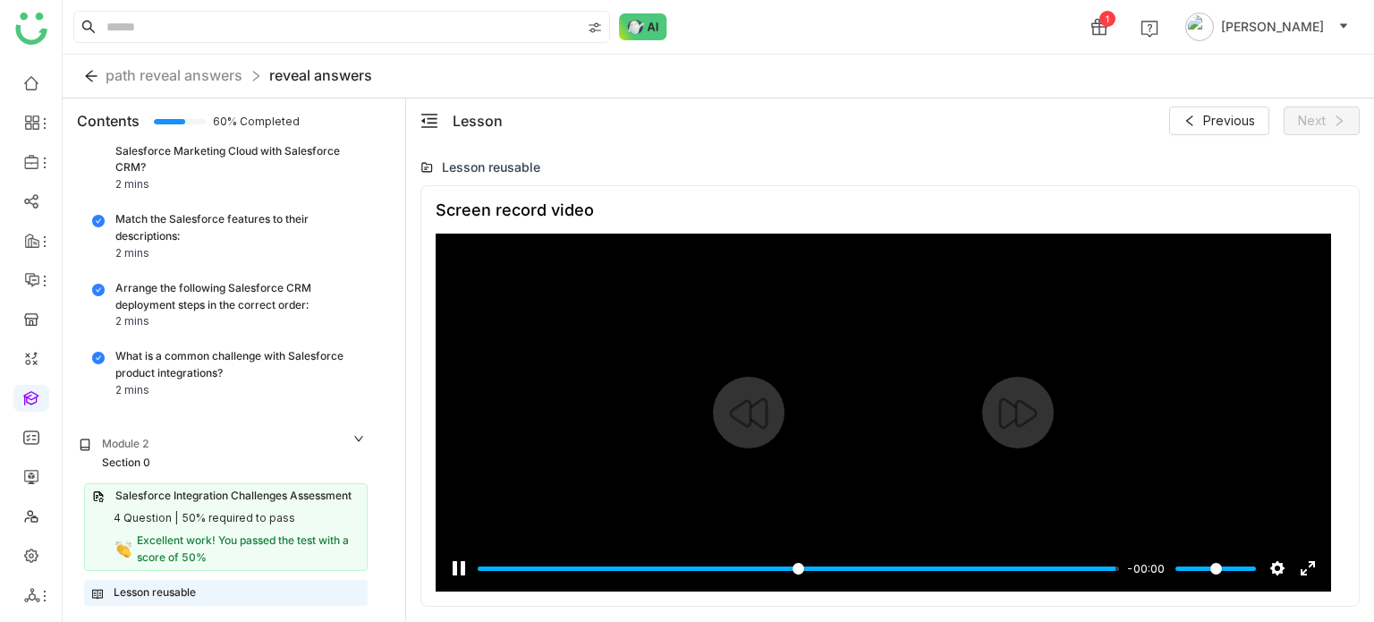
type input "***"
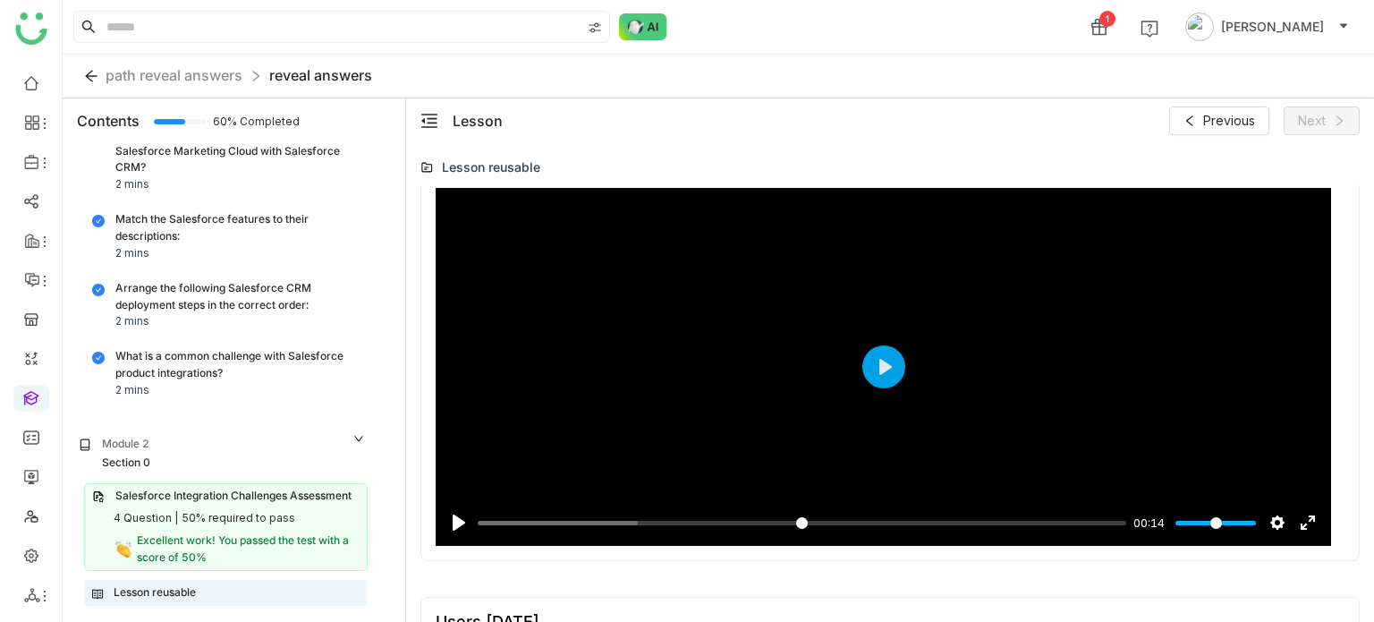
scroll to position [1074, 0]
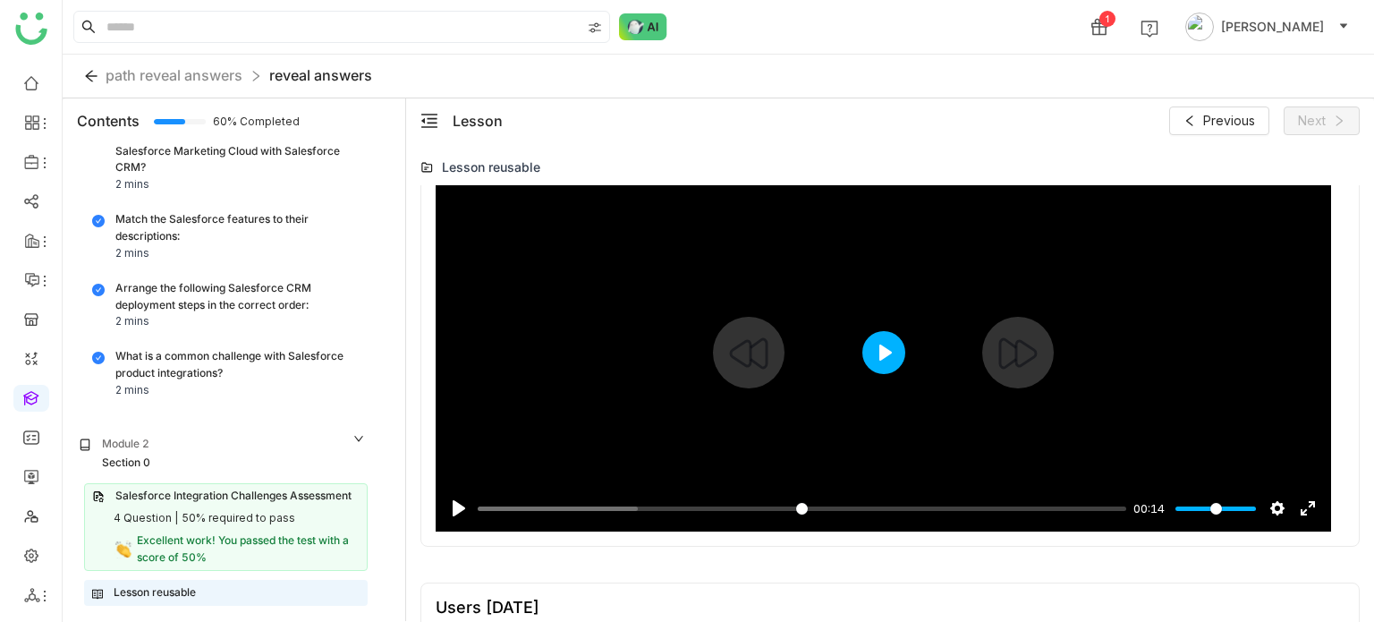
click at [884, 355] on button "Play" at bounding box center [883, 352] width 43 height 43
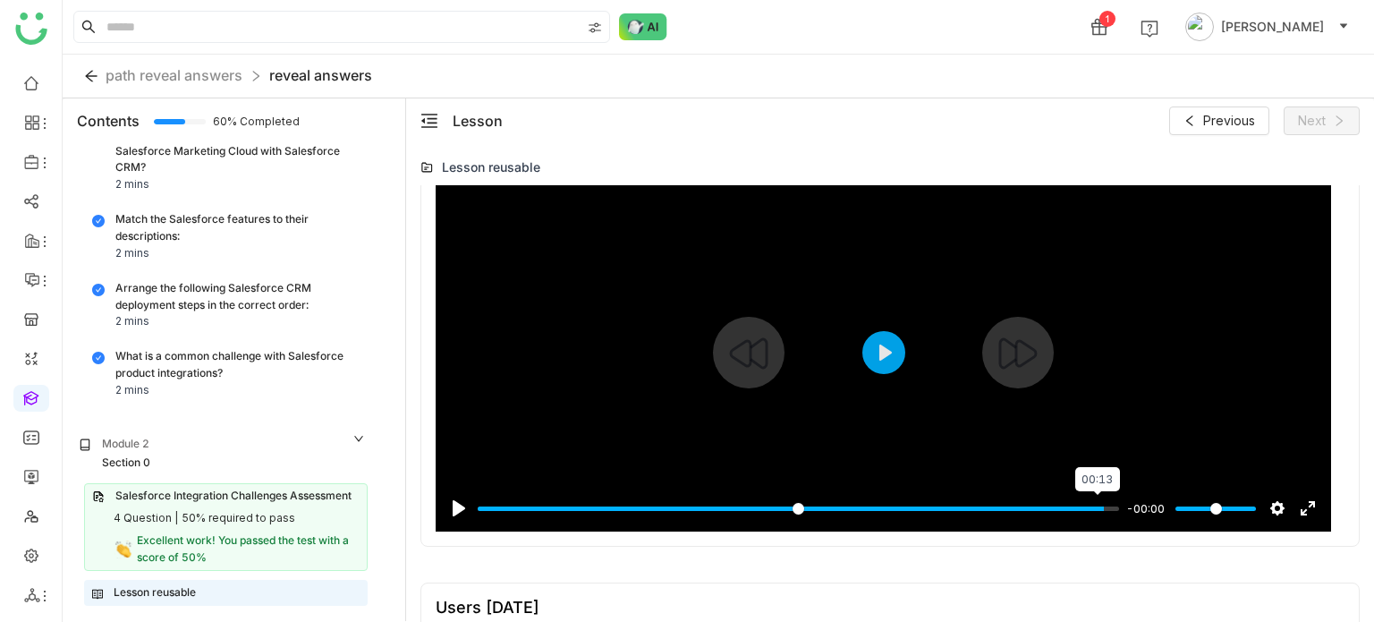
click at [1095, 507] on input "Seek" at bounding box center [798, 508] width 641 height 17
type input "***"
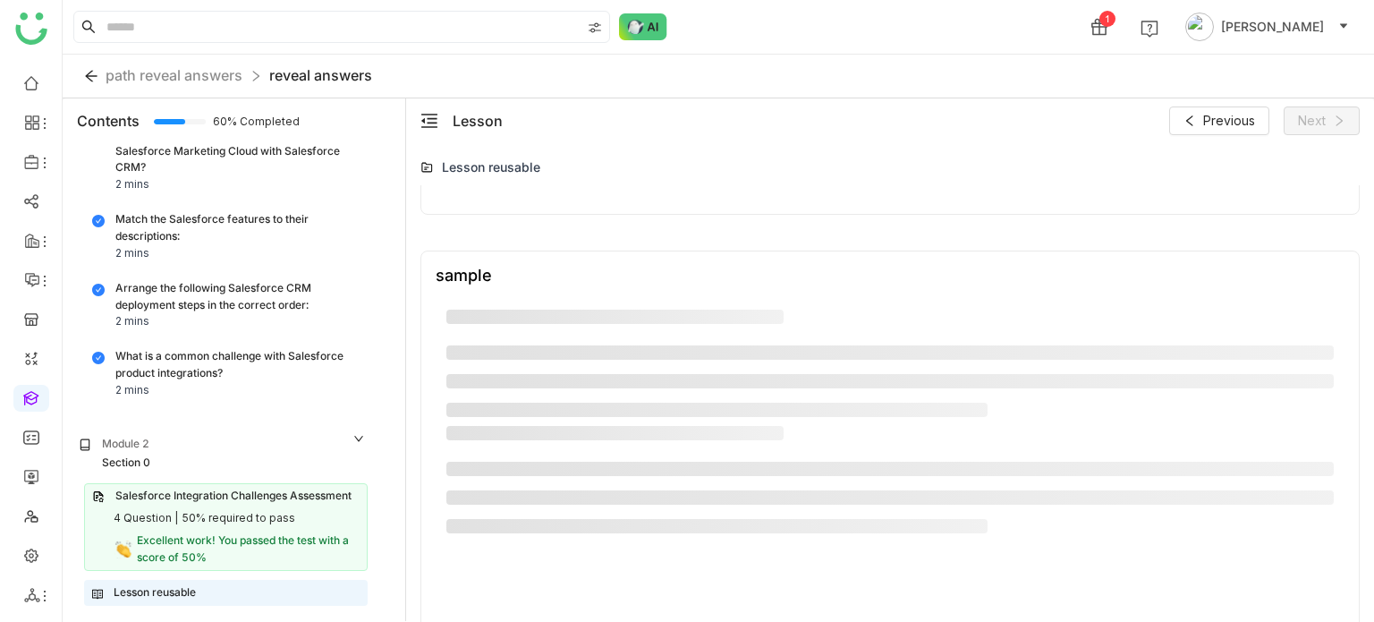
scroll to position [517, 0]
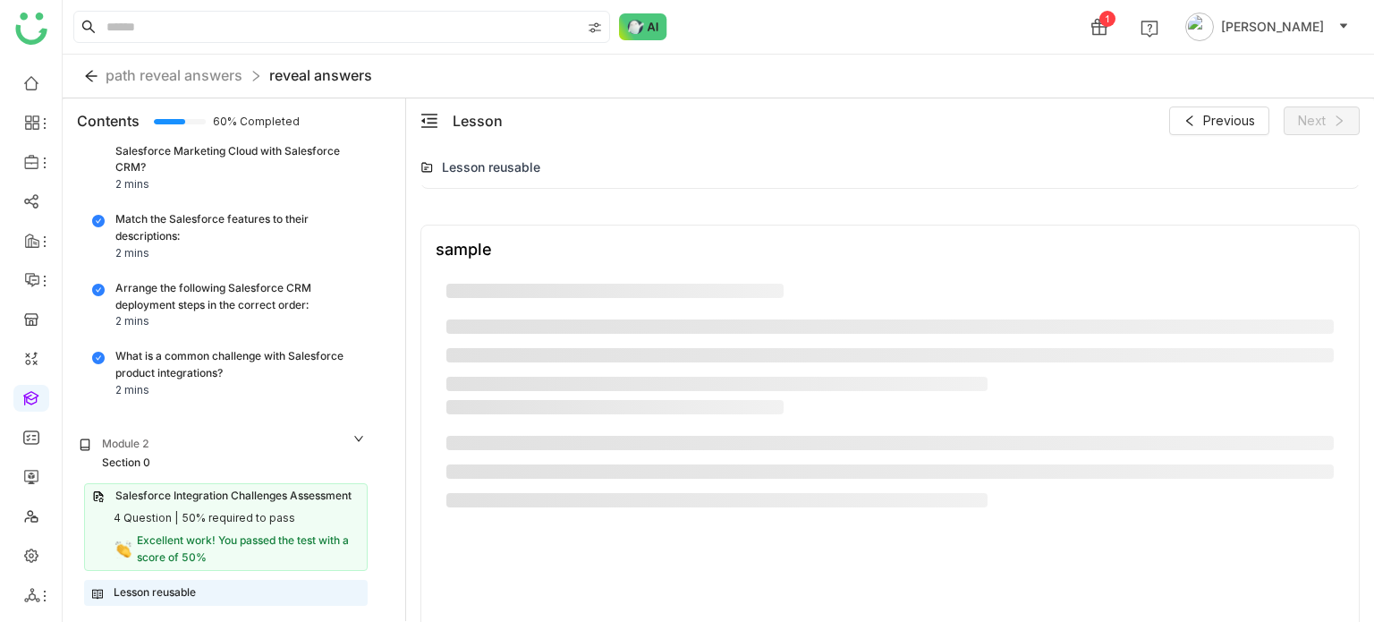
click at [862, 349] on li at bounding box center [890, 355] width 888 height 14
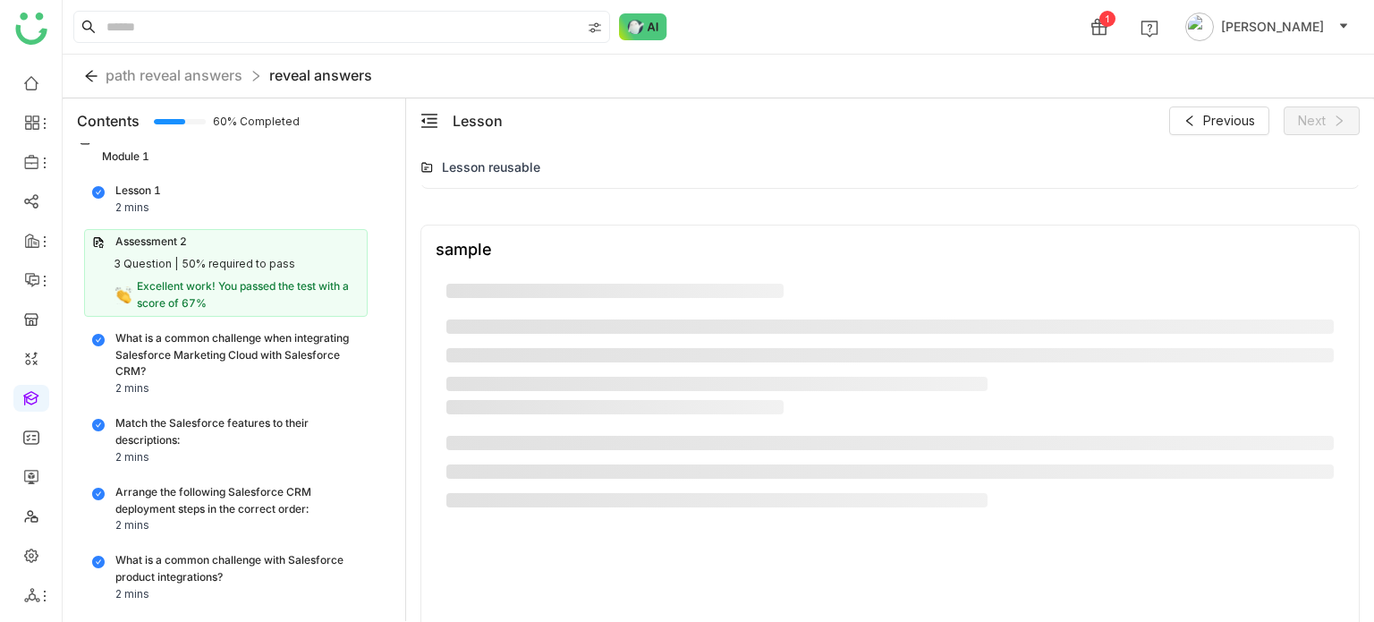
scroll to position [0, 0]
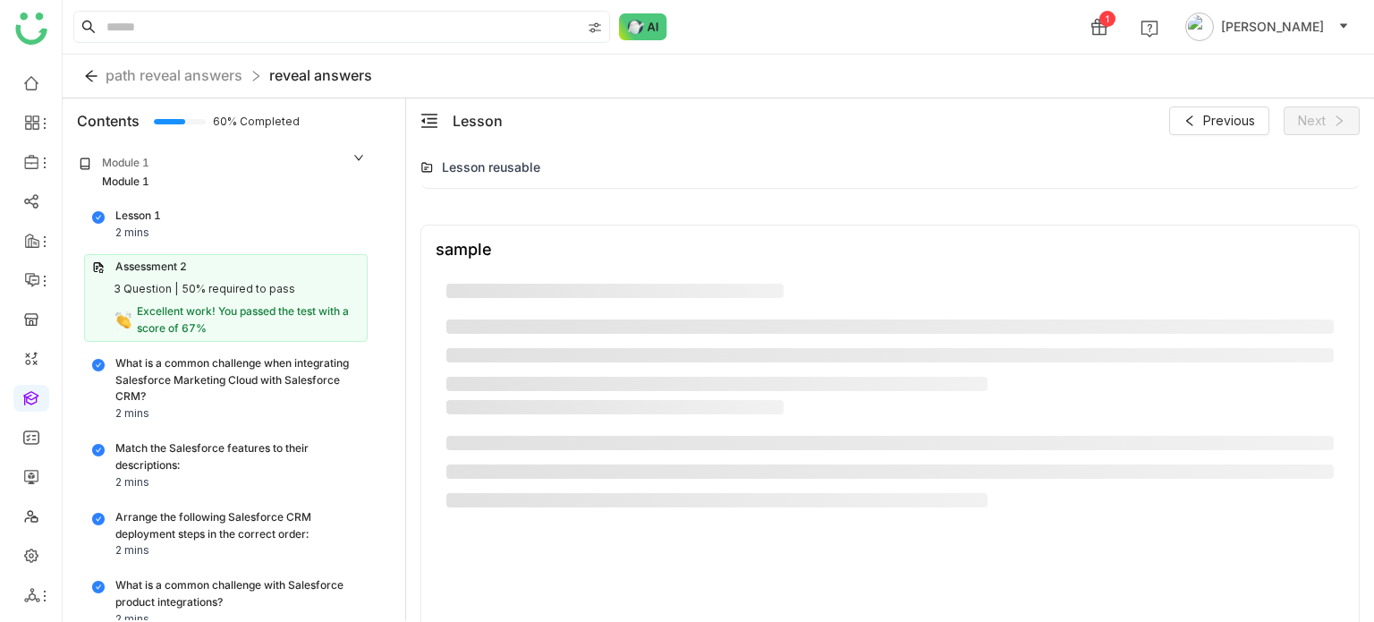
click at [258, 305] on span "Excellent work! You passed the test with a score of 67%" at bounding box center [243, 319] width 212 height 30
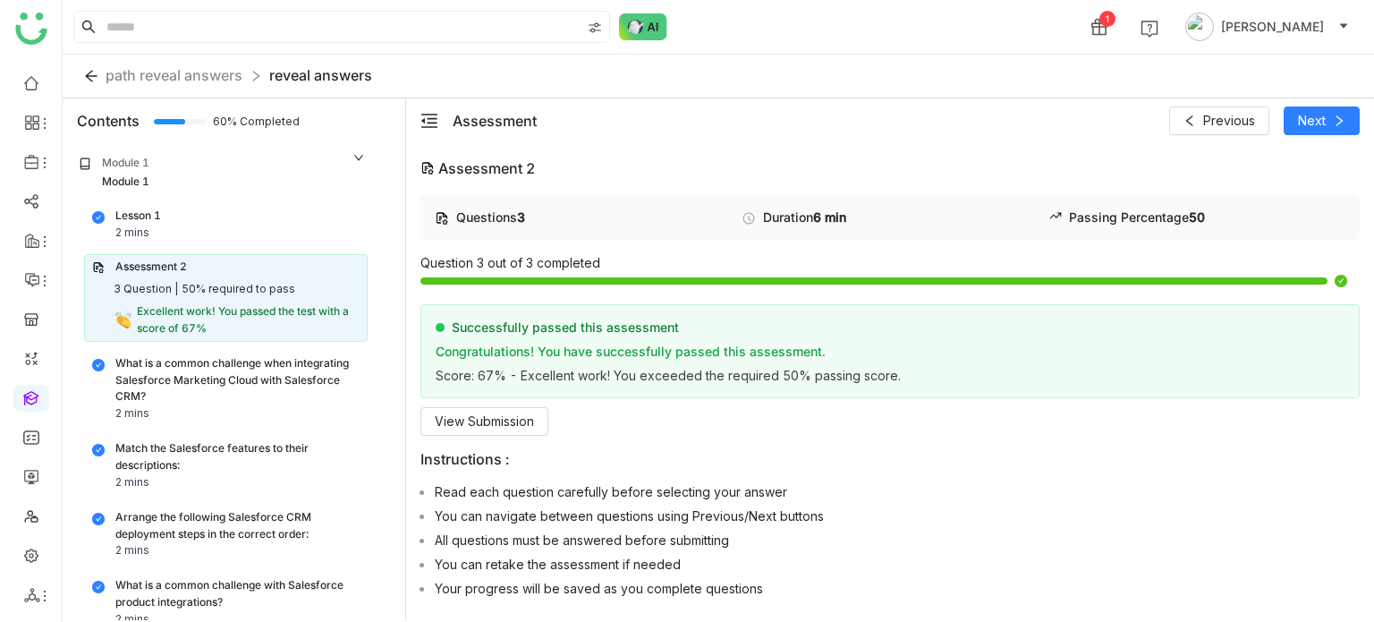
scroll to position [229, 0]
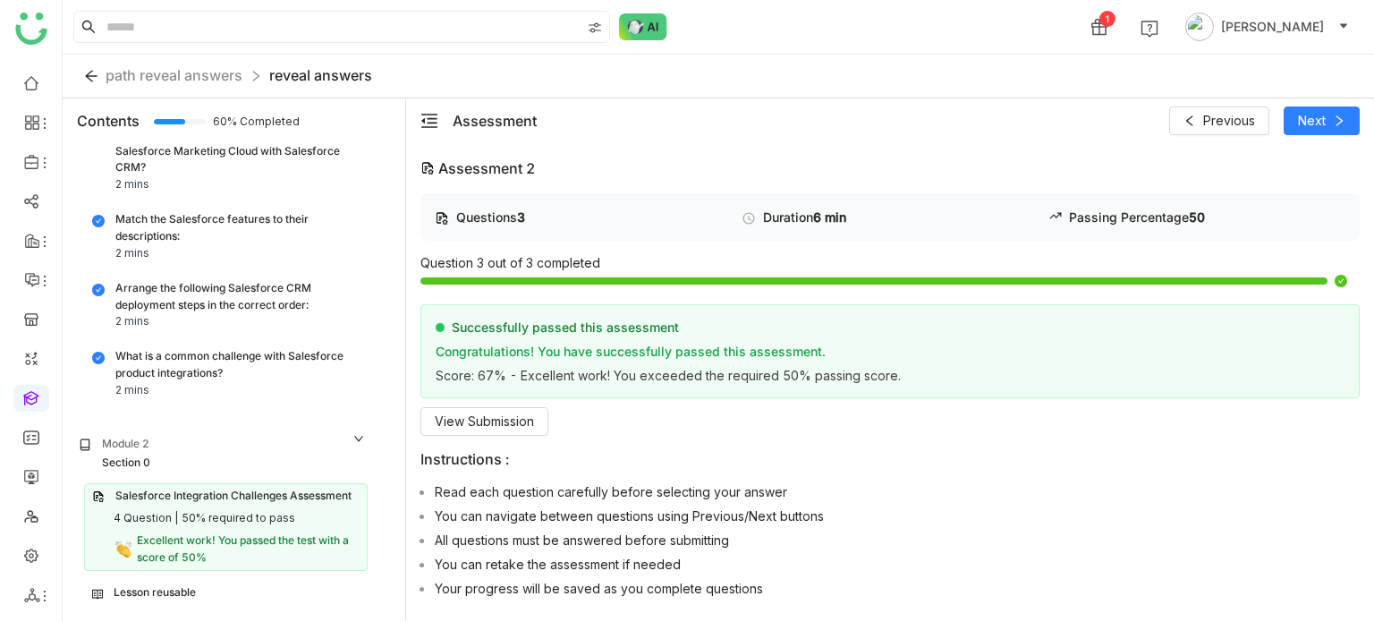
click at [265, 584] on div "Lesson reusable" at bounding box center [226, 592] width 268 height 17
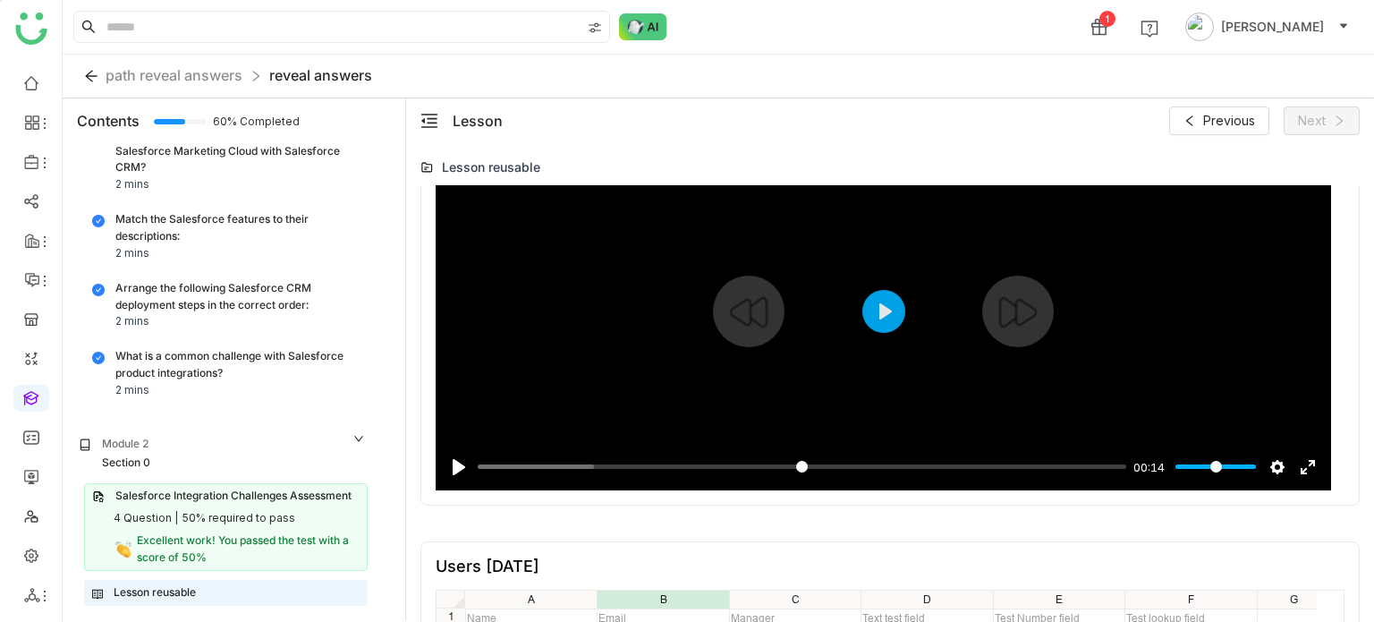
scroll to position [1139, 0]
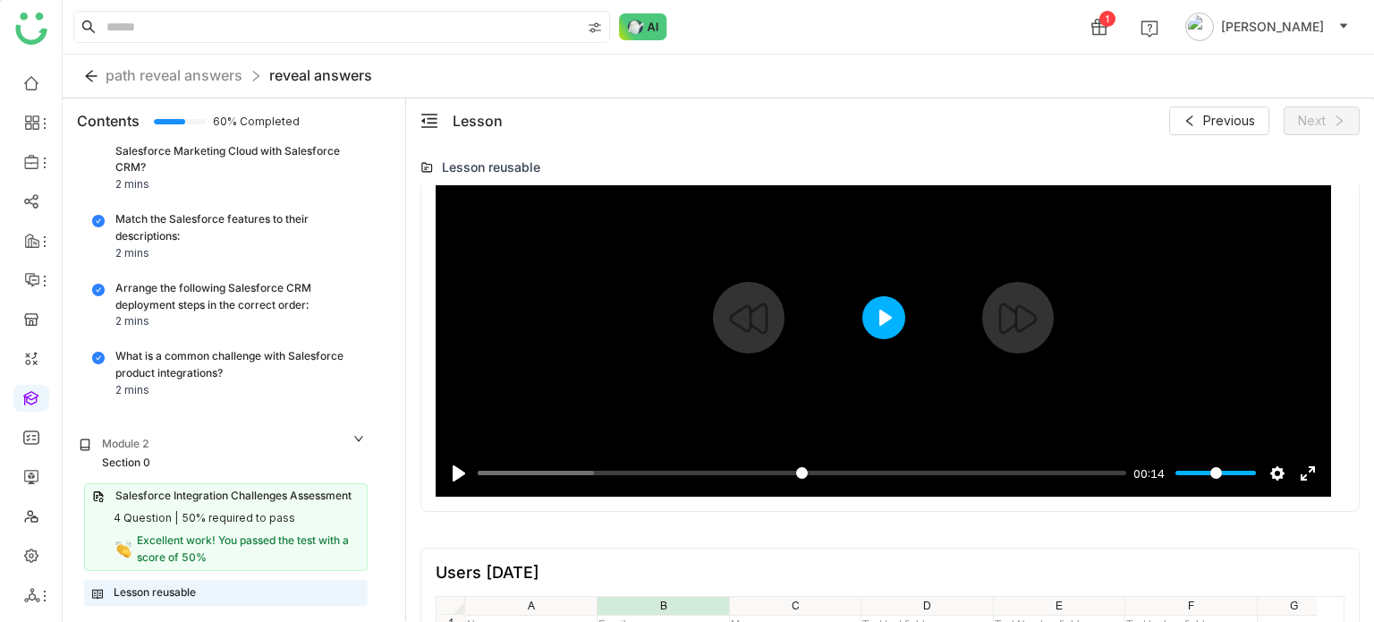
type input "****"
type input "*****"
click at [898, 325] on button "Play" at bounding box center [883, 317] width 43 height 43
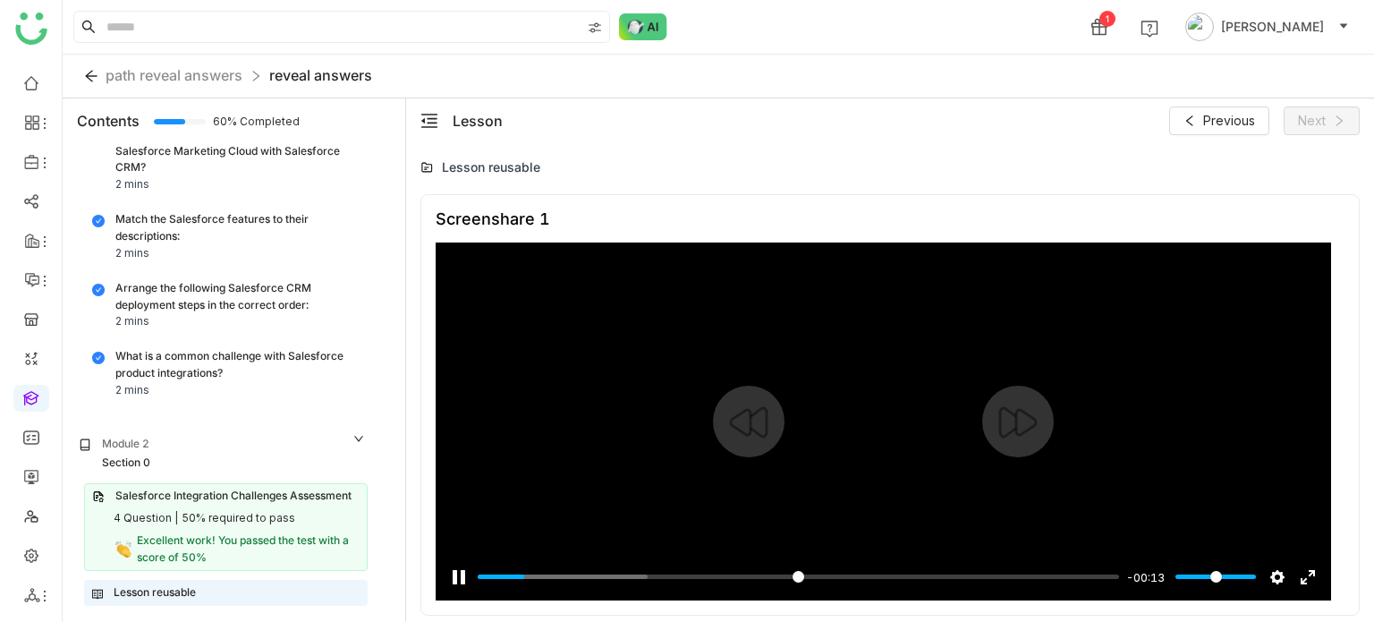
scroll to position [1032, 0]
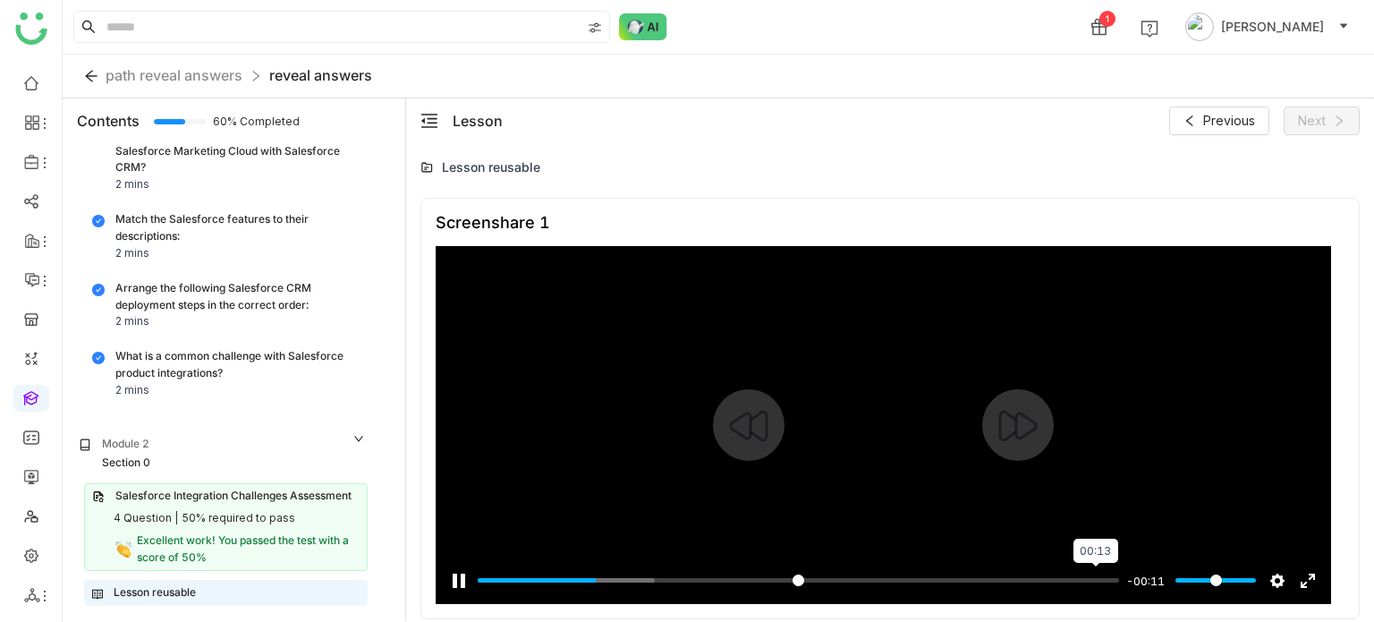
click at [1093, 579] on input "Seek" at bounding box center [798, 580] width 641 height 17
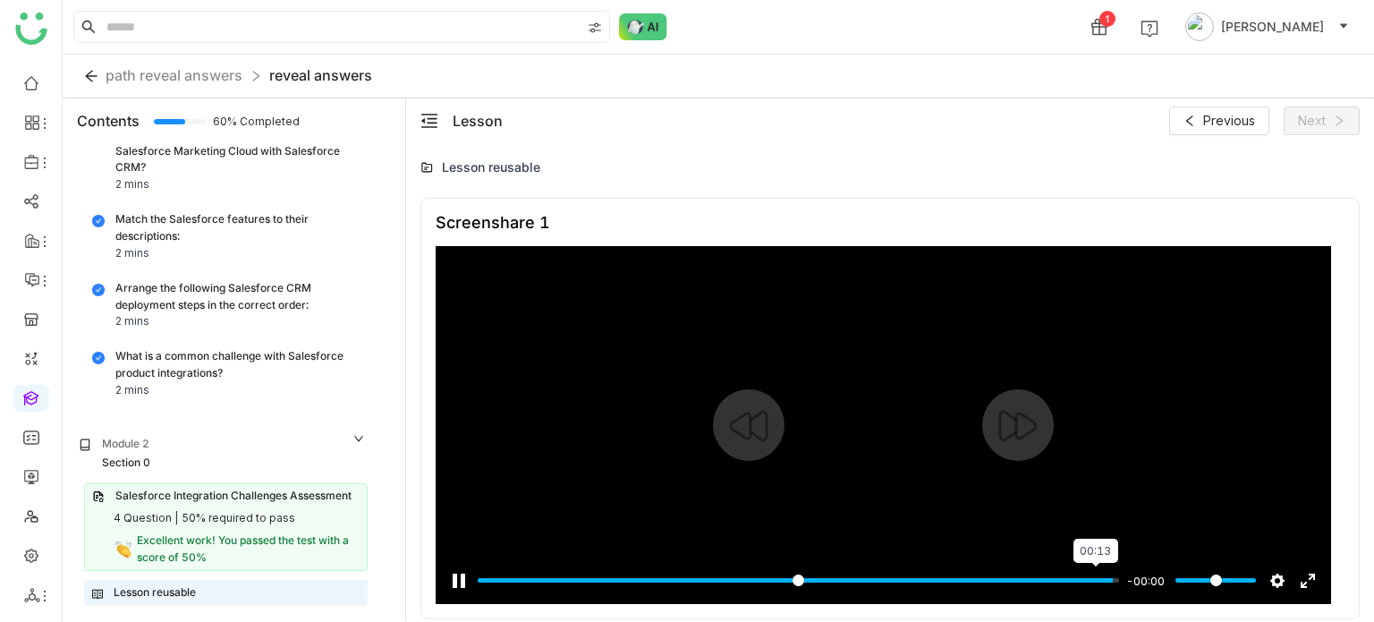
type input "***"
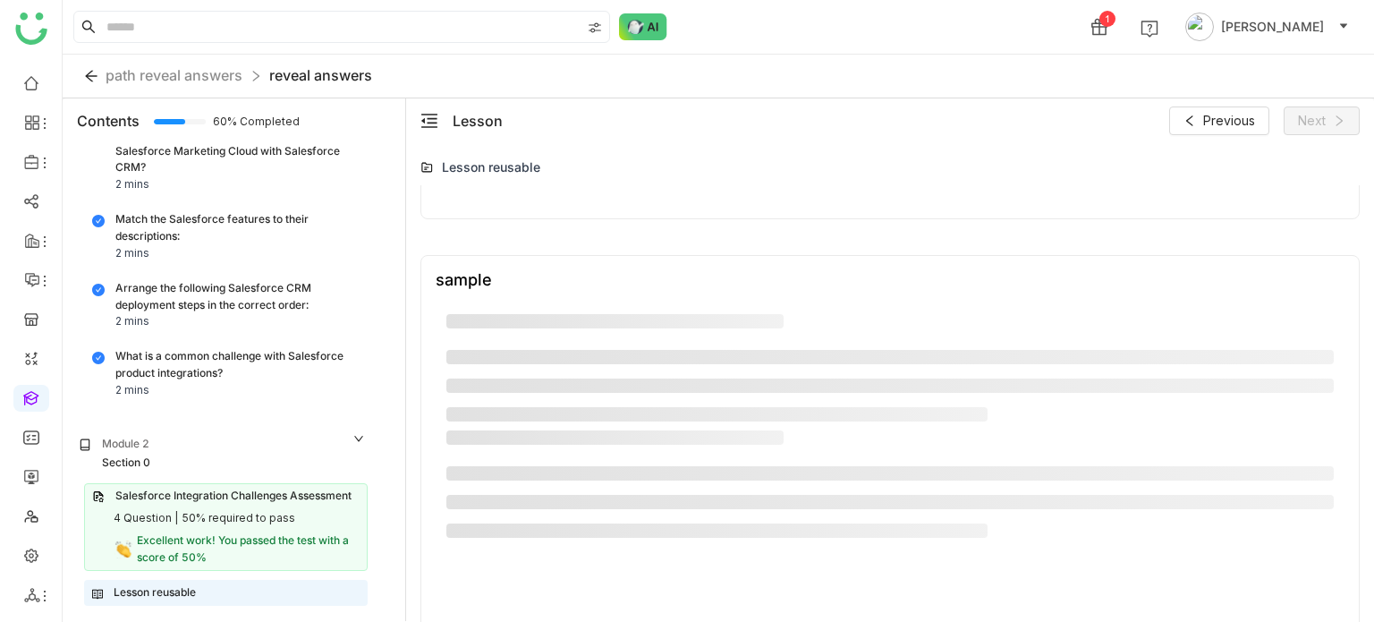
scroll to position [515, 0]
click at [798, 411] on li at bounding box center [716, 416] width 541 height 14
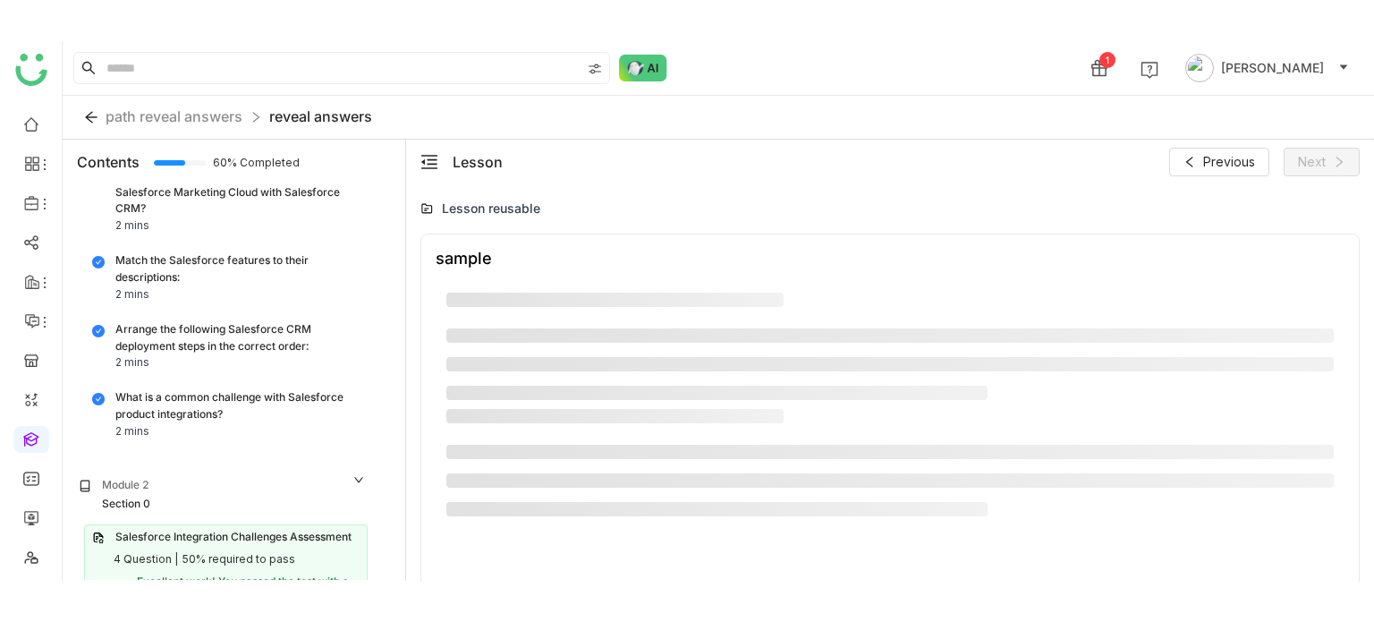
scroll to position [597, 0]
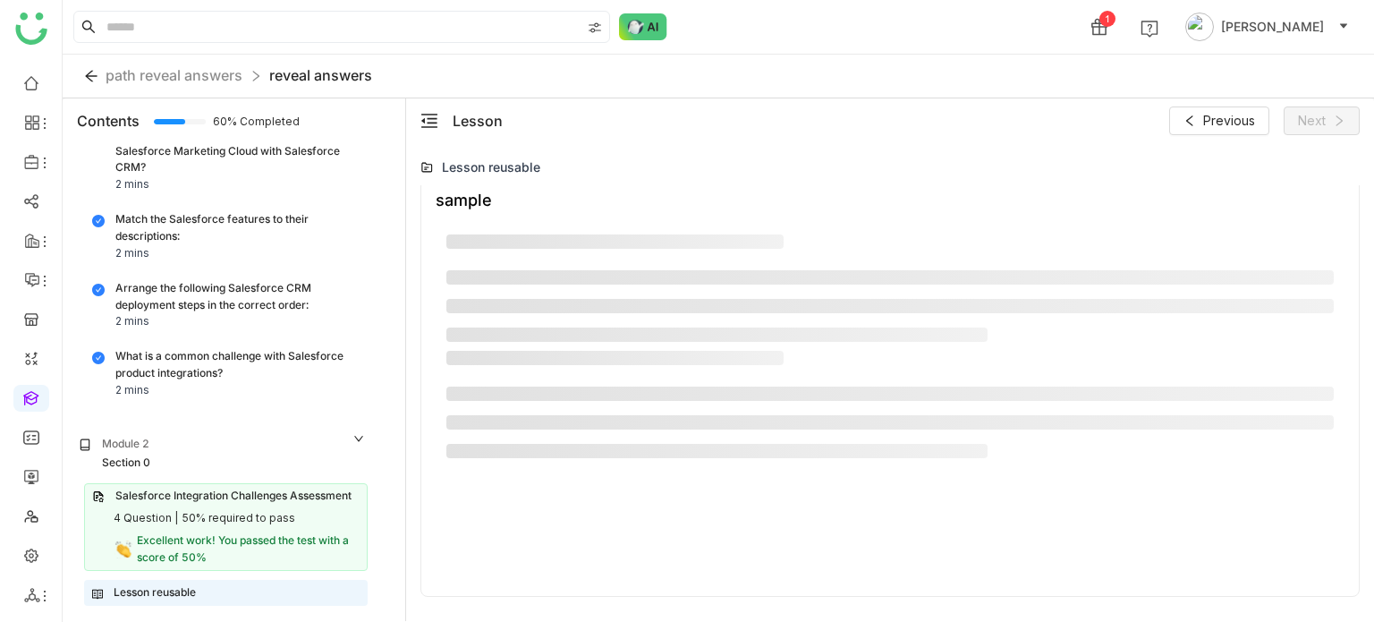
click at [244, 593] on div "Lesson reusable" at bounding box center [226, 592] width 268 height 17
click at [251, 547] on div "Excellent work! You passed the test with a score of 50%" at bounding box center [248, 549] width 223 height 34
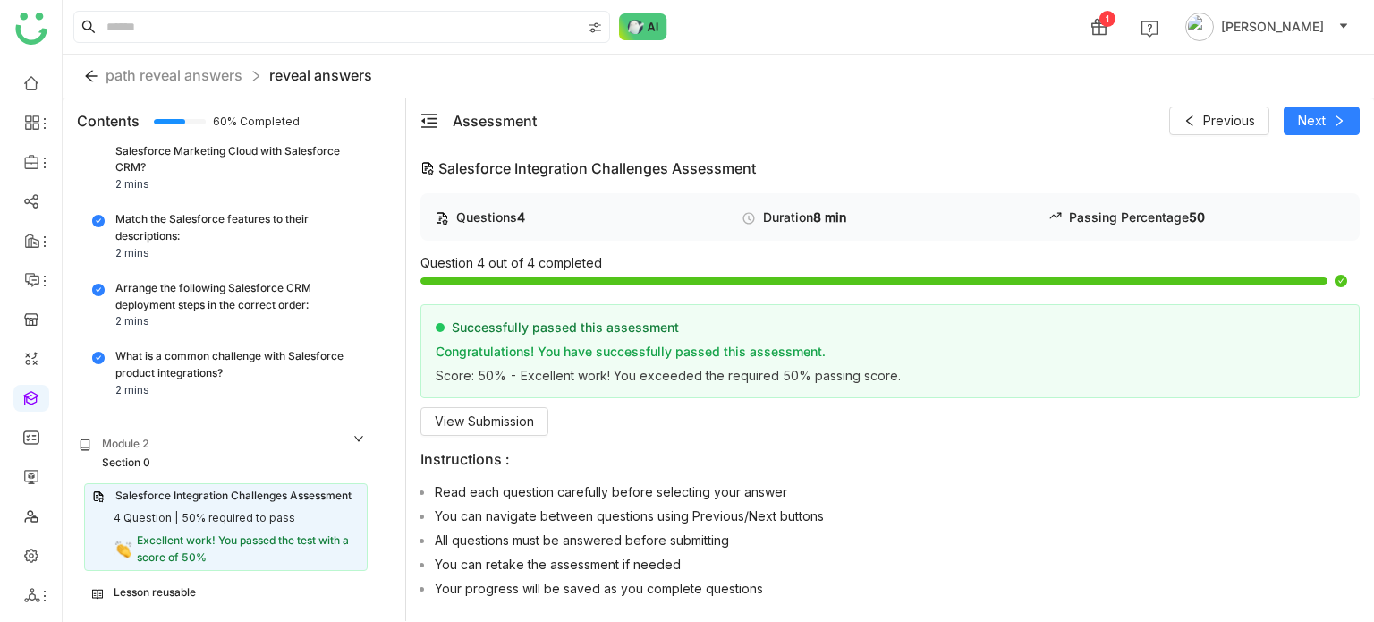
click at [248, 581] on div "Lesson reusable" at bounding box center [226, 593] width 282 height 24
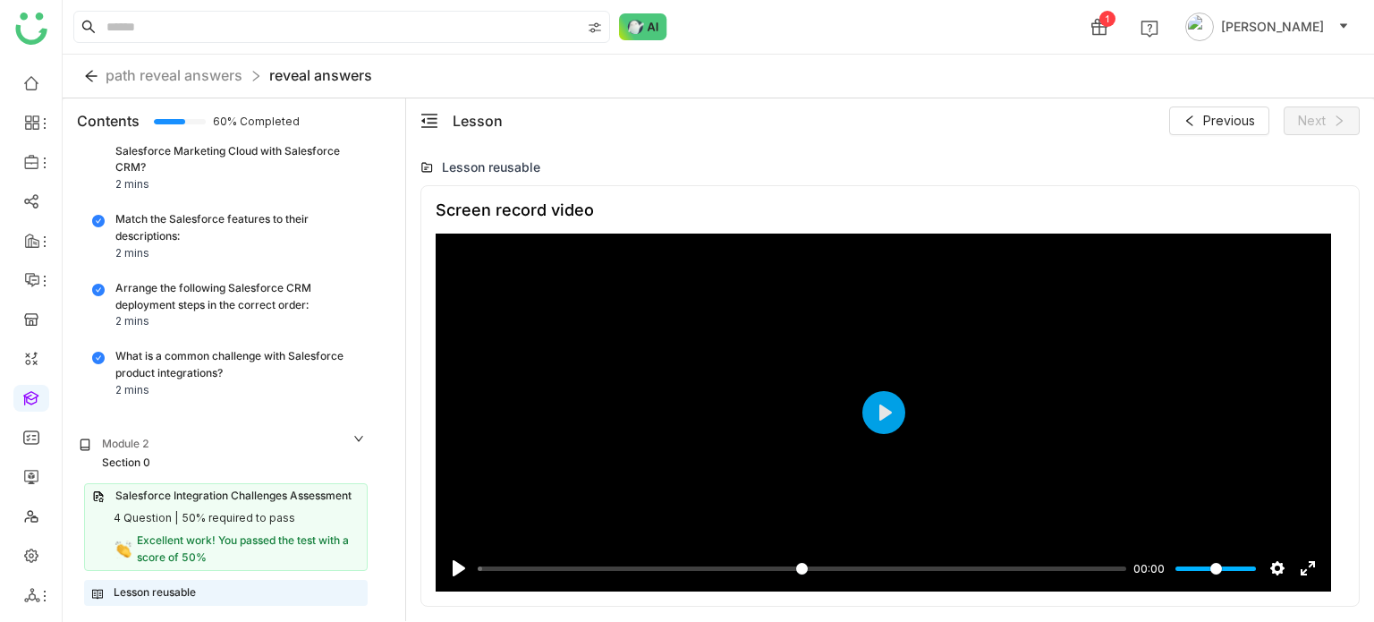
scroll to position [1332, 0]
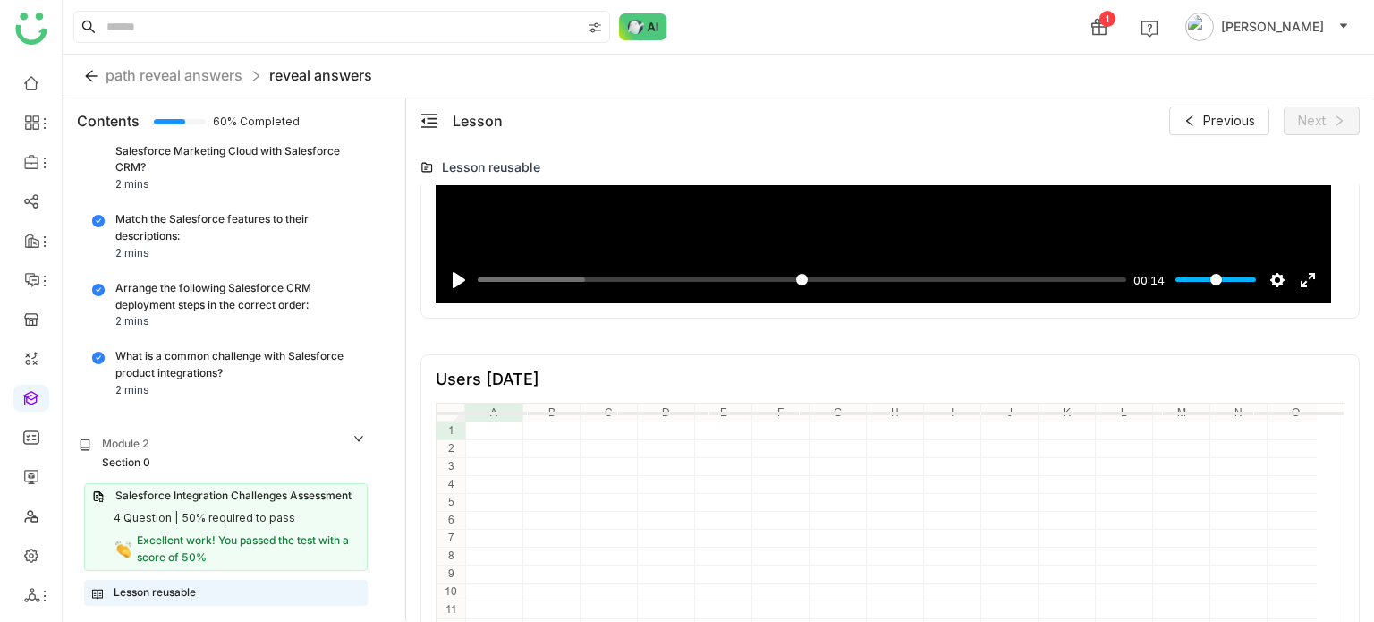
type input "*****"
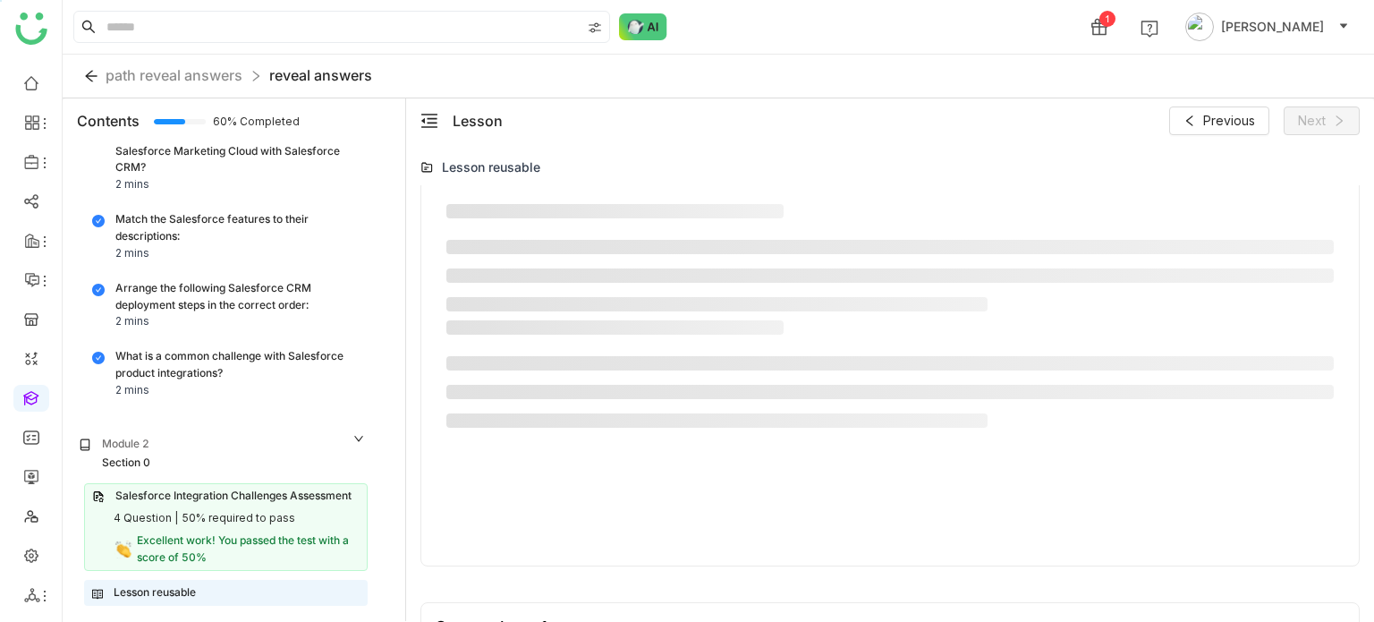
scroll to position [508, 0]
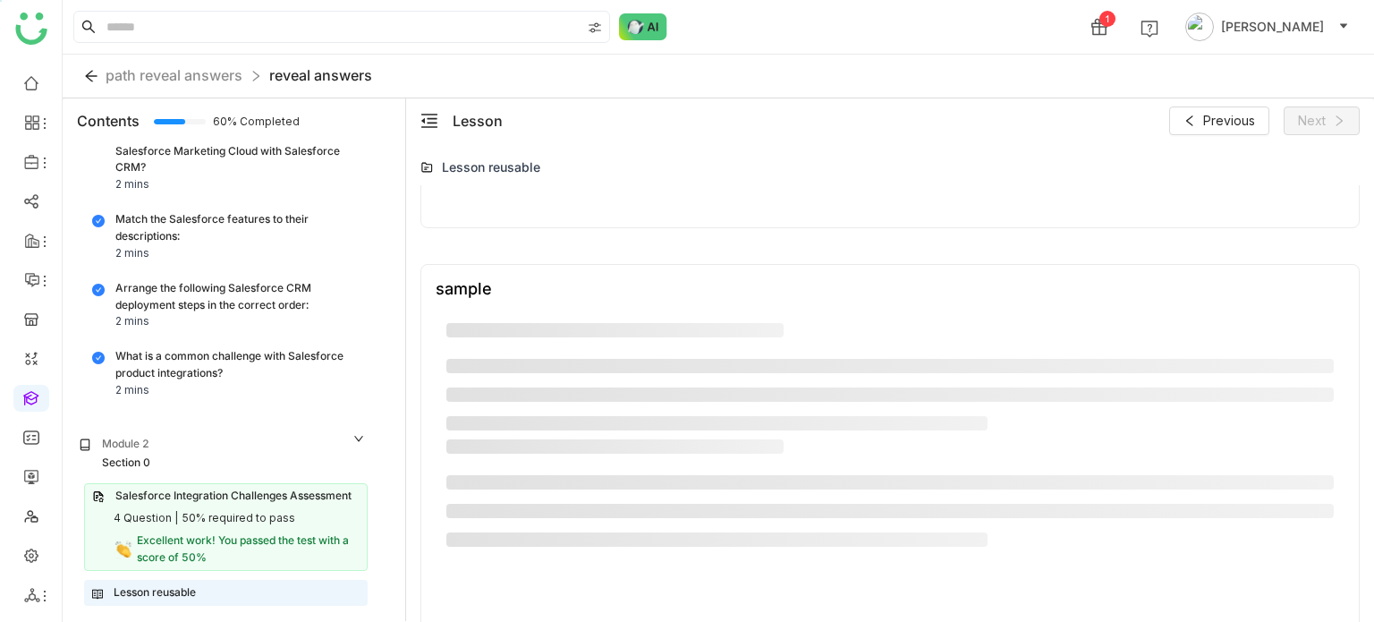
click at [500, 285] on div "sample" at bounding box center [890, 288] width 909 height 19
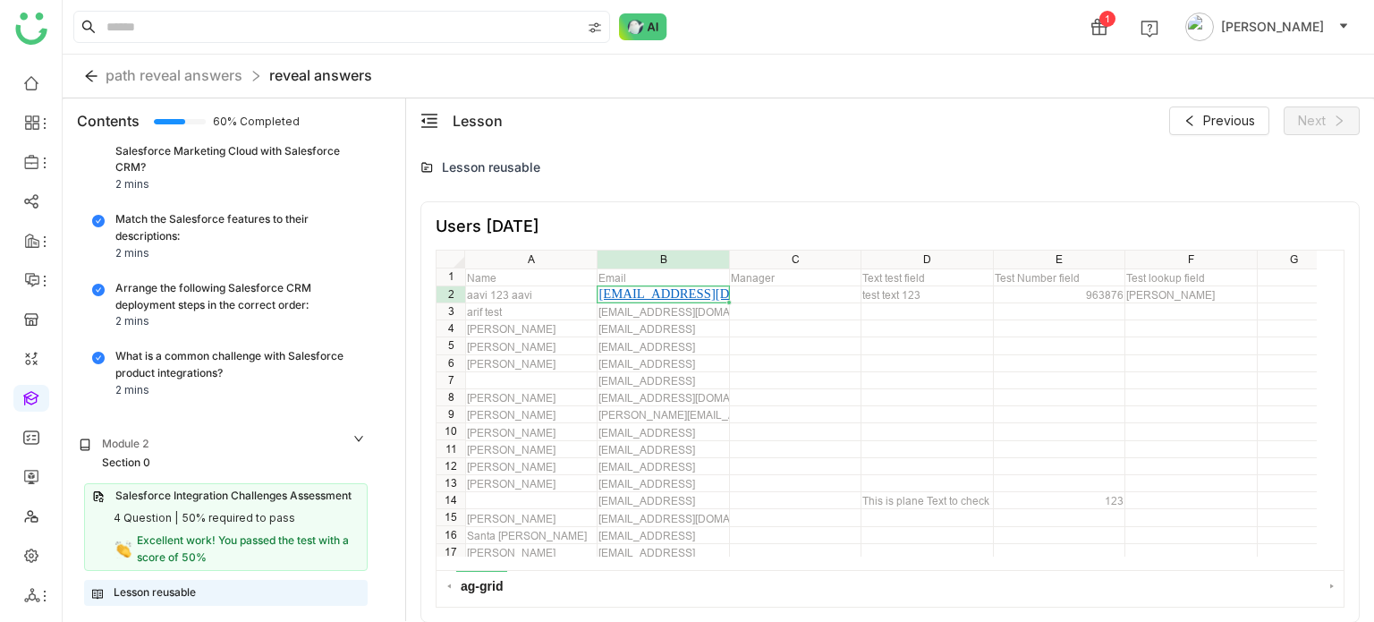
scroll to position [0, 0]
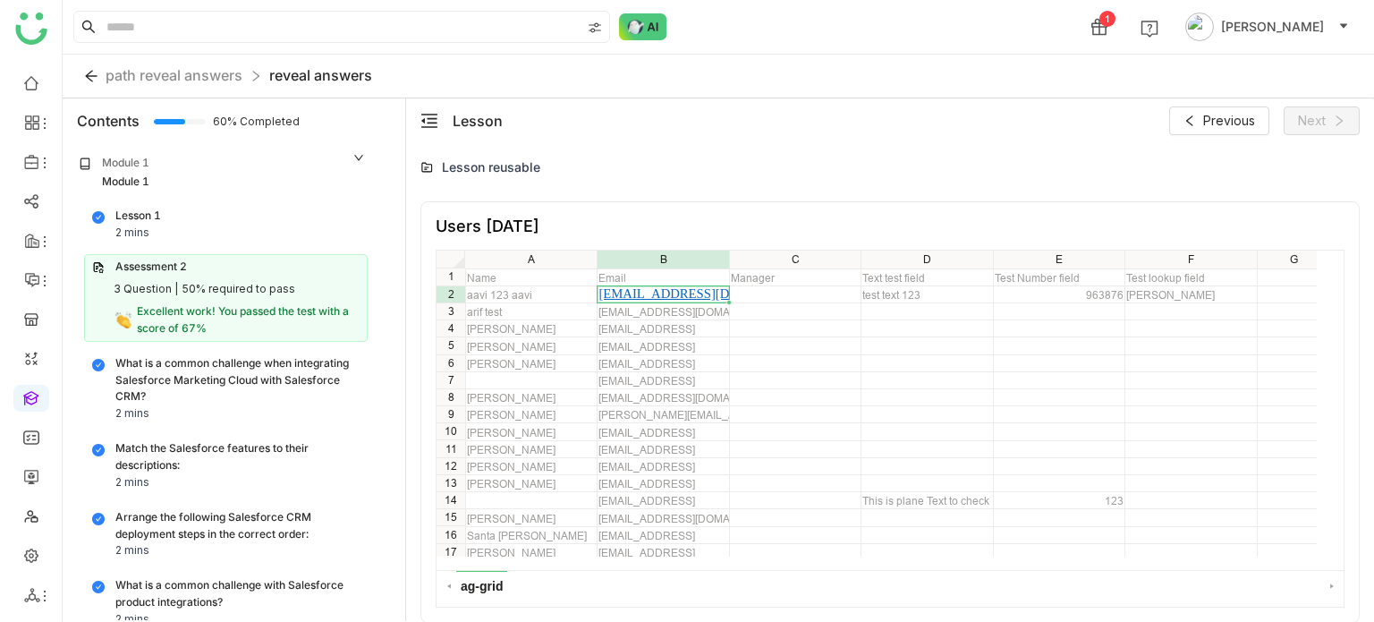
click at [292, 281] on div "3 Question | 50% required to pass" at bounding box center [226, 289] width 268 height 17
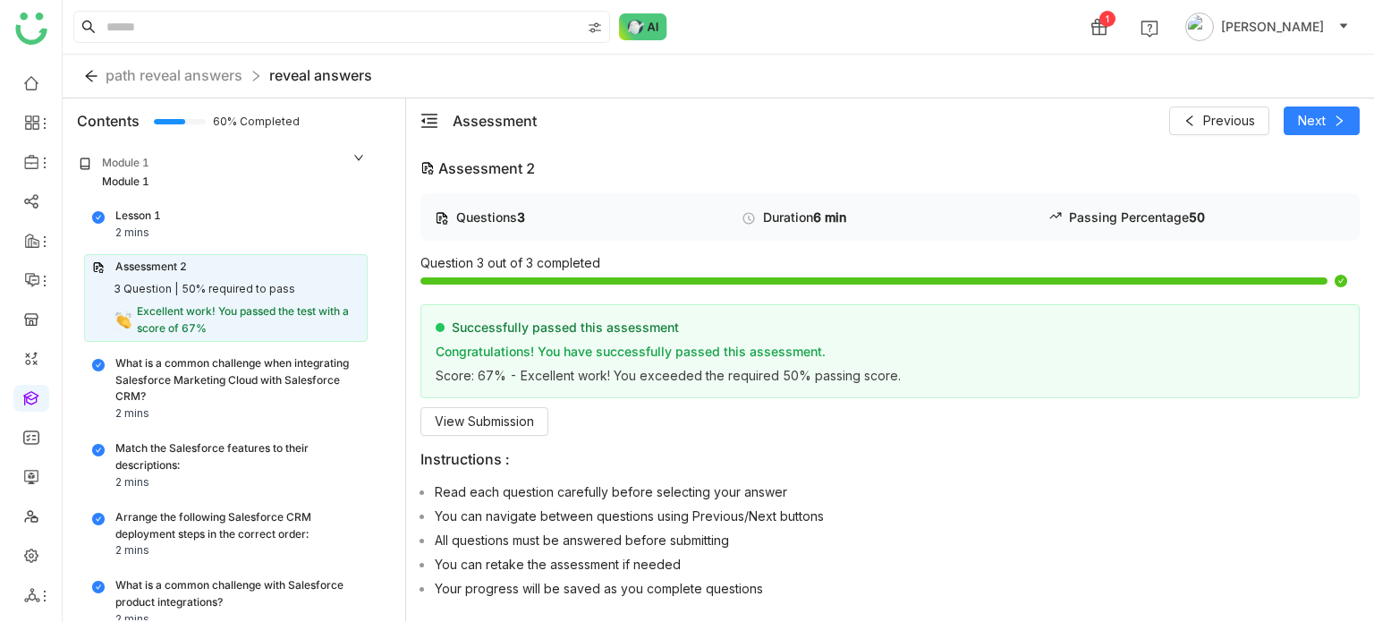
scroll to position [229, 0]
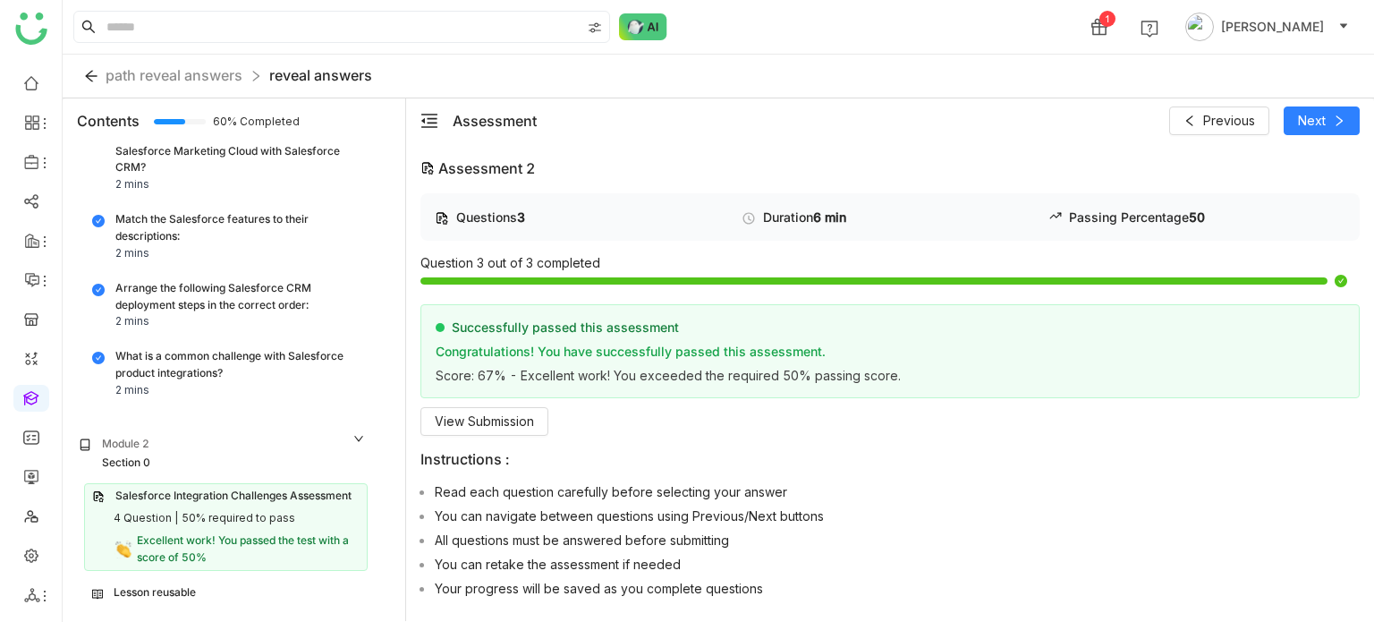
click at [261, 588] on div "Lesson reusable" at bounding box center [226, 592] width 268 height 17
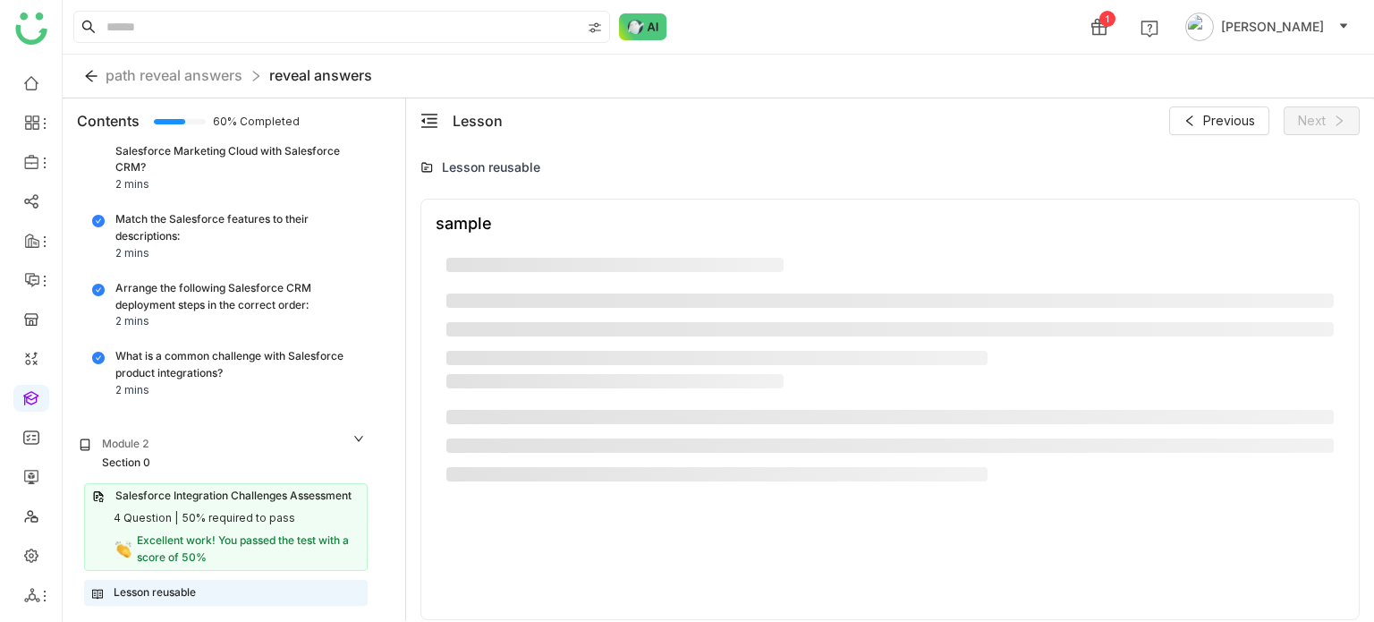
scroll to position [548, 0]
type input "*****"
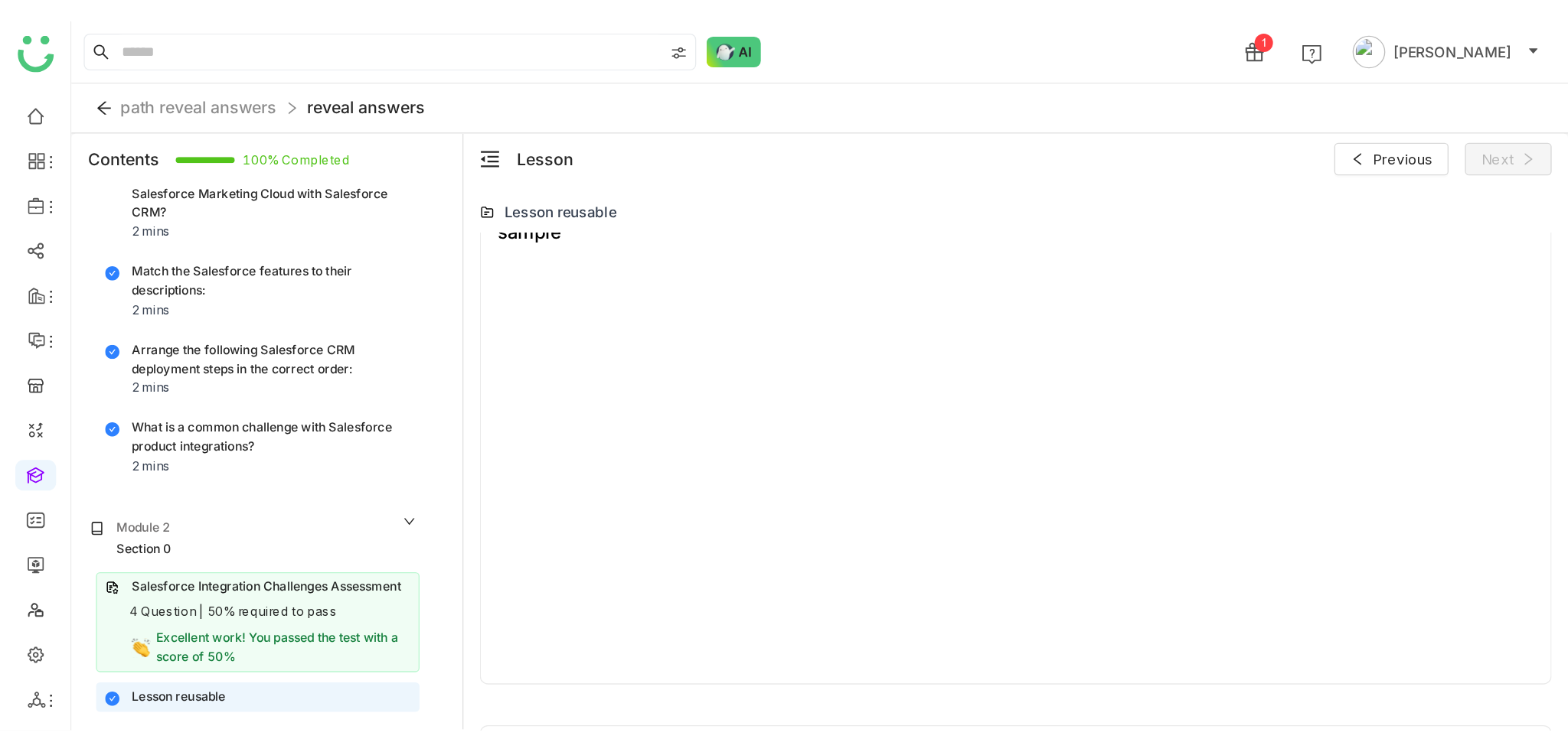
scroll to position [471, 0]
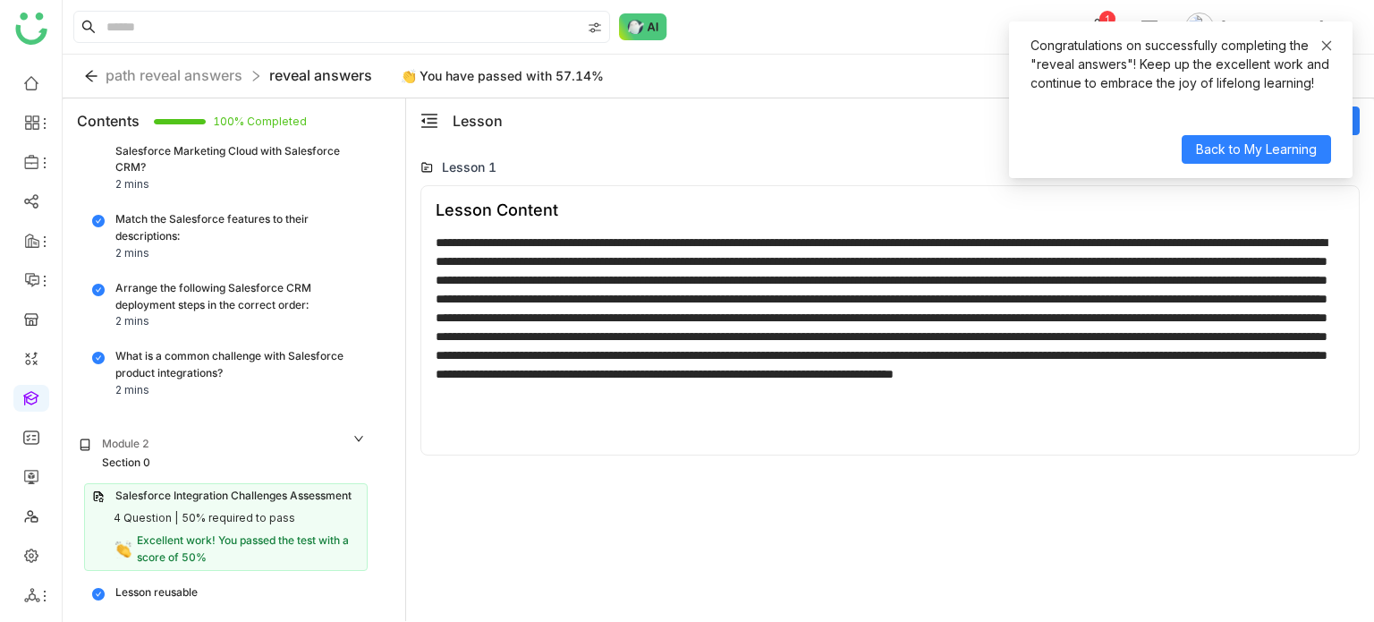
click at [1331, 42] on icon at bounding box center [1327, 45] width 13 height 13
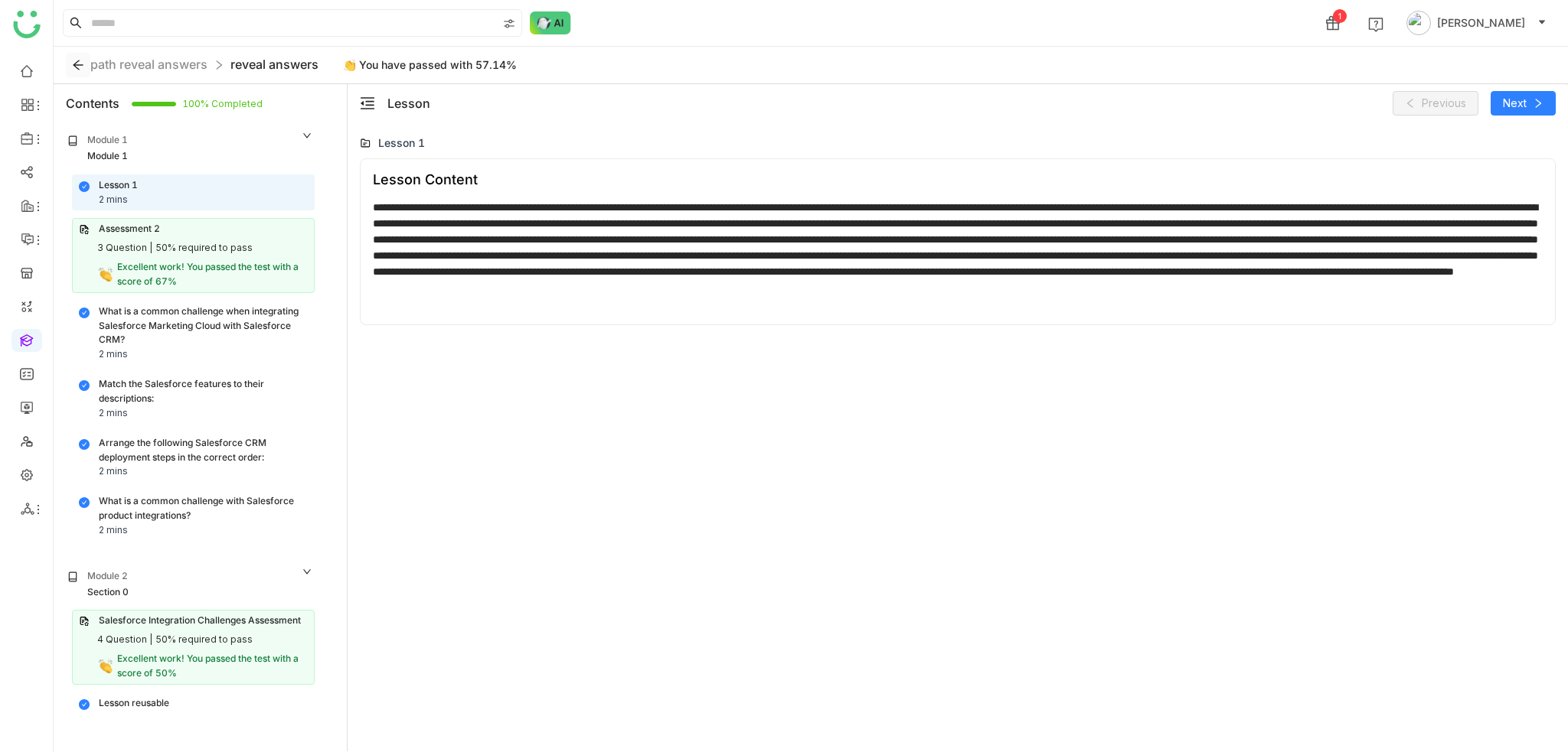
click at [82, 66] on icon at bounding box center [78, 65] width 12 height 12
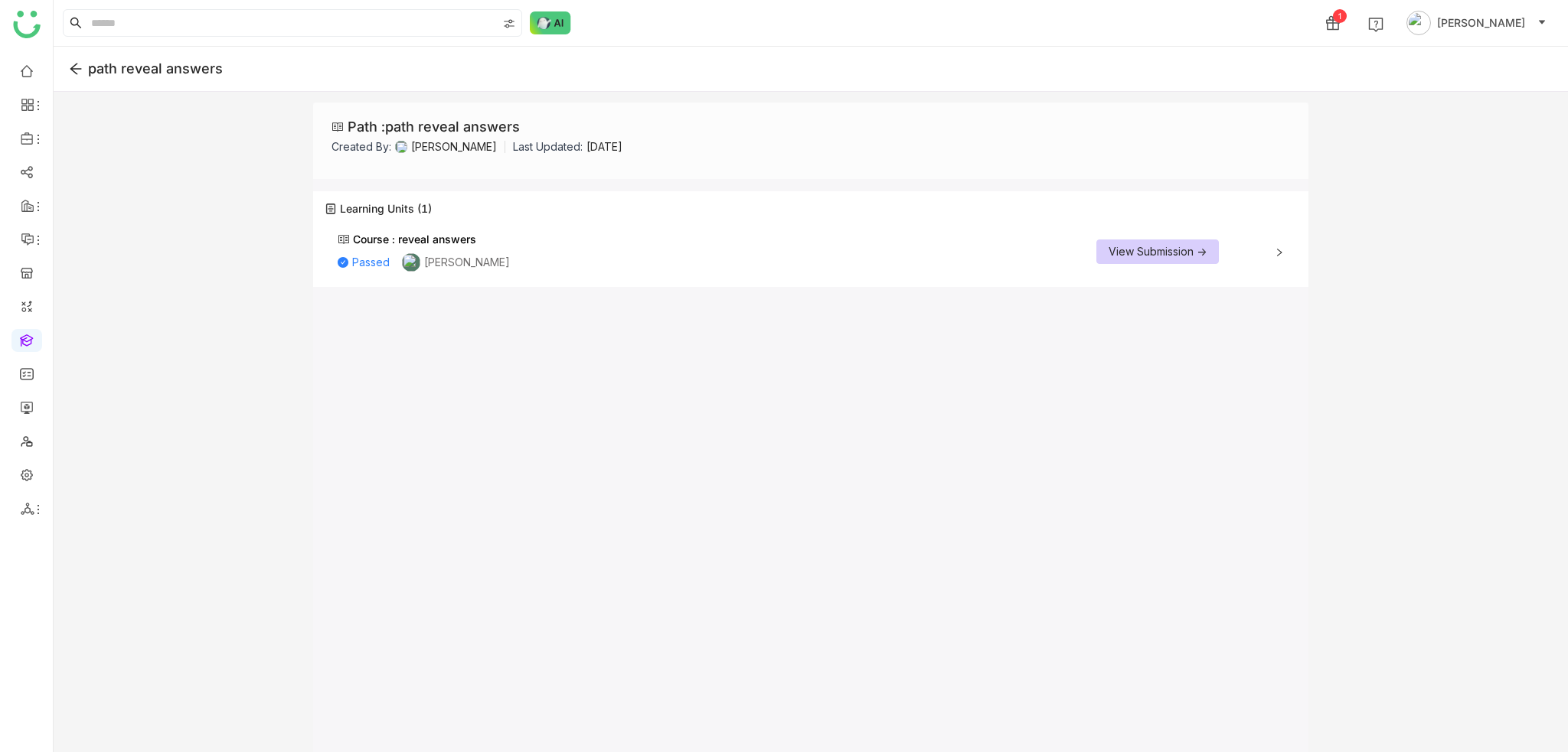
click at [1175, 248] on icon at bounding box center [1280, 252] width 9 height 9
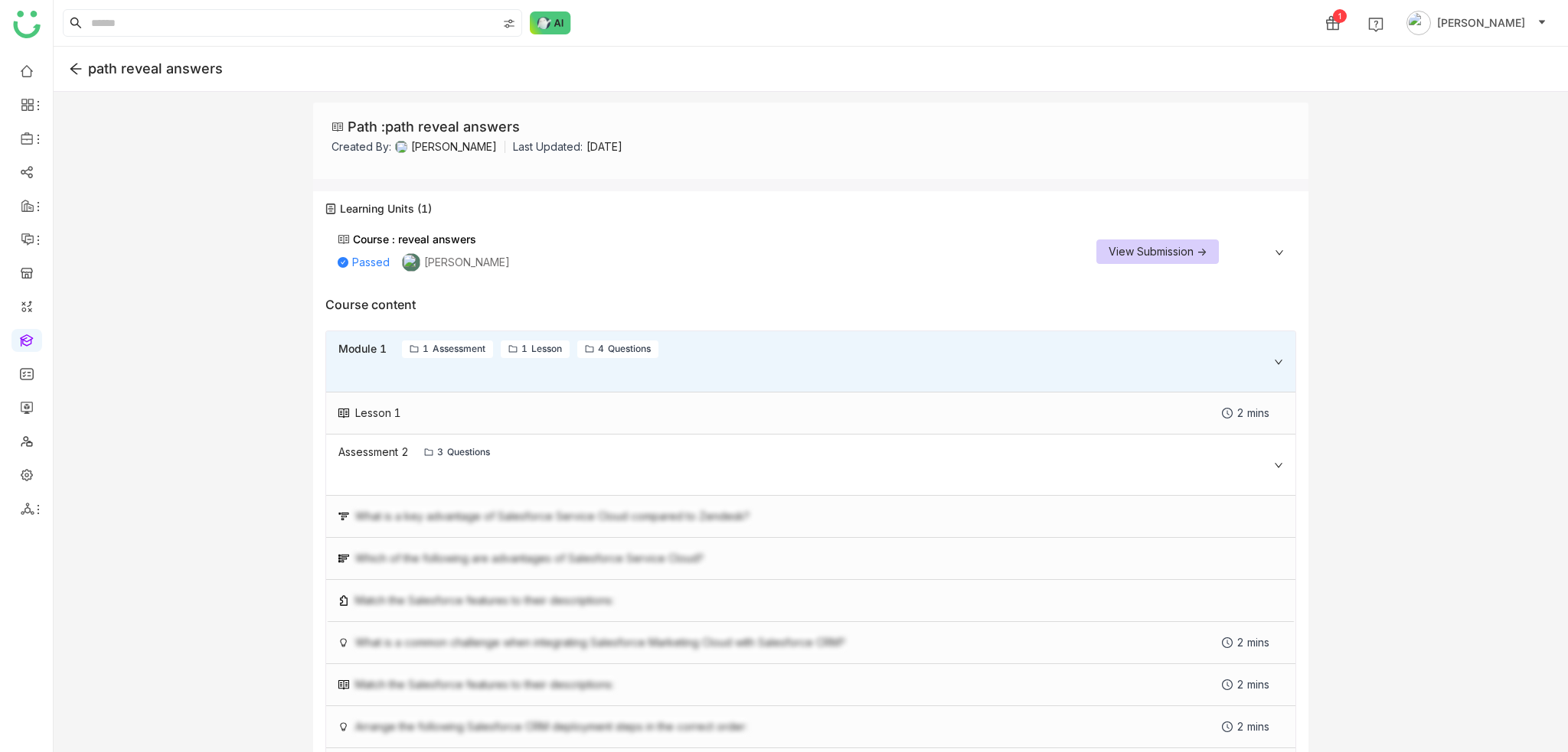
click at [1175, 261] on button "View Submission ->" at bounding box center [1157, 252] width 122 height 25
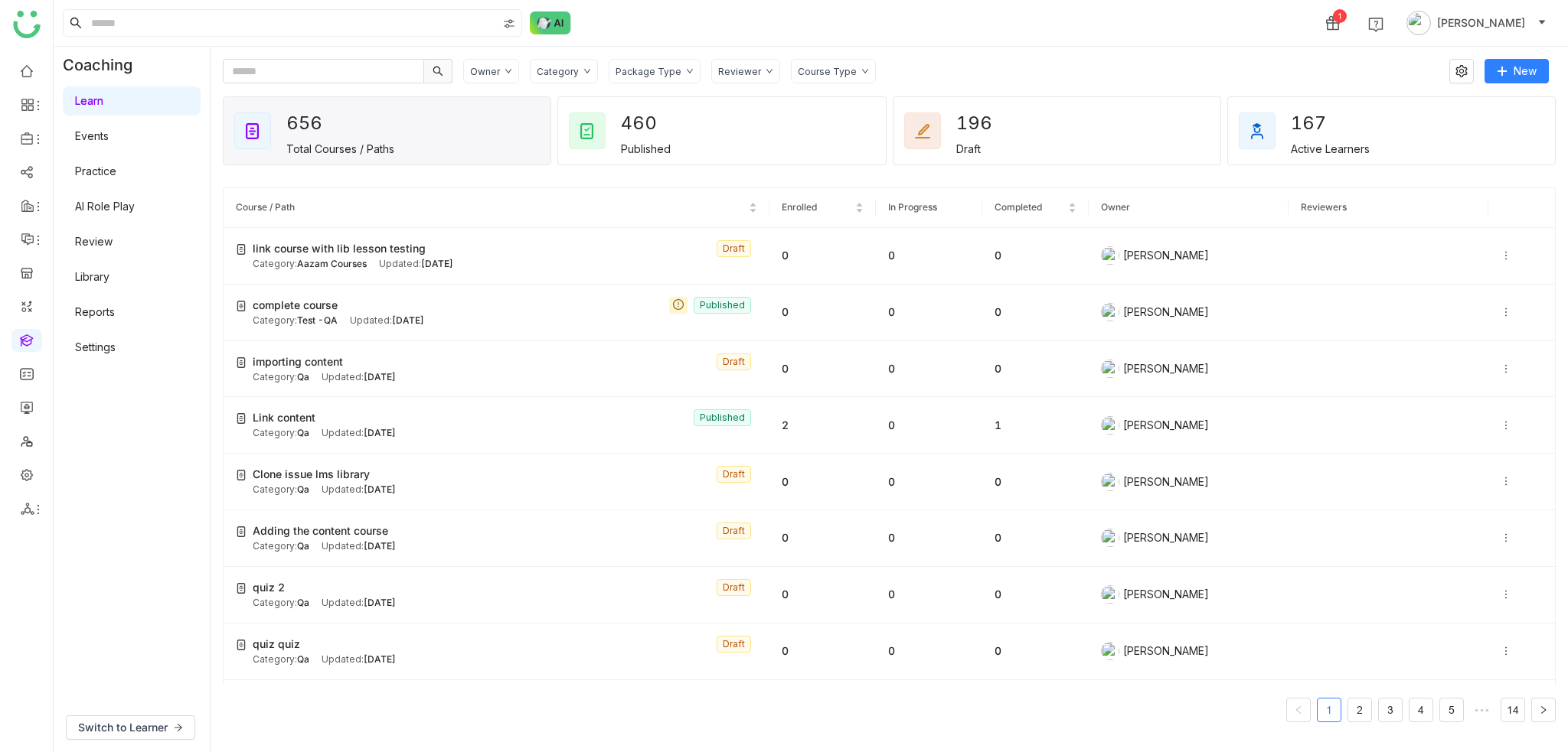
click at [905, 71] on div "Owner Category Package Type Reviewer Course Type" at bounding box center [951, 71] width 976 height 25
click at [22, 76] on link at bounding box center [27, 69] width 14 height 13
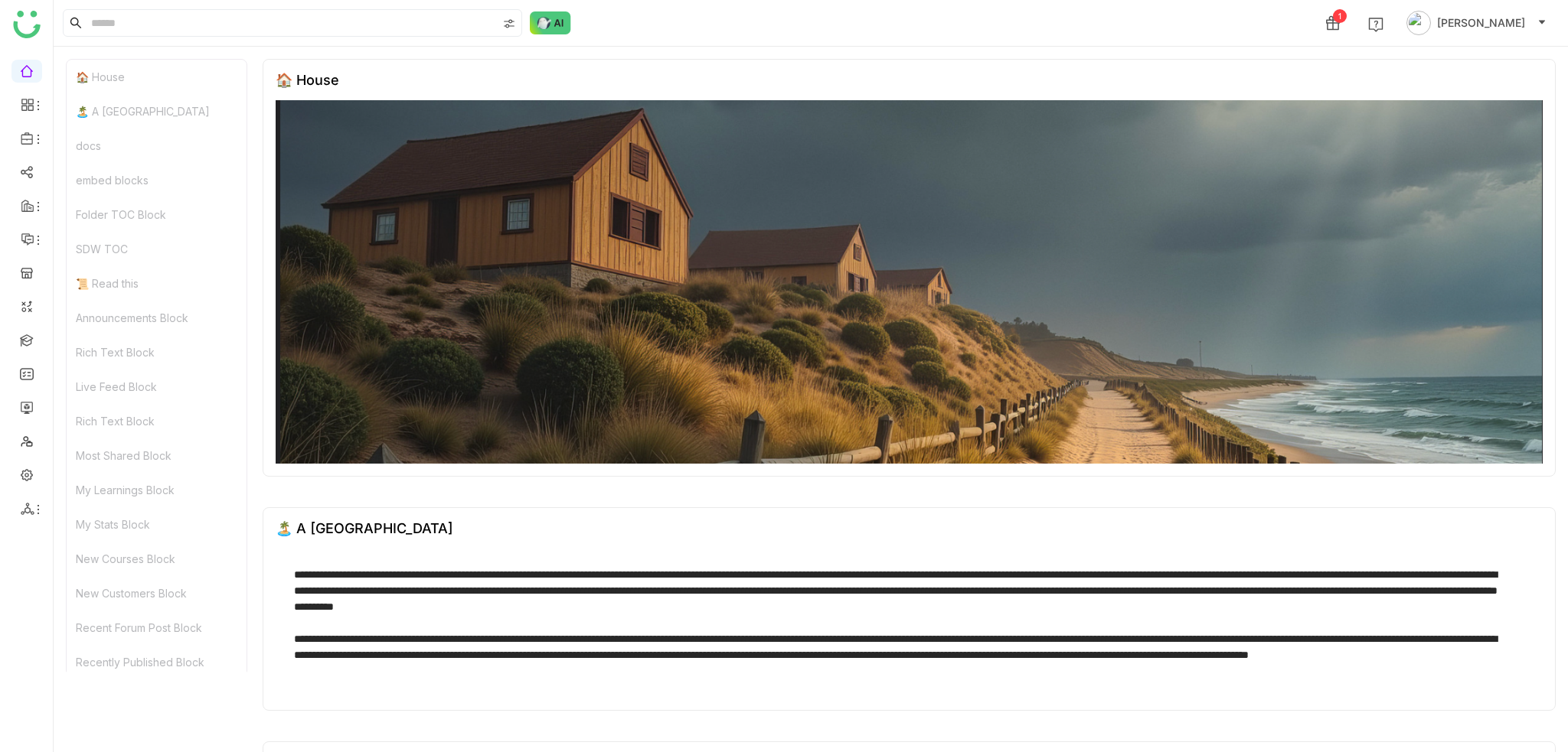
click at [31, 412] on link at bounding box center [27, 406] width 14 height 13
click at [33, 336] on link at bounding box center [27, 339] width 14 height 13
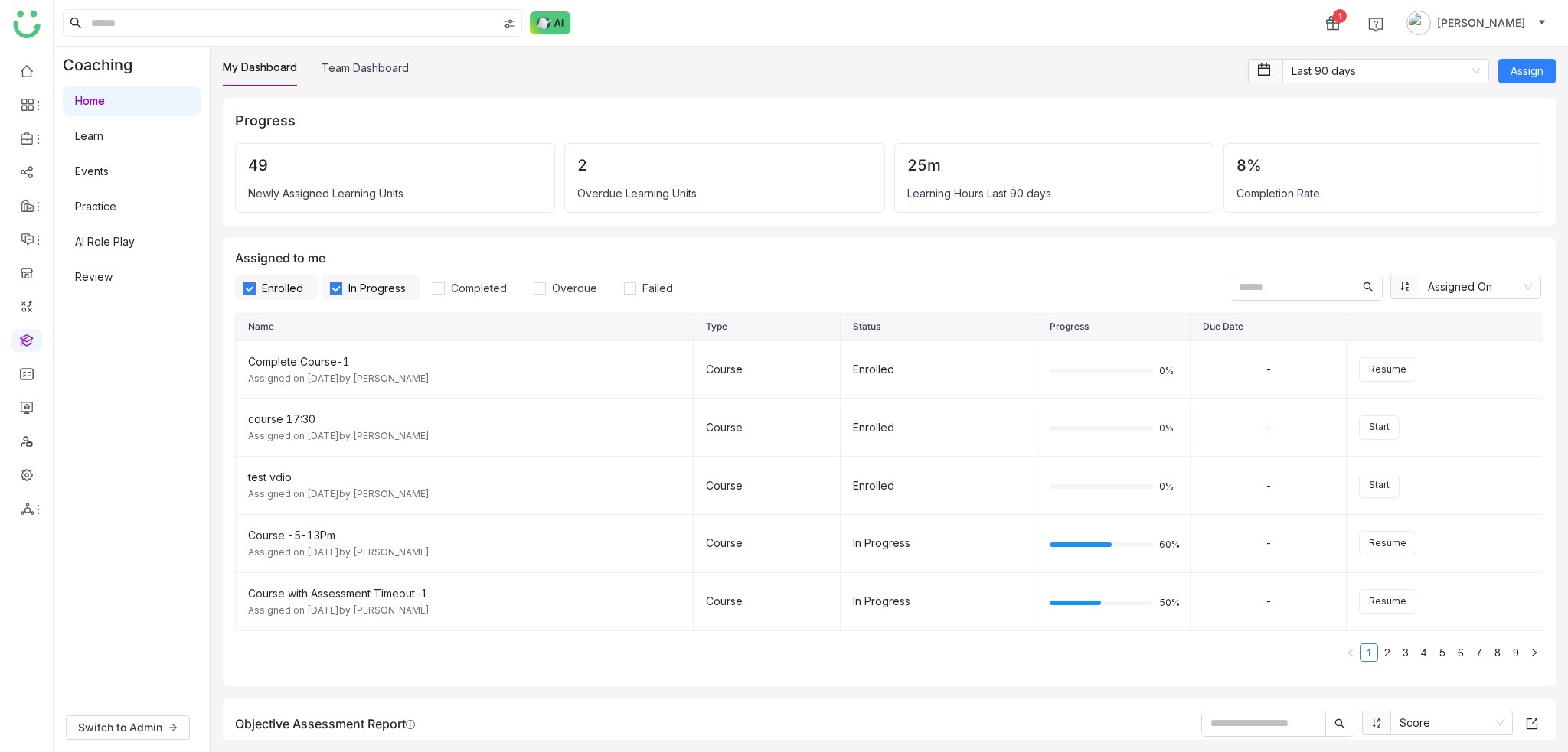
click at [27, 344] on link at bounding box center [27, 339] width 14 height 13
click at [22, 413] on link at bounding box center [27, 406] width 14 height 13
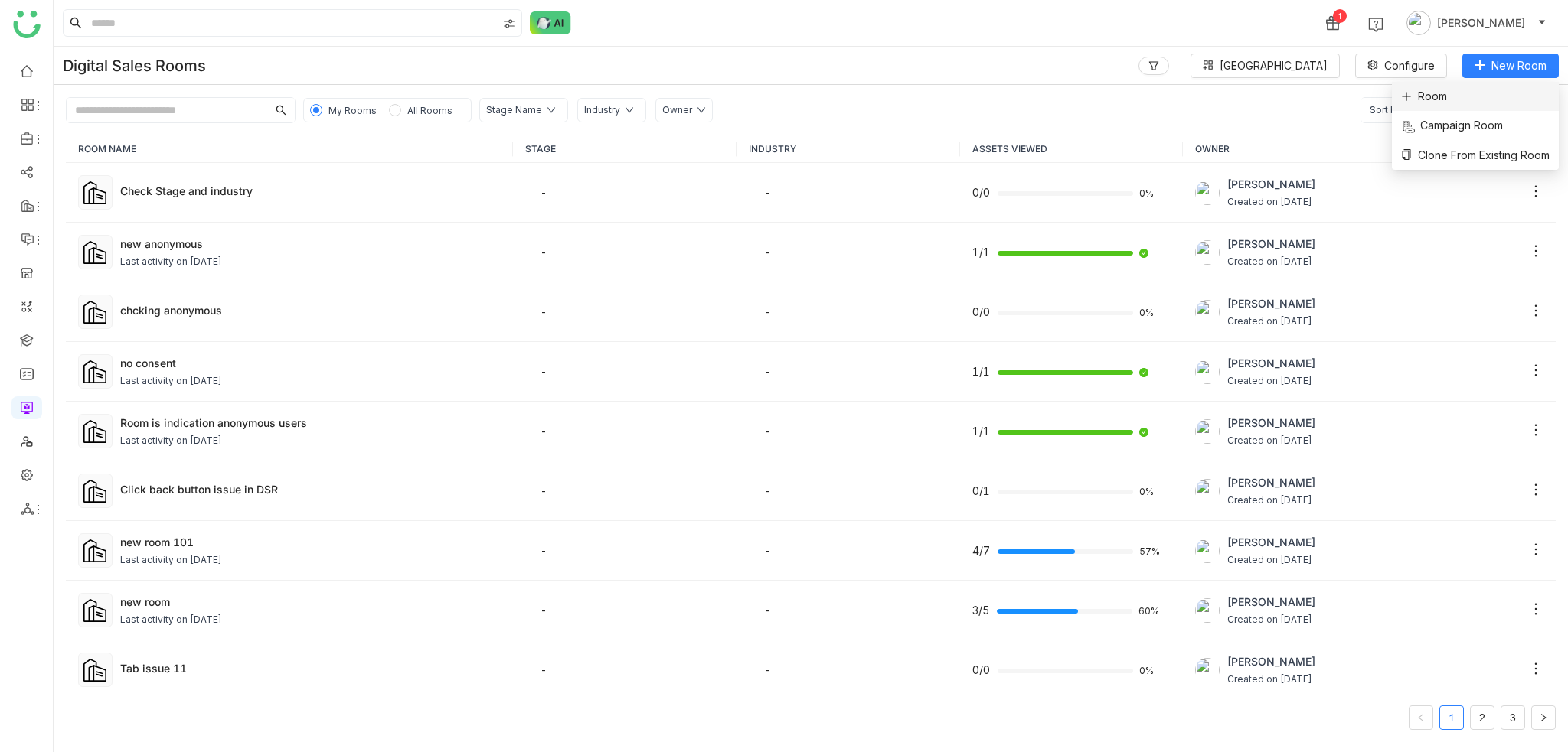
click at [1509, 102] on li "Room" at bounding box center [1476, 97] width 167 height 29
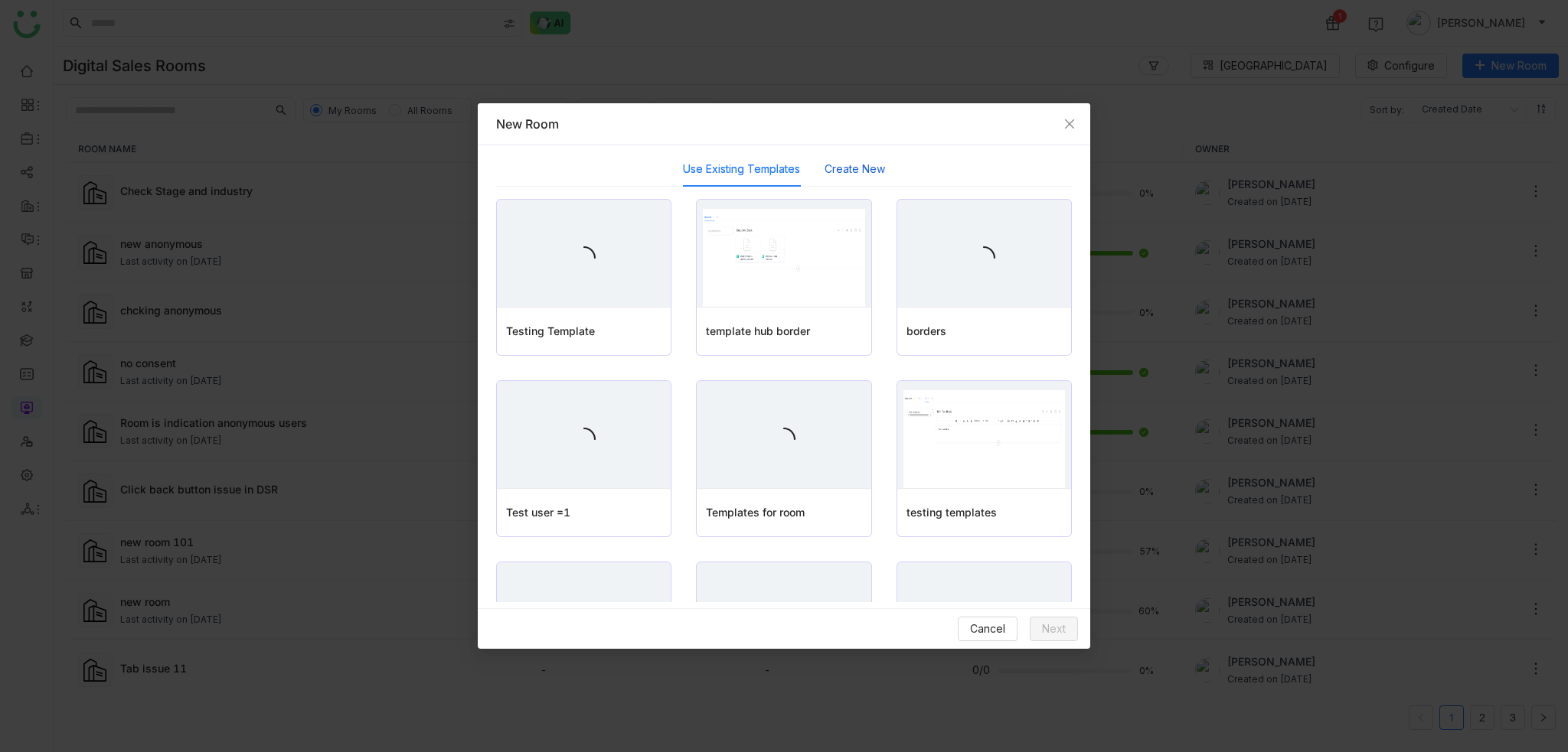
click at [860, 171] on button "Create New" at bounding box center [855, 169] width 61 height 17
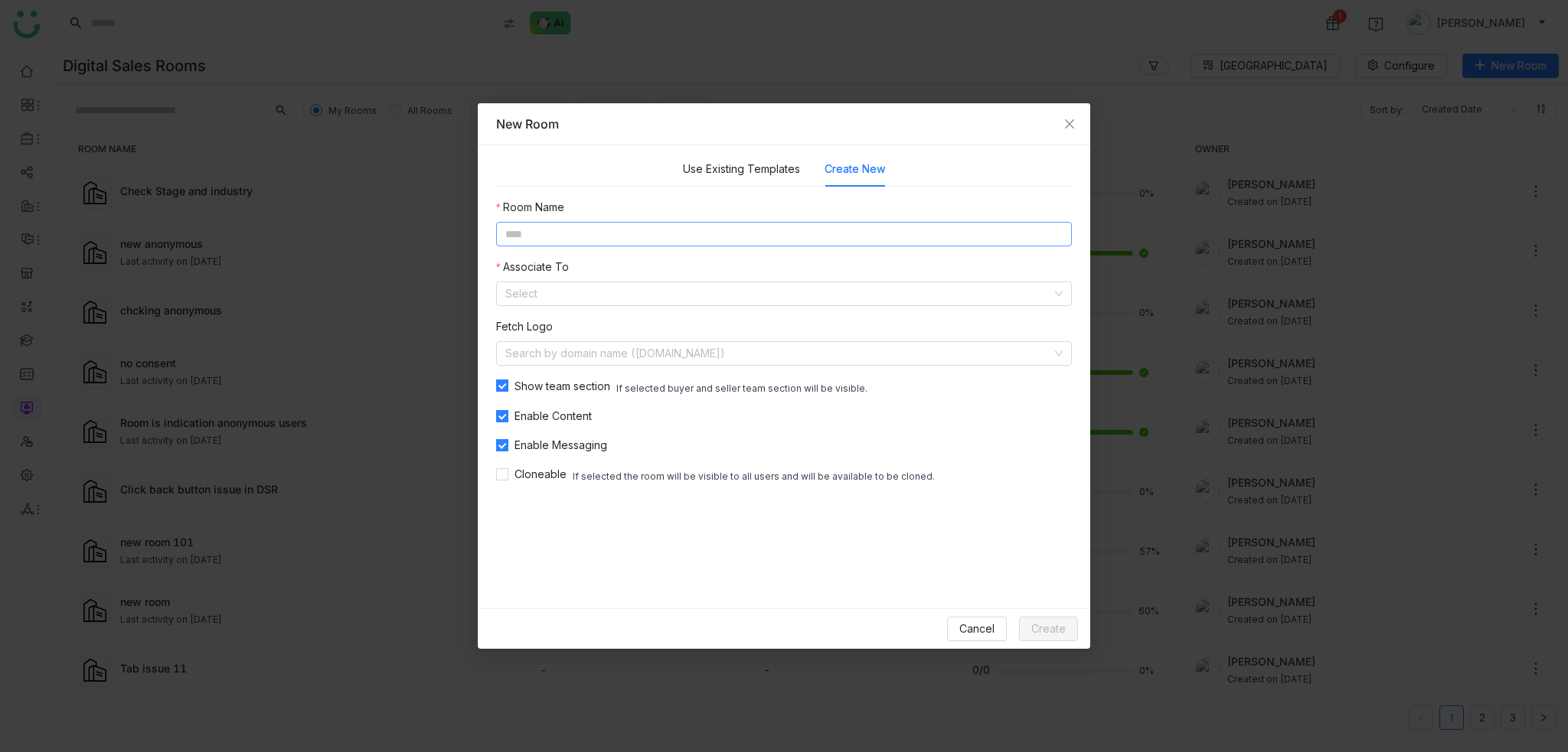
click at [653, 242] on input at bounding box center [784, 234] width 576 height 25
type input "**********"
click at [675, 300] on input at bounding box center [778, 293] width 547 height 23
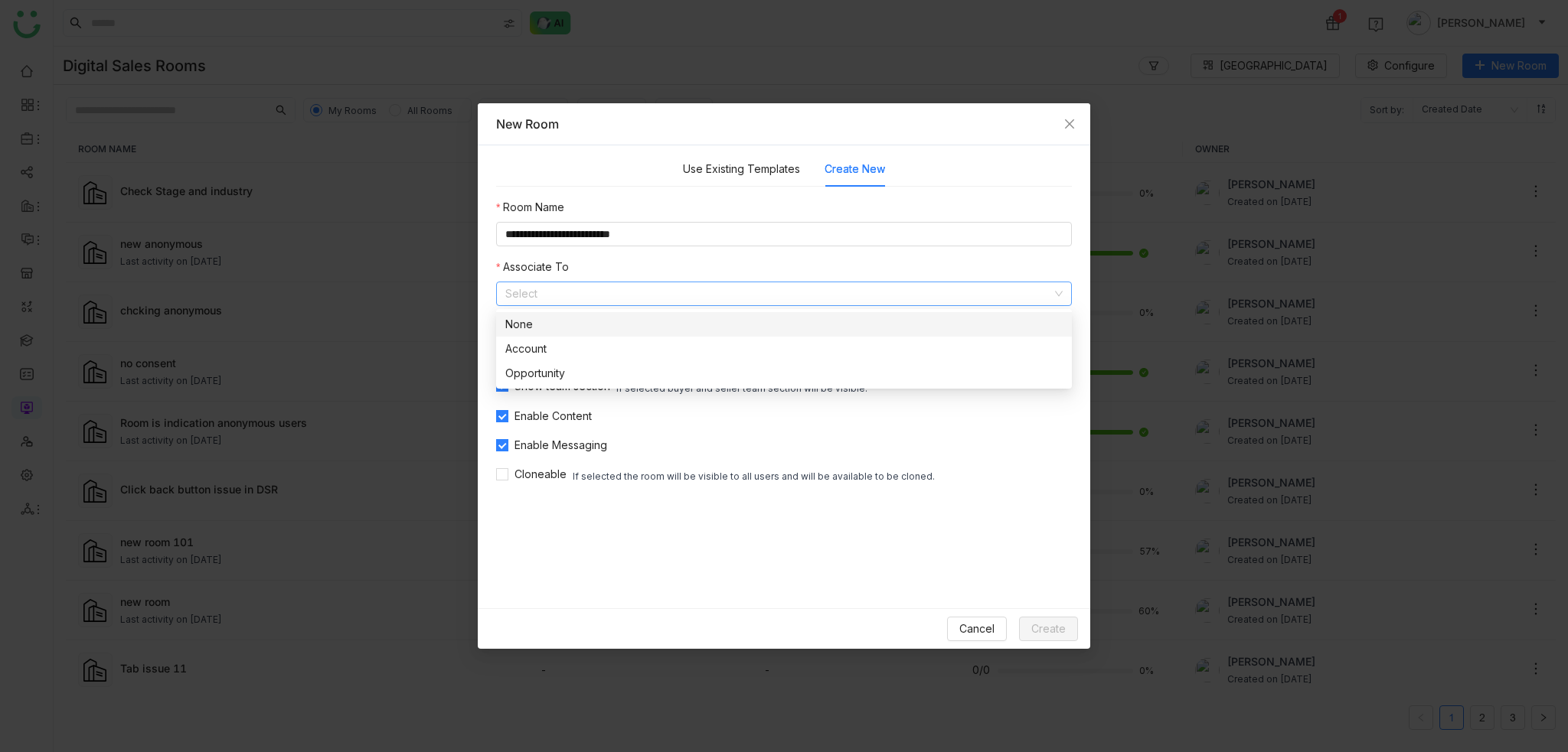
click at [621, 334] on nz-option-item "None" at bounding box center [784, 324] width 576 height 25
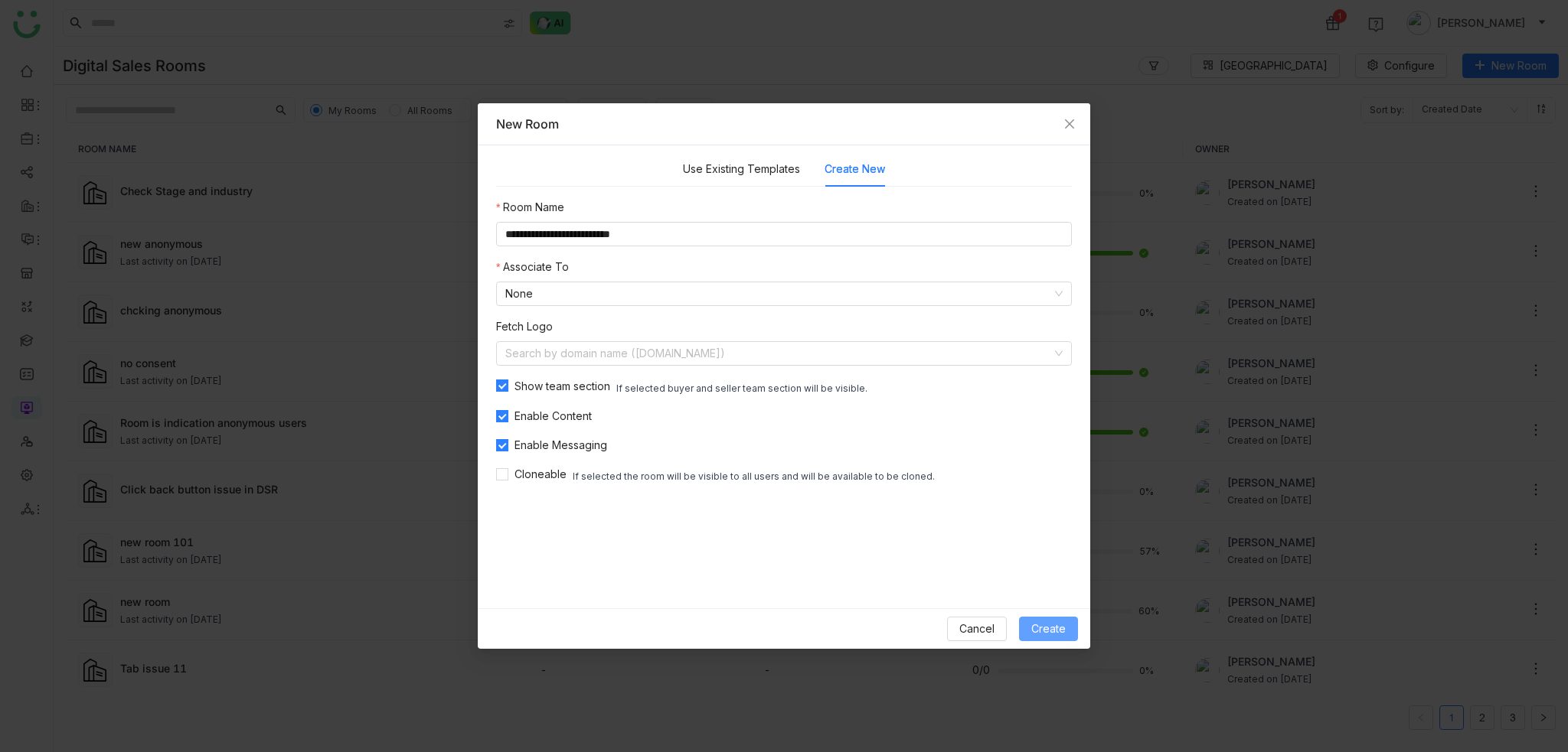
click at [1048, 631] on span "Create" at bounding box center [1048, 630] width 34 height 17
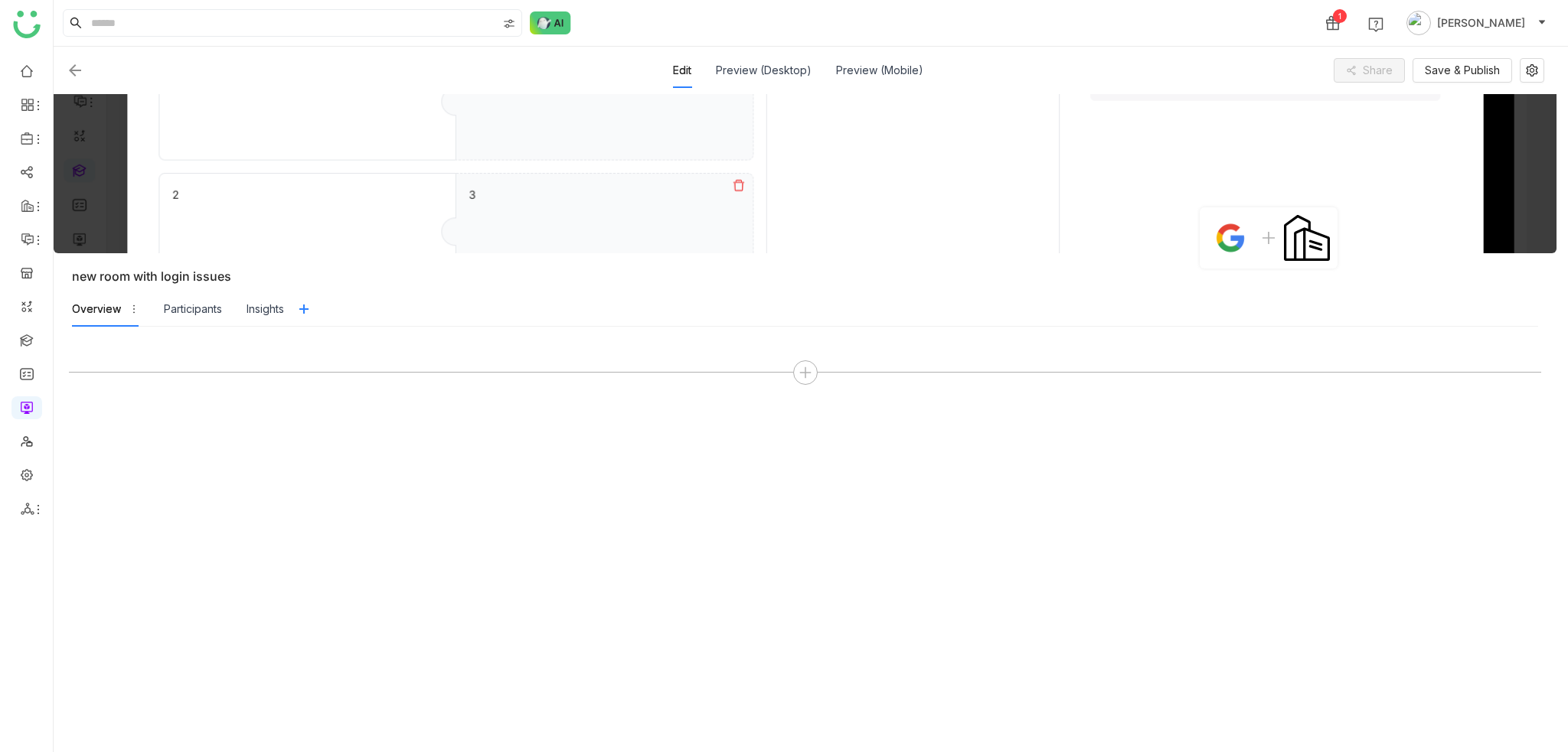
drag, startPoint x: 361, startPoint y: 443, endPoint x: 380, endPoint y: 441, distance: 19.1
click at [361, 441] on div at bounding box center [805, 540] width 1472 height 395
click at [801, 378] on icon at bounding box center [805, 373] width 14 height 14
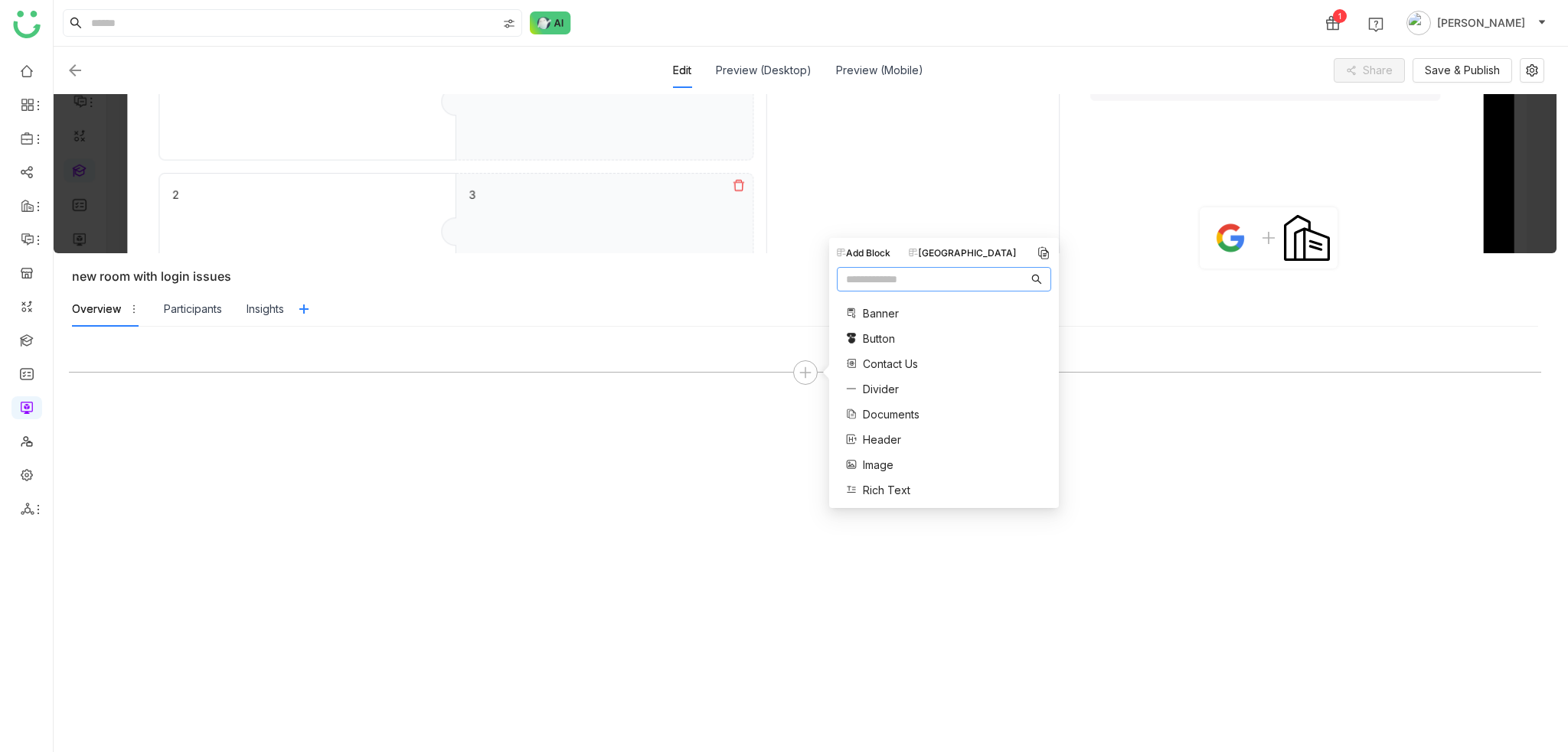
click at [654, 553] on div at bounding box center [805, 540] width 1472 height 395
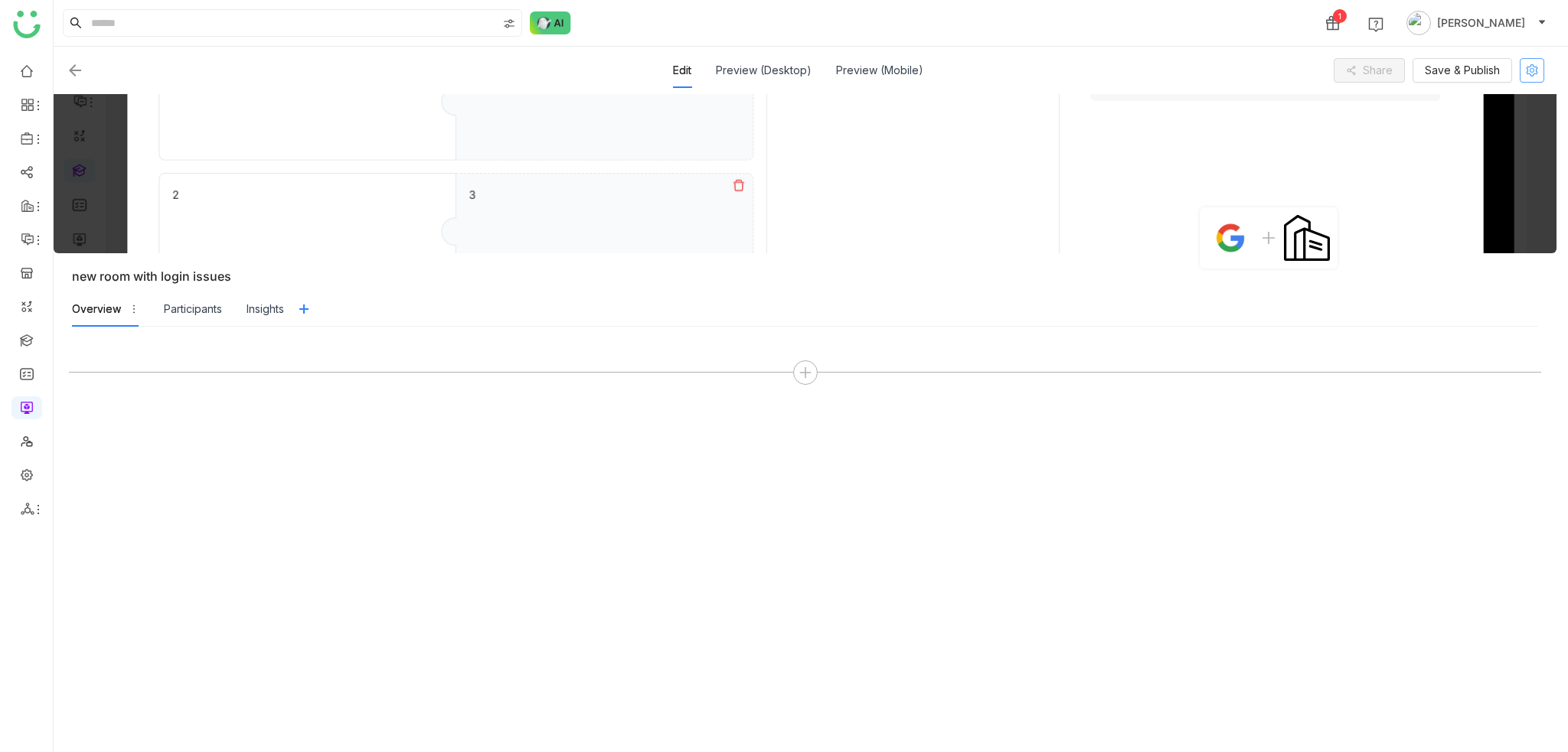
click at [1527, 64] on icon at bounding box center [1532, 70] width 12 height 12
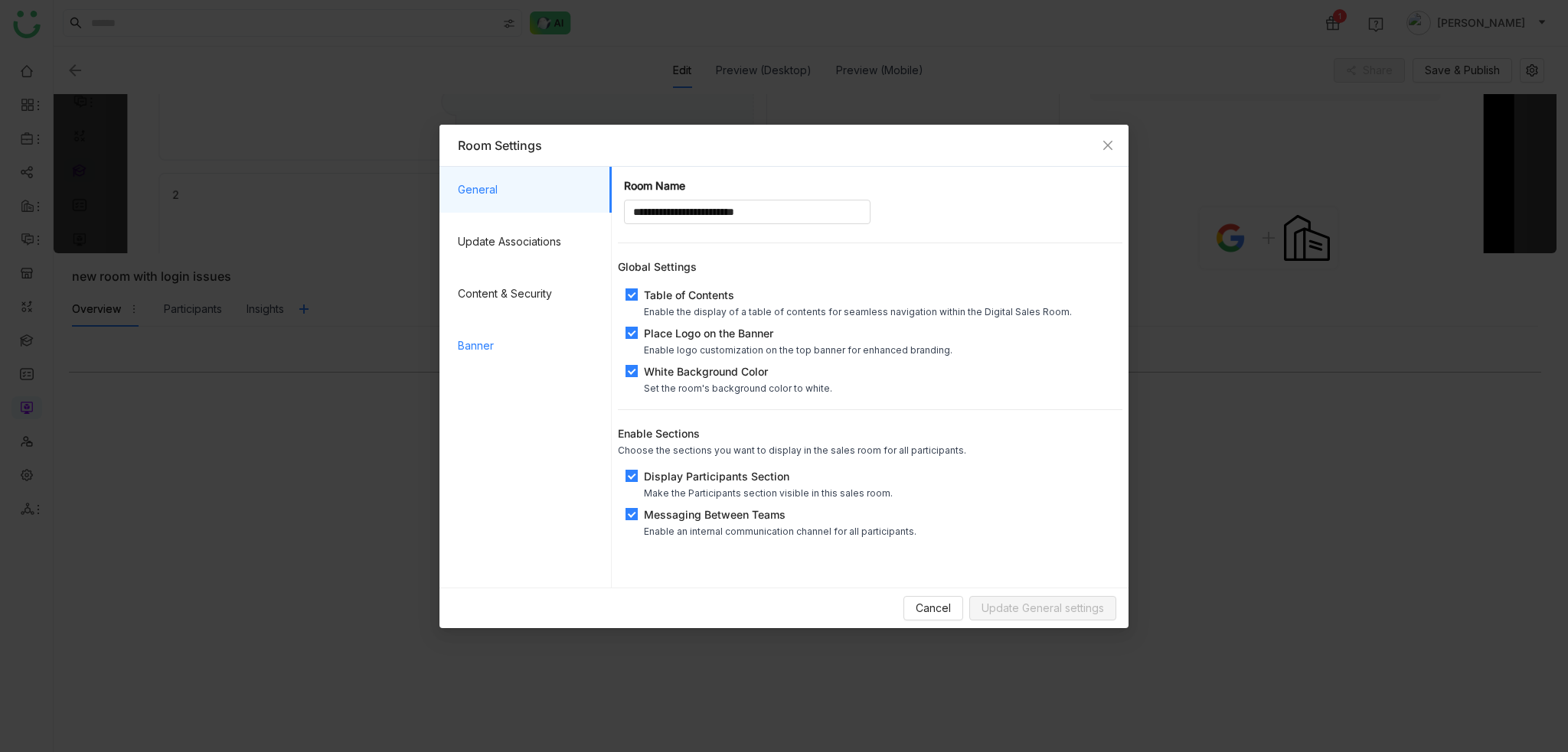
click at [490, 352] on span "Banner" at bounding box center [529, 346] width 142 height 46
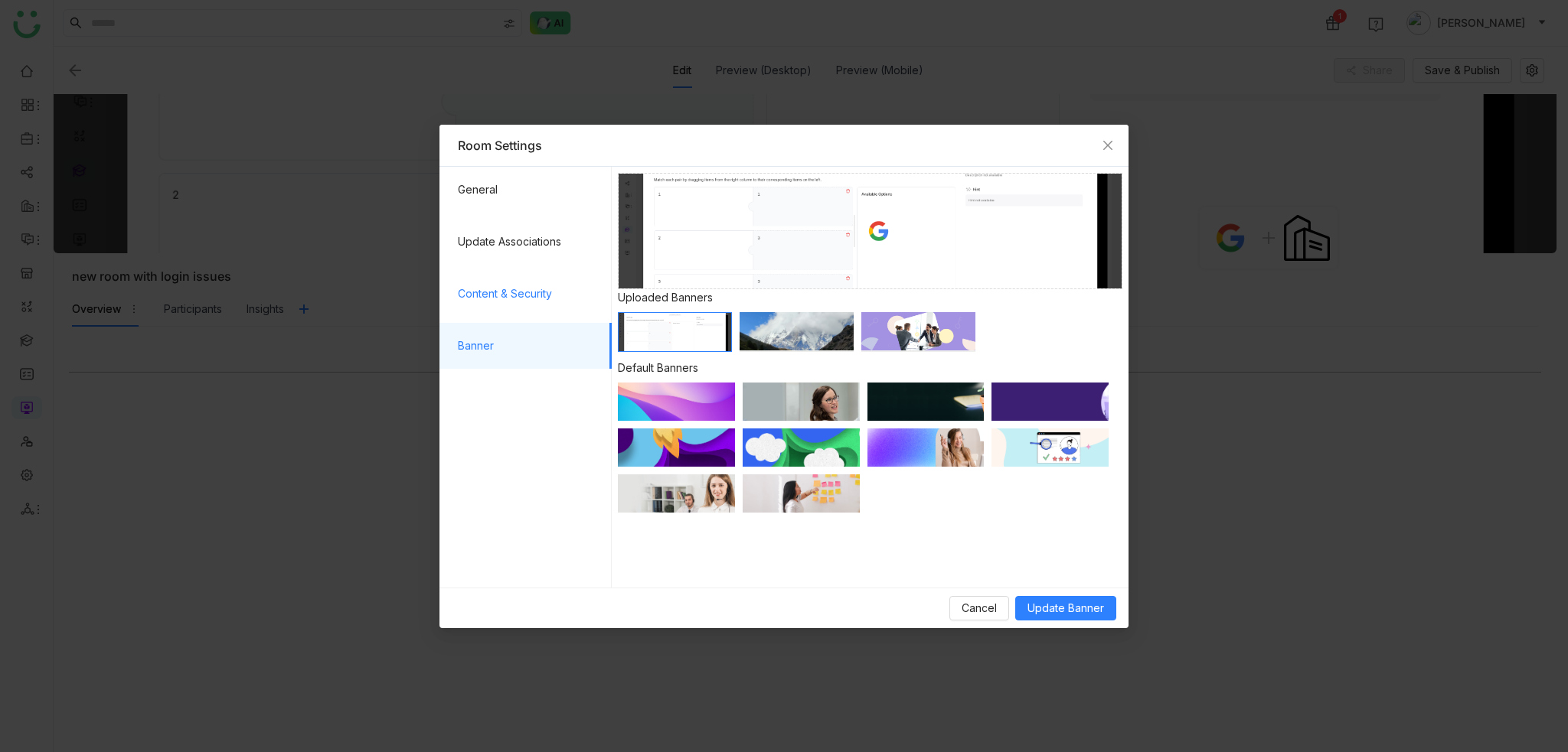
click at [518, 290] on span "Content & Security" at bounding box center [529, 294] width 142 height 46
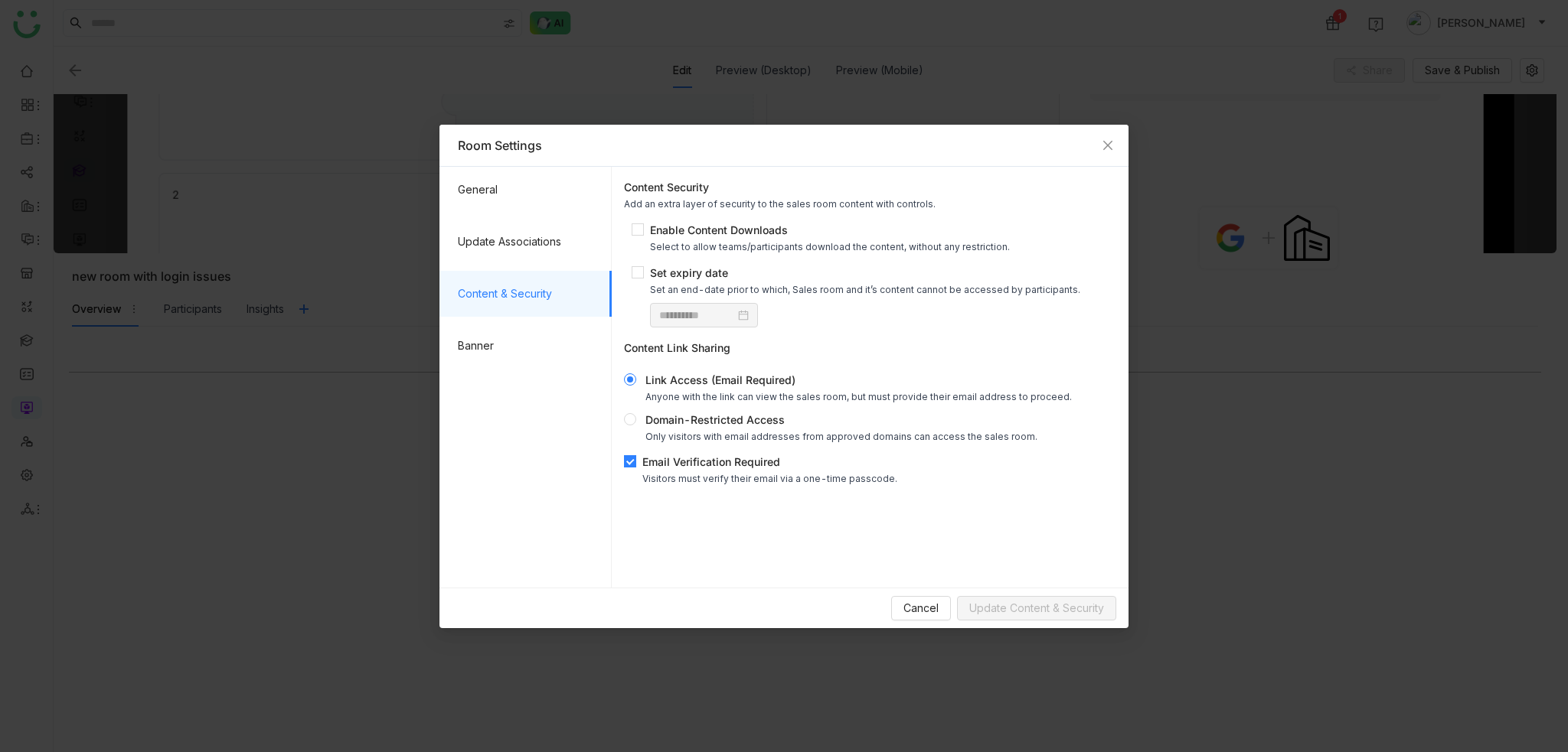
click at [321, 313] on nz-modal-container "**********" at bounding box center [784, 376] width 1568 height 752
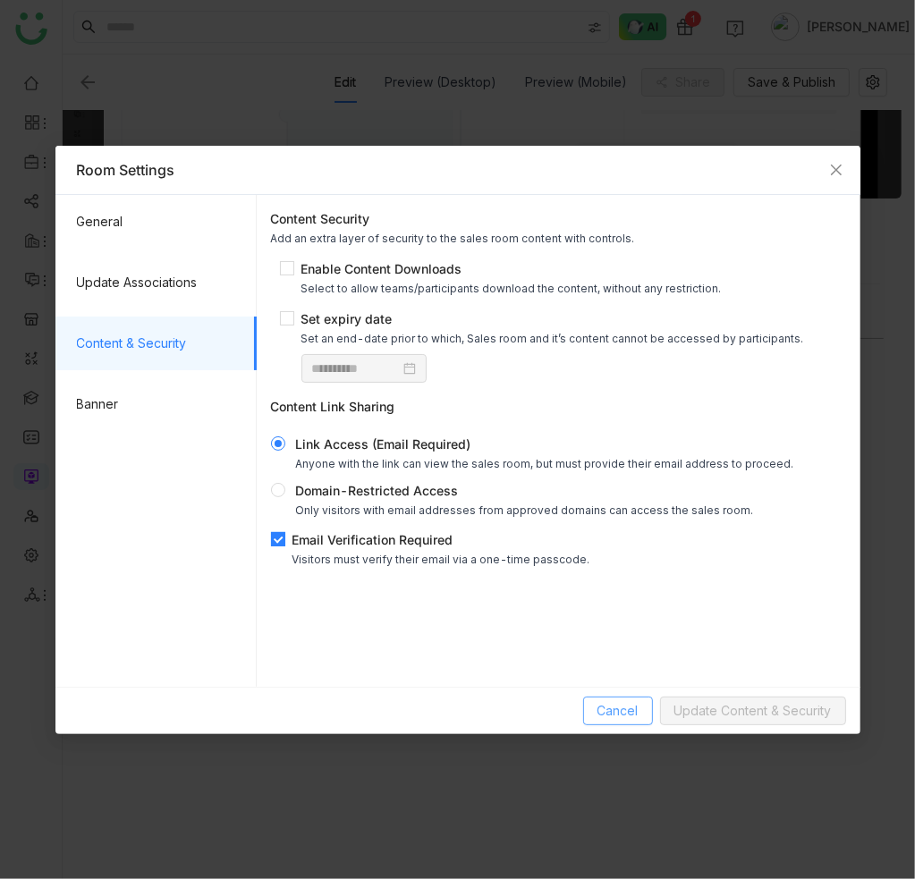
click at [620, 709] on span "Cancel" at bounding box center [618, 711] width 41 height 20
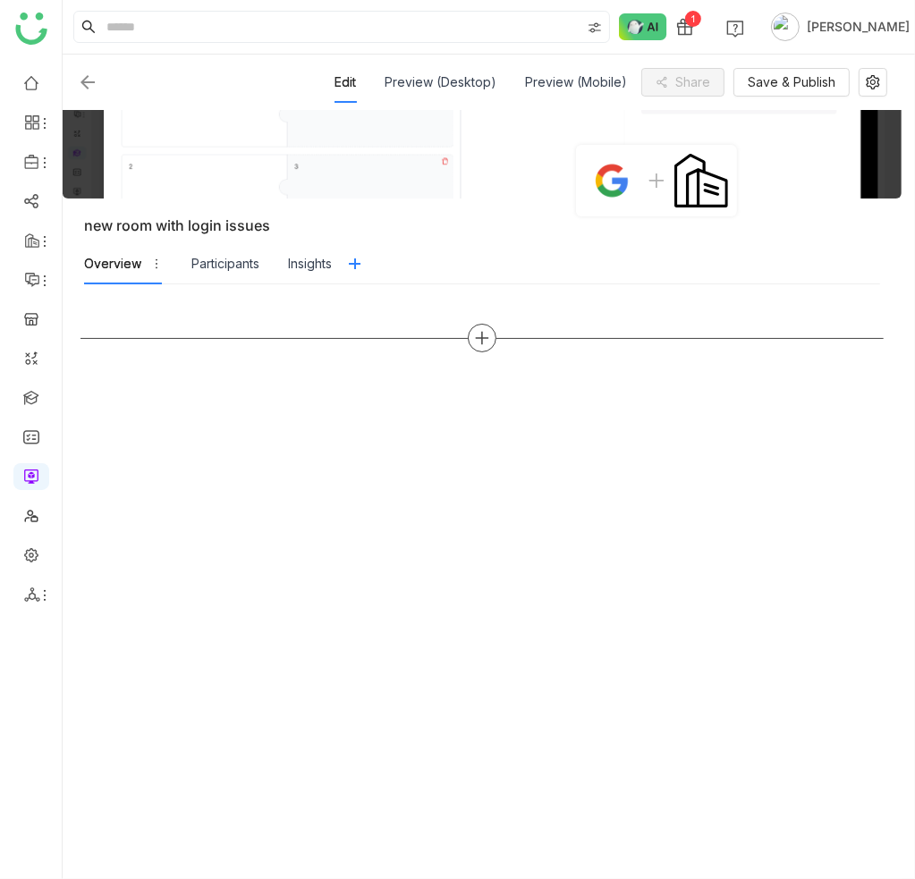
click at [487, 338] on icon at bounding box center [482, 339] width 13 height 2
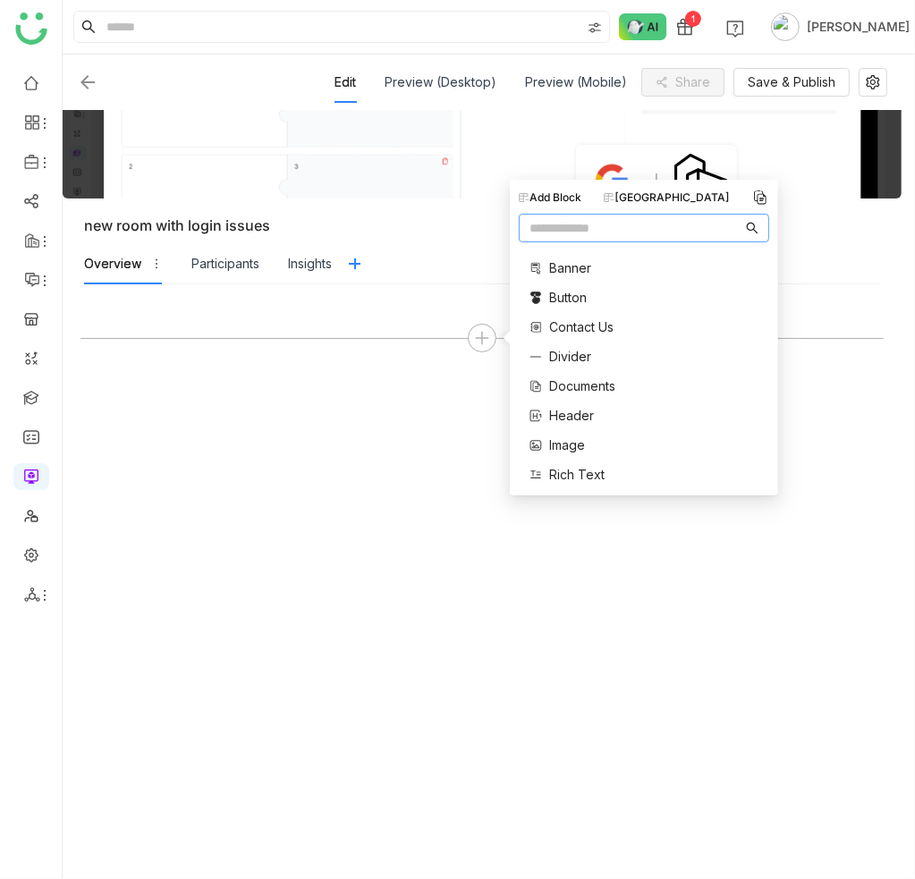
click at [590, 389] on span "Documents" at bounding box center [582, 386] width 66 height 19
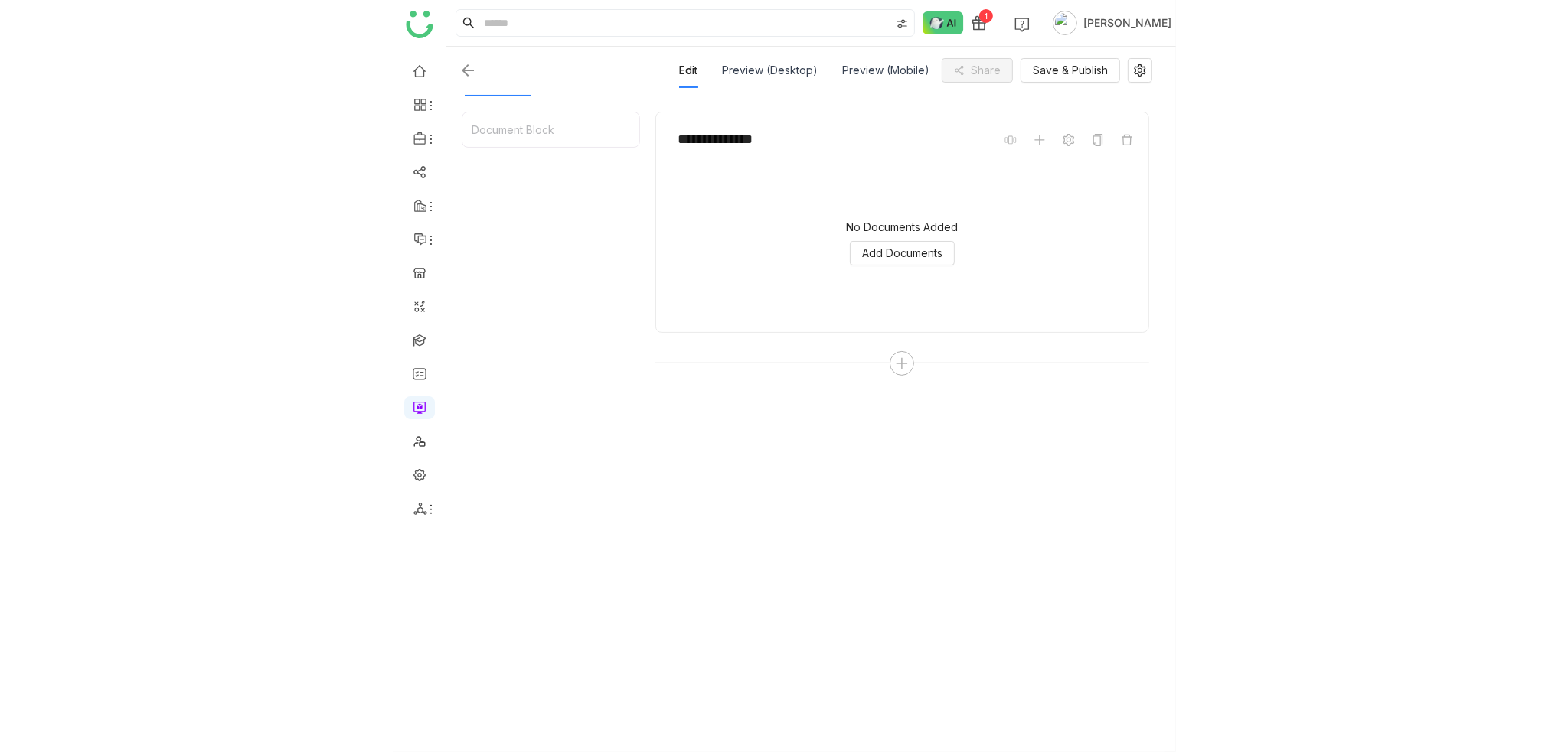
scroll to position [151, 0]
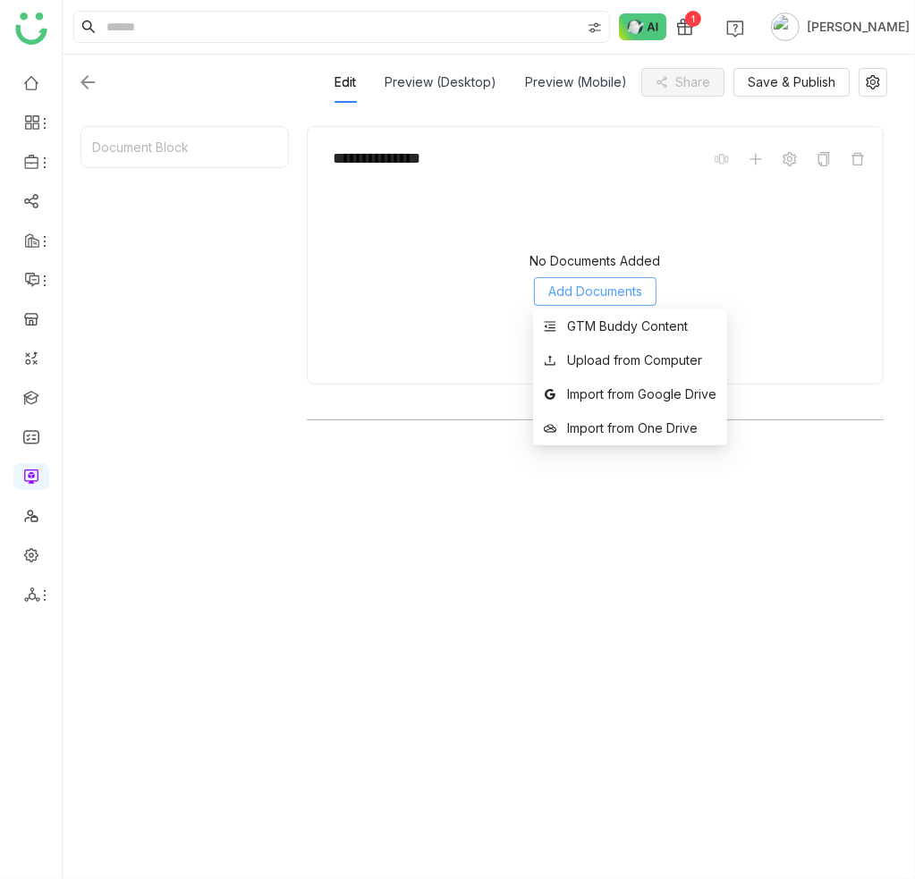
click at [624, 295] on span "Add Documents" at bounding box center [595, 292] width 94 height 20
click at [619, 336] on div "GTM Buddy Content" at bounding box center [627, 327] width 121 height 20
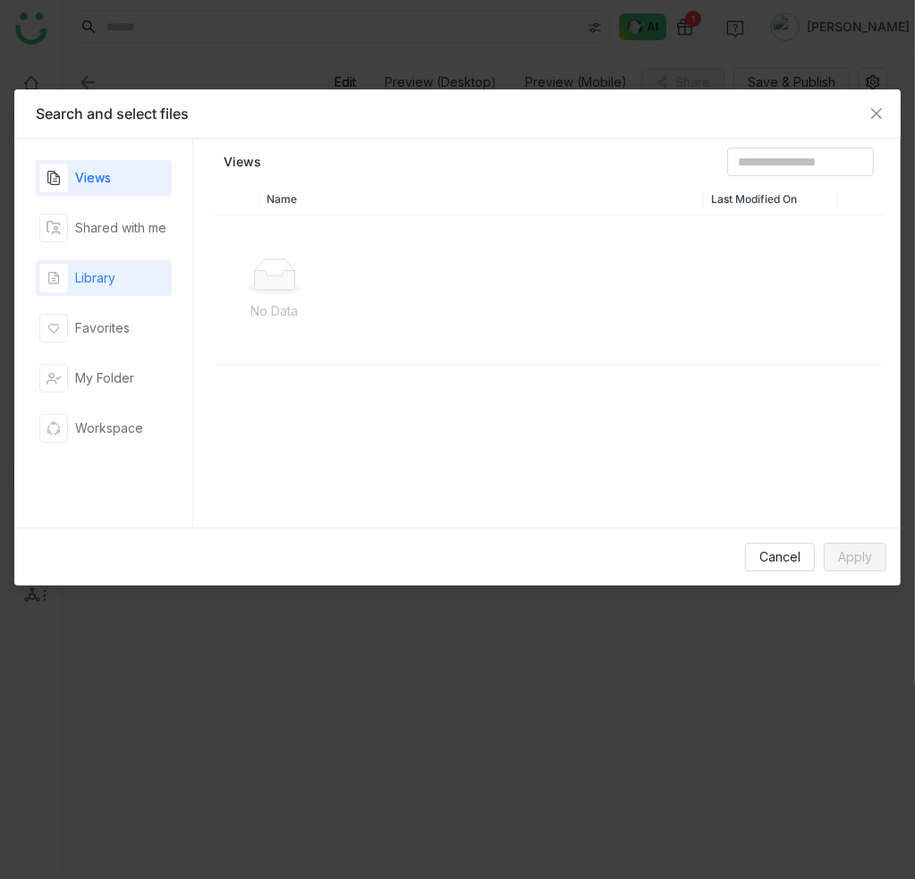
click at [104, 277] on div "Library" at bounding box center [95, 278] width 40 height 20
click at [136, 274] on div "Library" at bounding box center [104, 278] width 136 height 36
click at [136, 239] on div "Shared with me" at bounding box center [102, 228] width 127 height 29
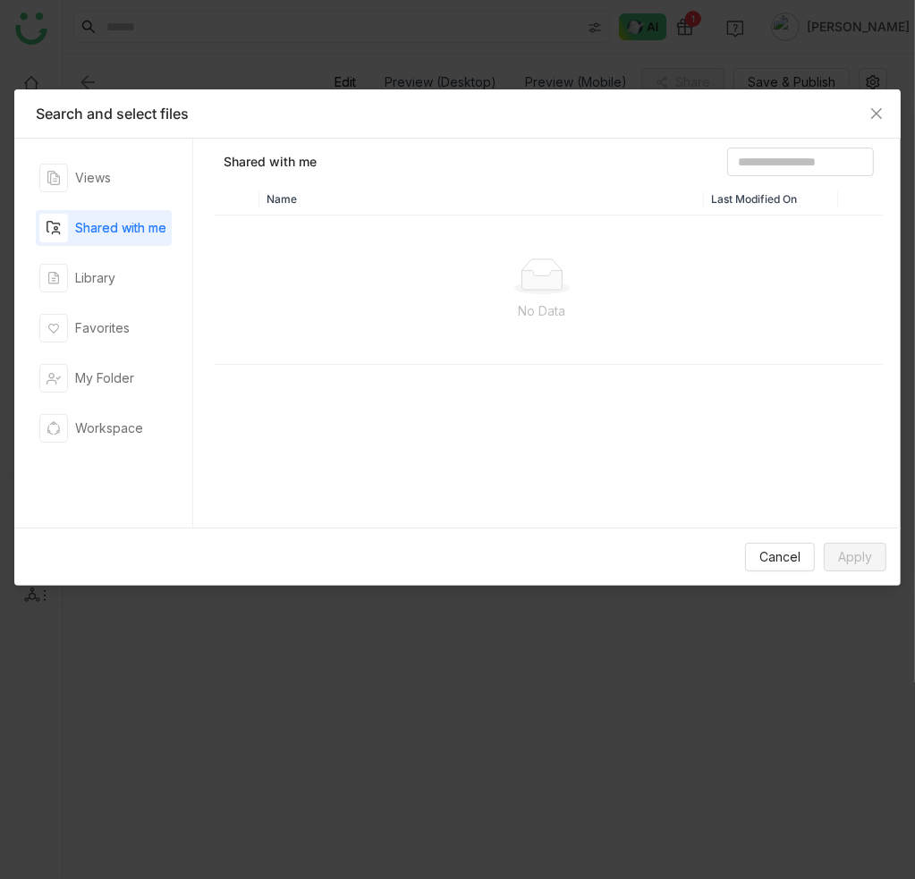
click at [140, 196] on div "Views Shared with me Library Favorites My Folder Workspace" at bounding box center [104, 333] width 136 height 346
click at [142, 178] on div "Views" at bounding box center [104, 178] width 136 height 36
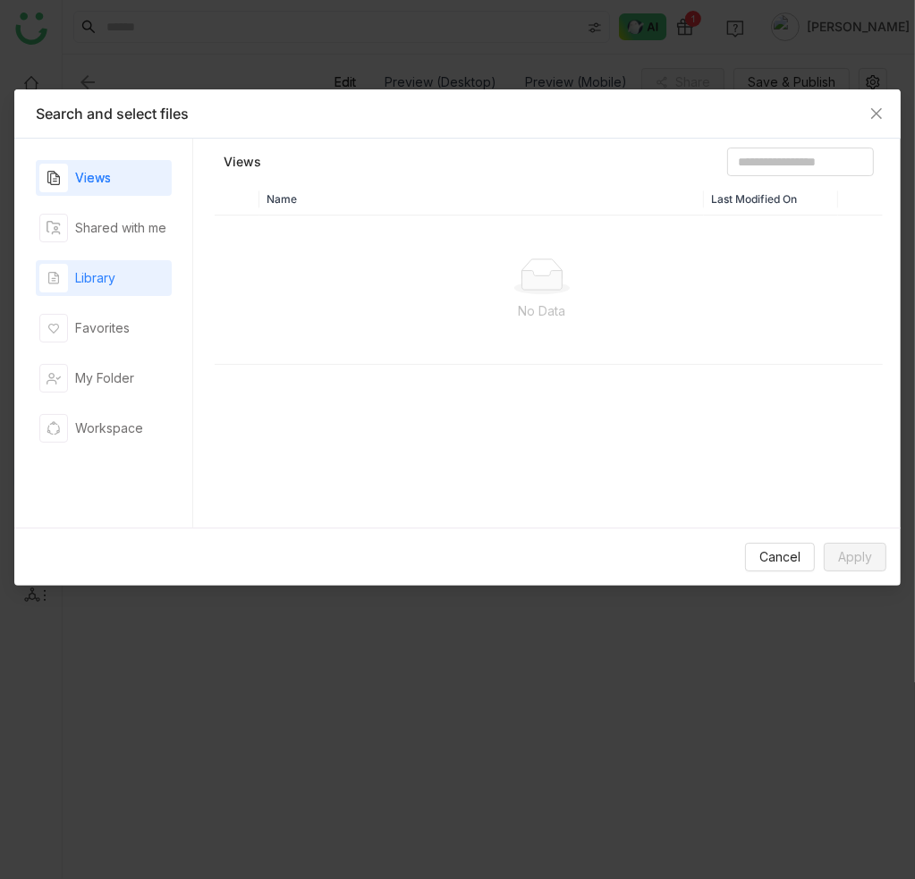
click at [130, 260] on div "Library" at bounding box center [104, 278] width 136 height 36
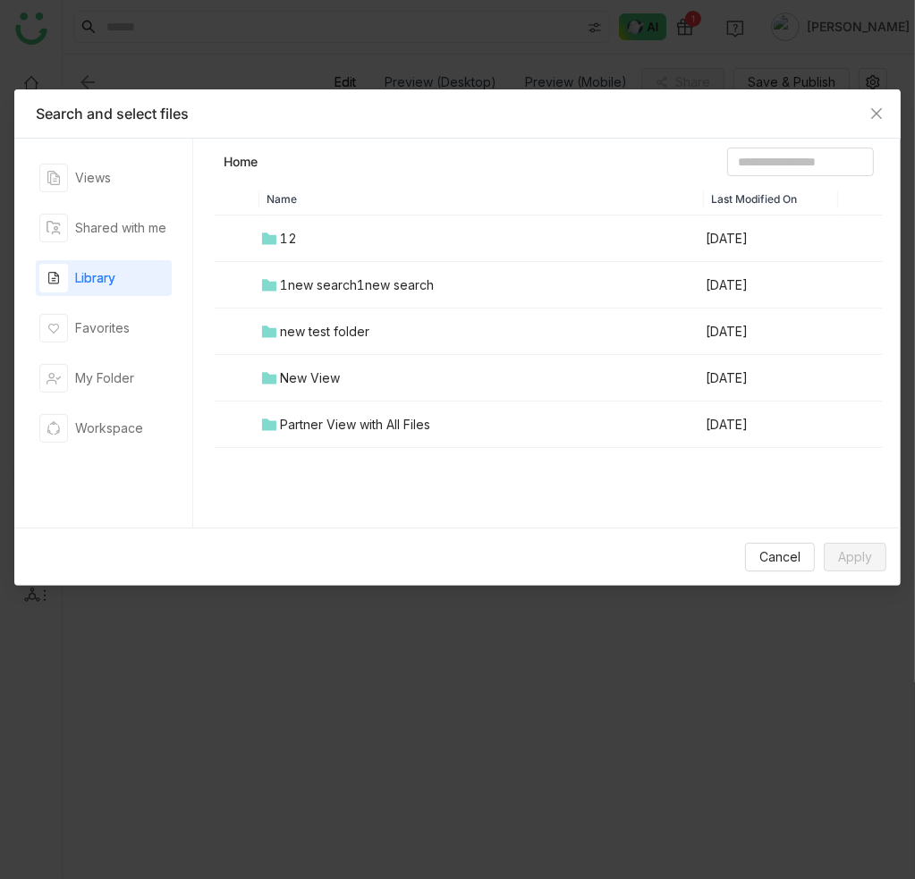
click at [126, 296] on div "Views Shared with me Library Favorites My Folder Workspace" at bounding box center [104, 333] width 136 height 346
click at [131, 351] on div "Views Shared with me Library Favorites My Folder Workspace" at bounding box center [104, 333] width 136 height 346
click at [134, 260] on div "Library" at bounding box center [104, 278] width 136 height 36
click at [147, 228] on div "Shared with me" at bounding box center [120, 228] width 91 height 20
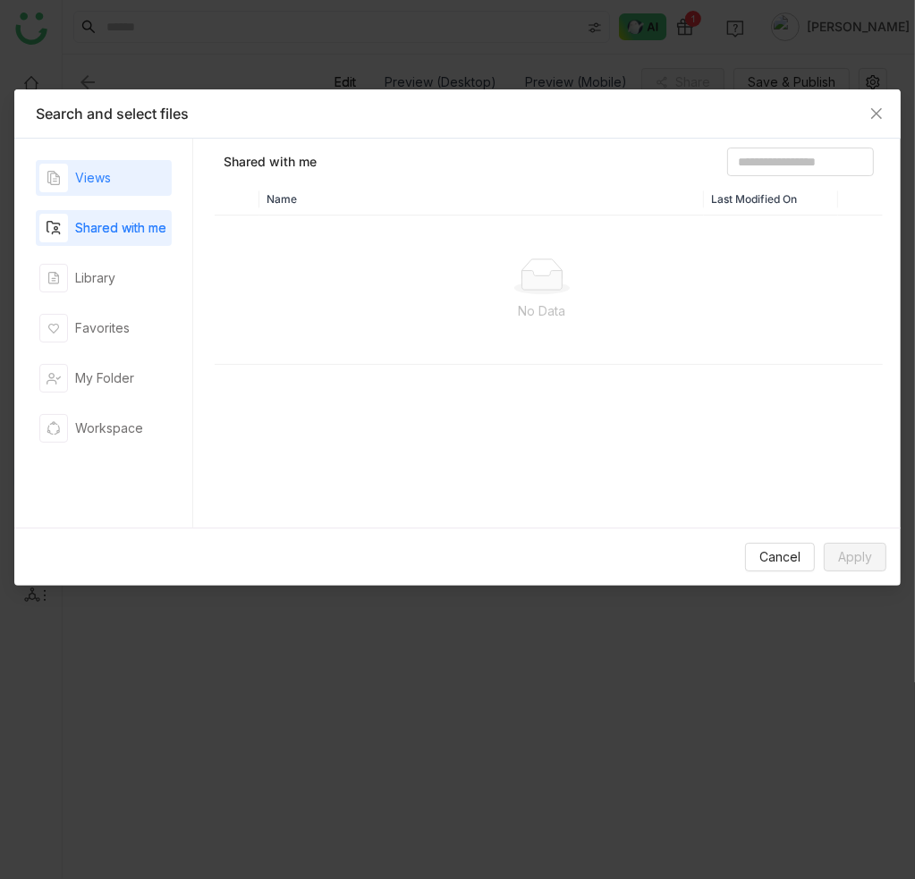
click at [140, 178] on div "Views" at bounding box center [104, 178] width 136 height 36
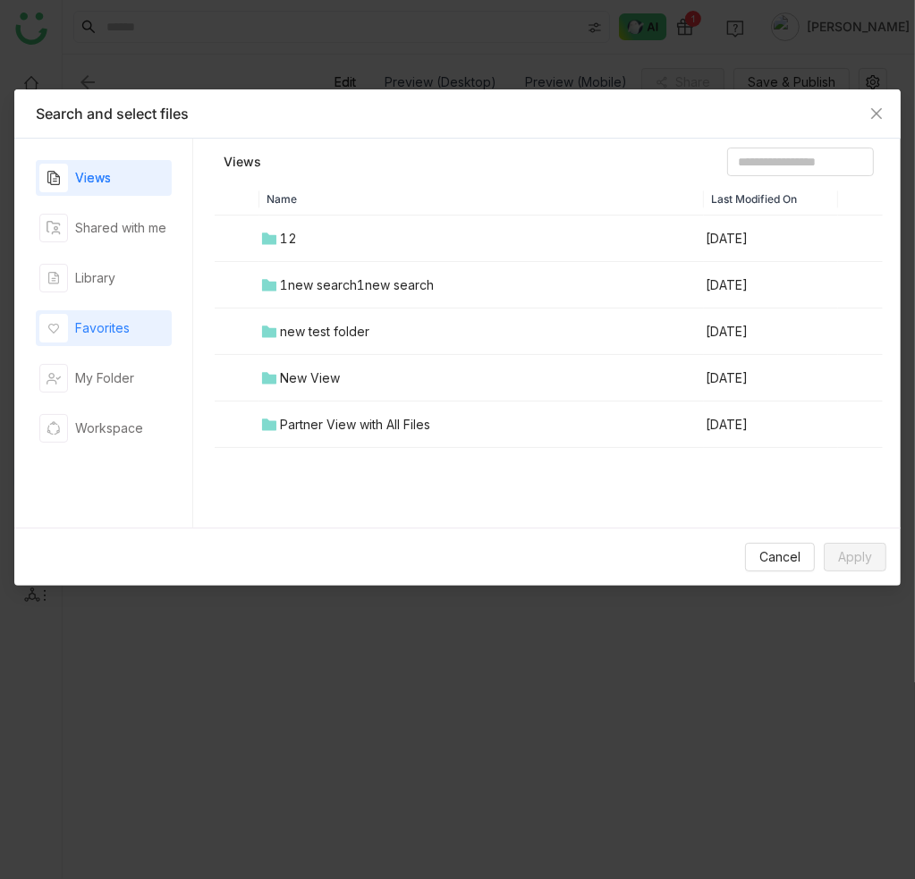
click at [130, 312] on div "Favorites" at bounding box center [104, 328] width 136 height 36
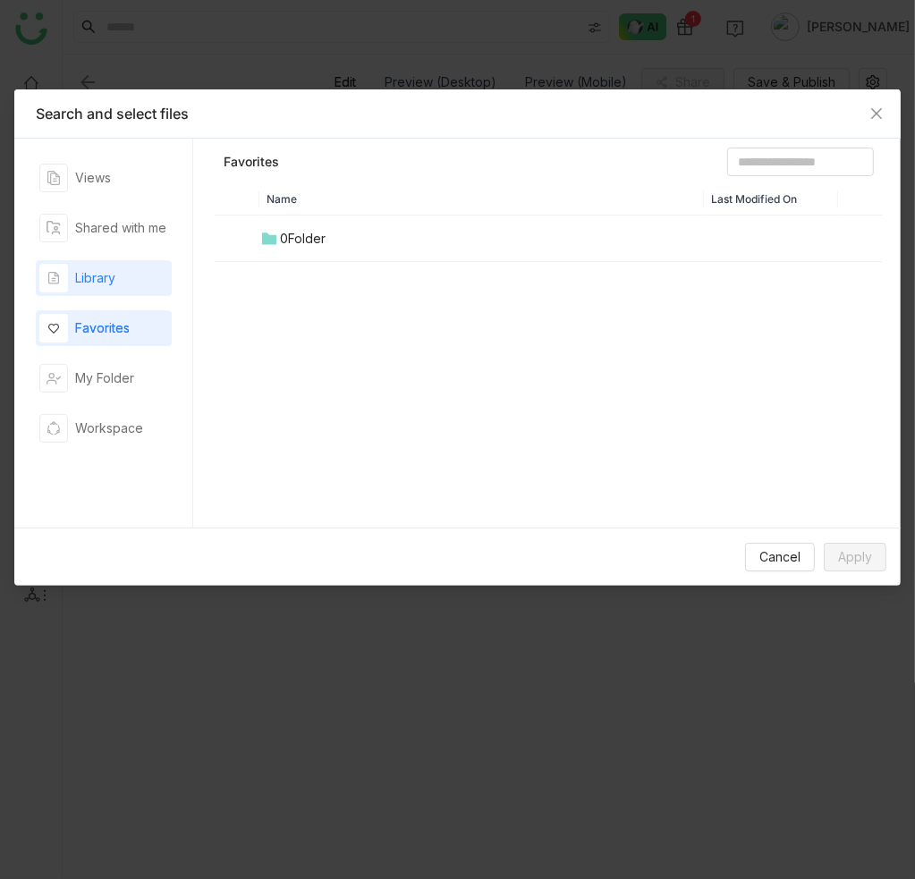
click at [143, 280] on div "Library" at bounding box center [104, 278] width 136 height 36
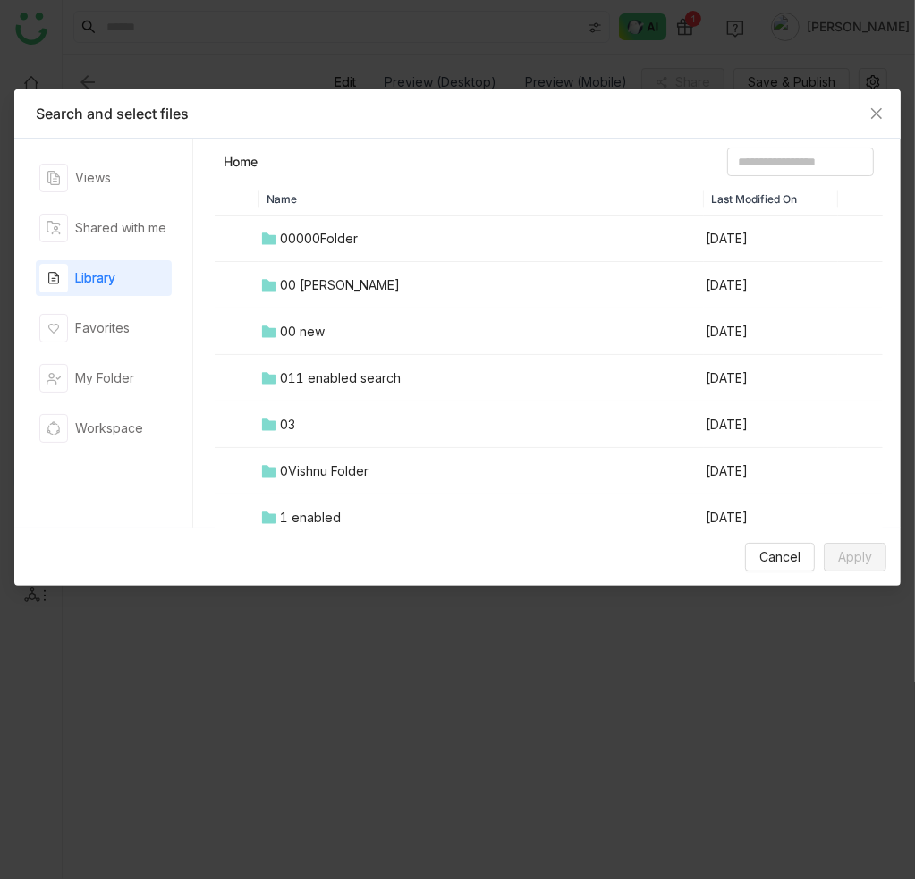
click at [350, 293] on div "00 Arif Folder" at bounding box center [340, 286] width 120 height 20
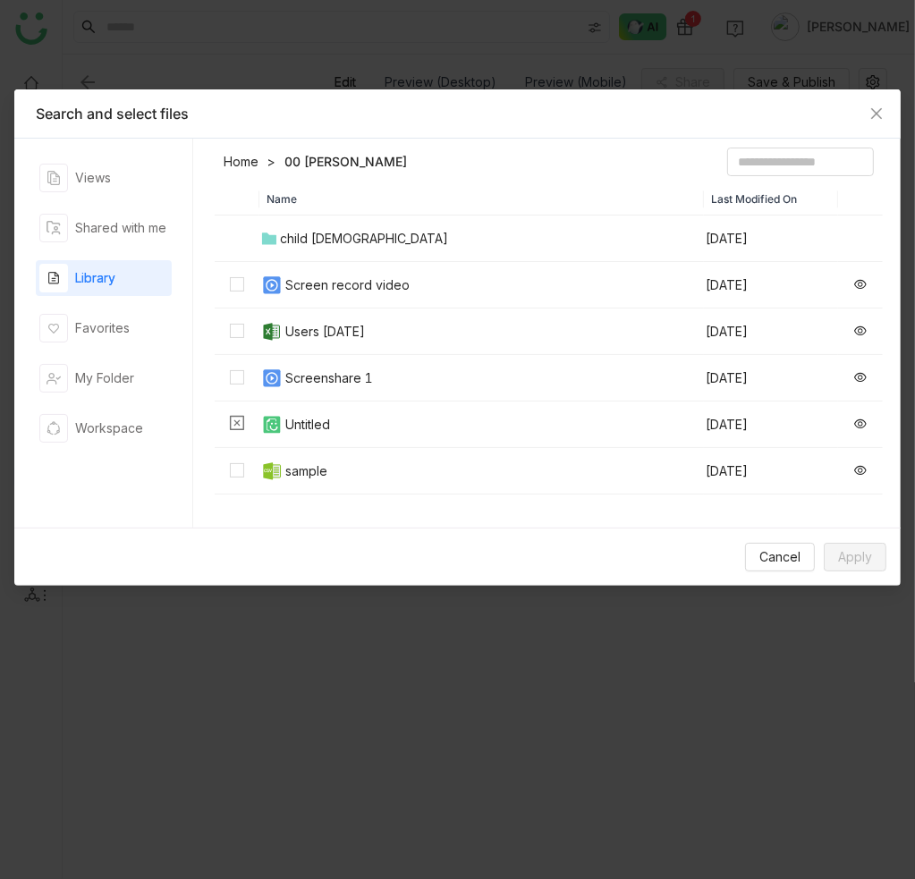
click at [319, 333] on div "Users 07-21-2025" at bounding box center [325, 332] width 80 height 20
click at [258, 388] on td at bounding box center [237, 378] width 45 height 47
click at [278, 478] on img at bounding box center [271, 471] width 21 height 21
click at [276, 477] on img at bounding box center [271, 471] width 21 height 21
click at [311, 286] on div "Screen record video" at bounding box center [347, 286] width 124 height 20
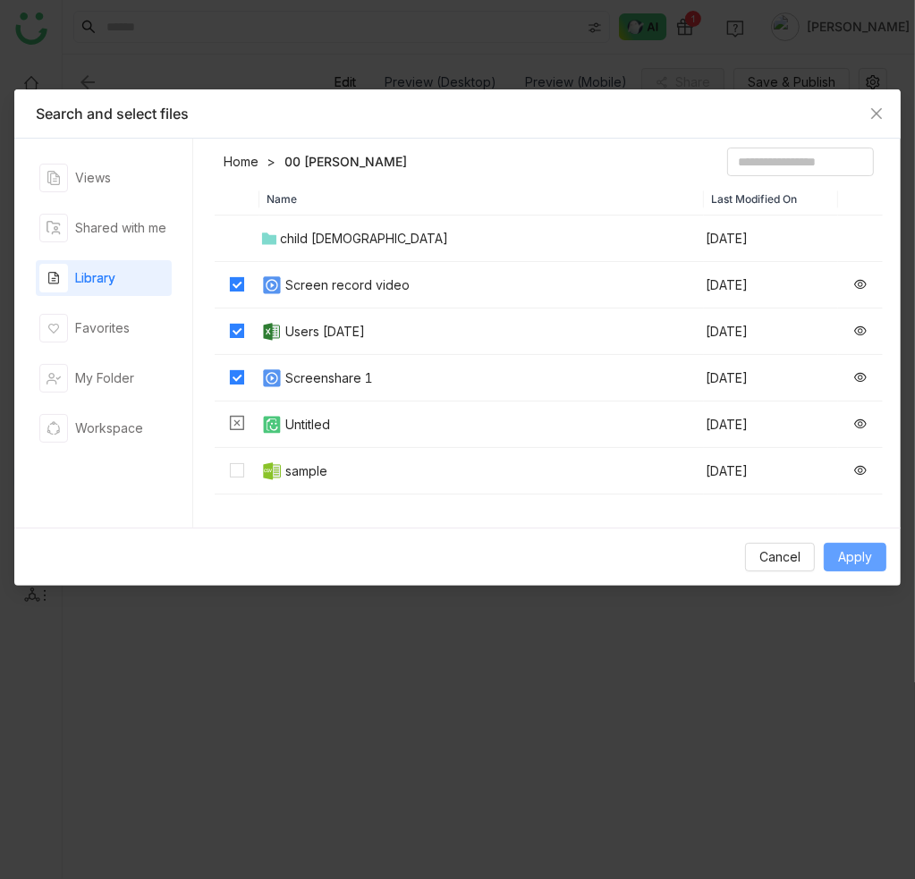
click at [845, 554] on span "Apply" at bounding box center [855, 558] width 34 height 20
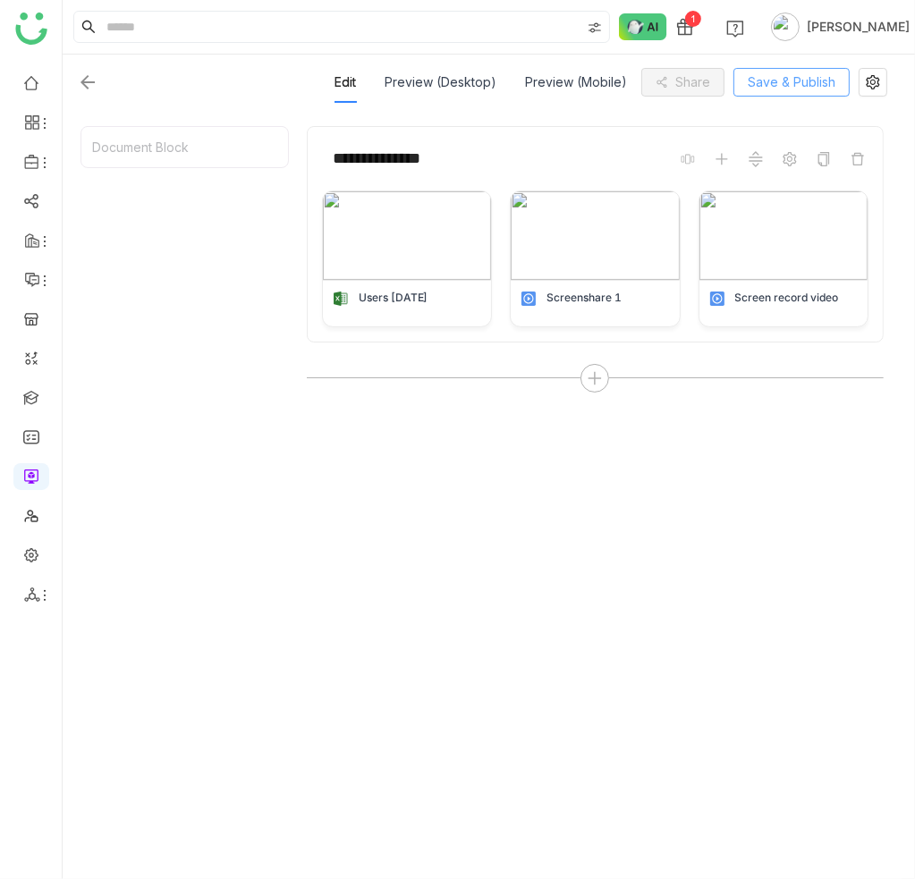
click at [831, 77] on span "Save & Publish" at bounding box center [792, 82] width 88 height 20
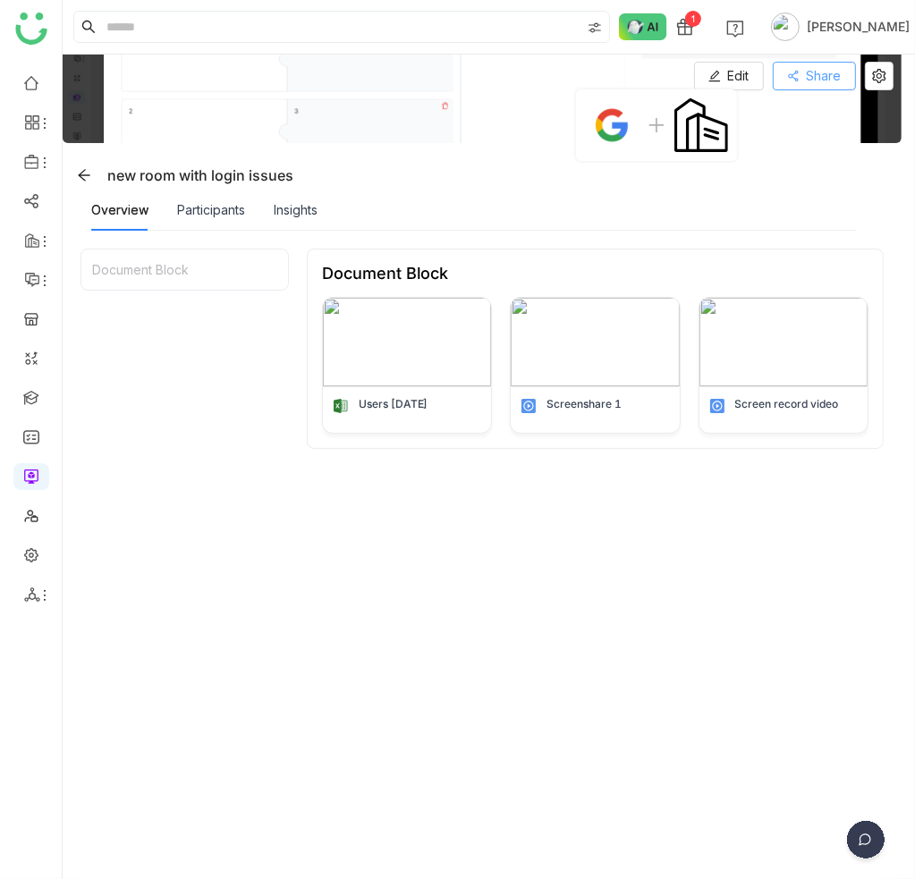
click at [830, 81] on span "Share" at bounding box center [824, 76] width 35 height 20
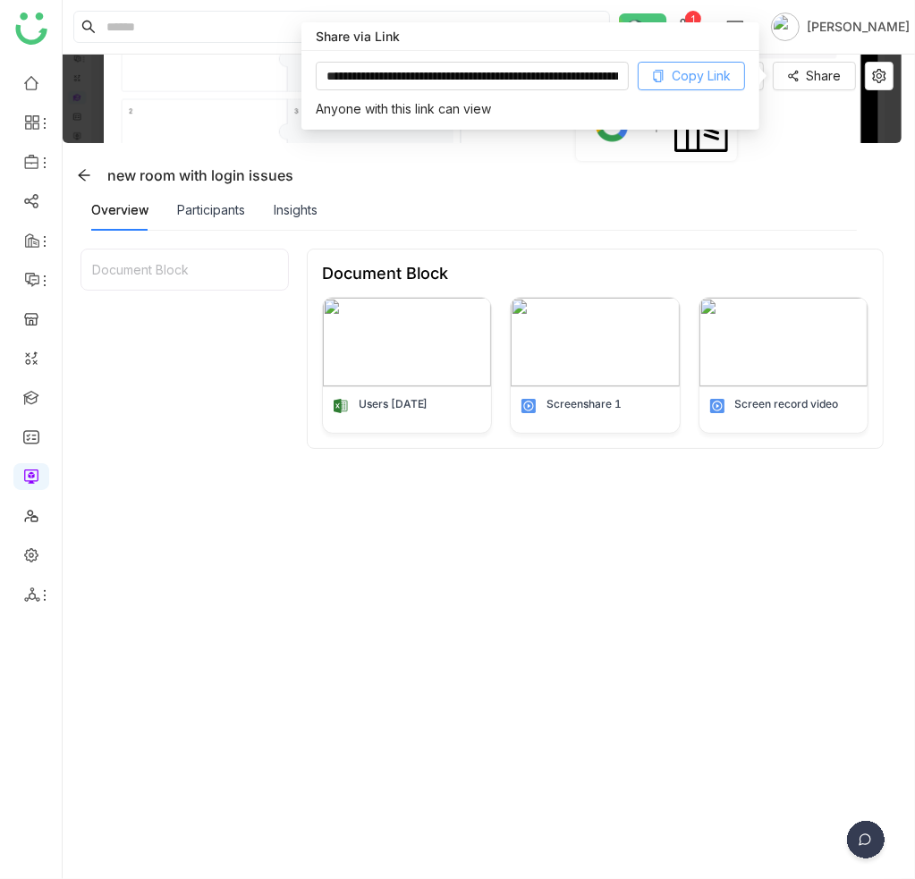
click at [676, 81] on span "Copy Link" at bounding box center [701, 76] width 59 height 20
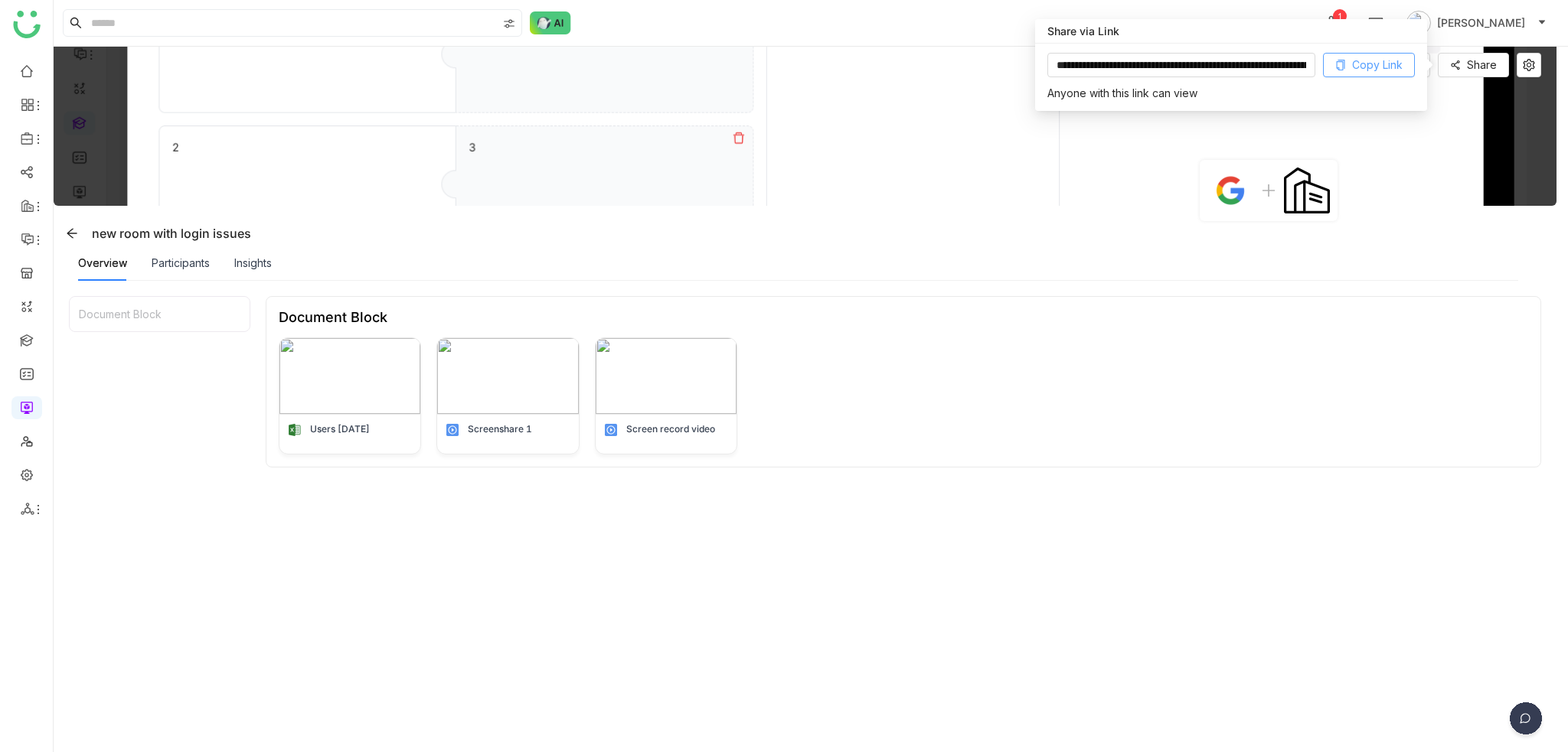
click at [1394, 68] on span "Copy Link" at bounding box center [1377, 65] width 50 height 17
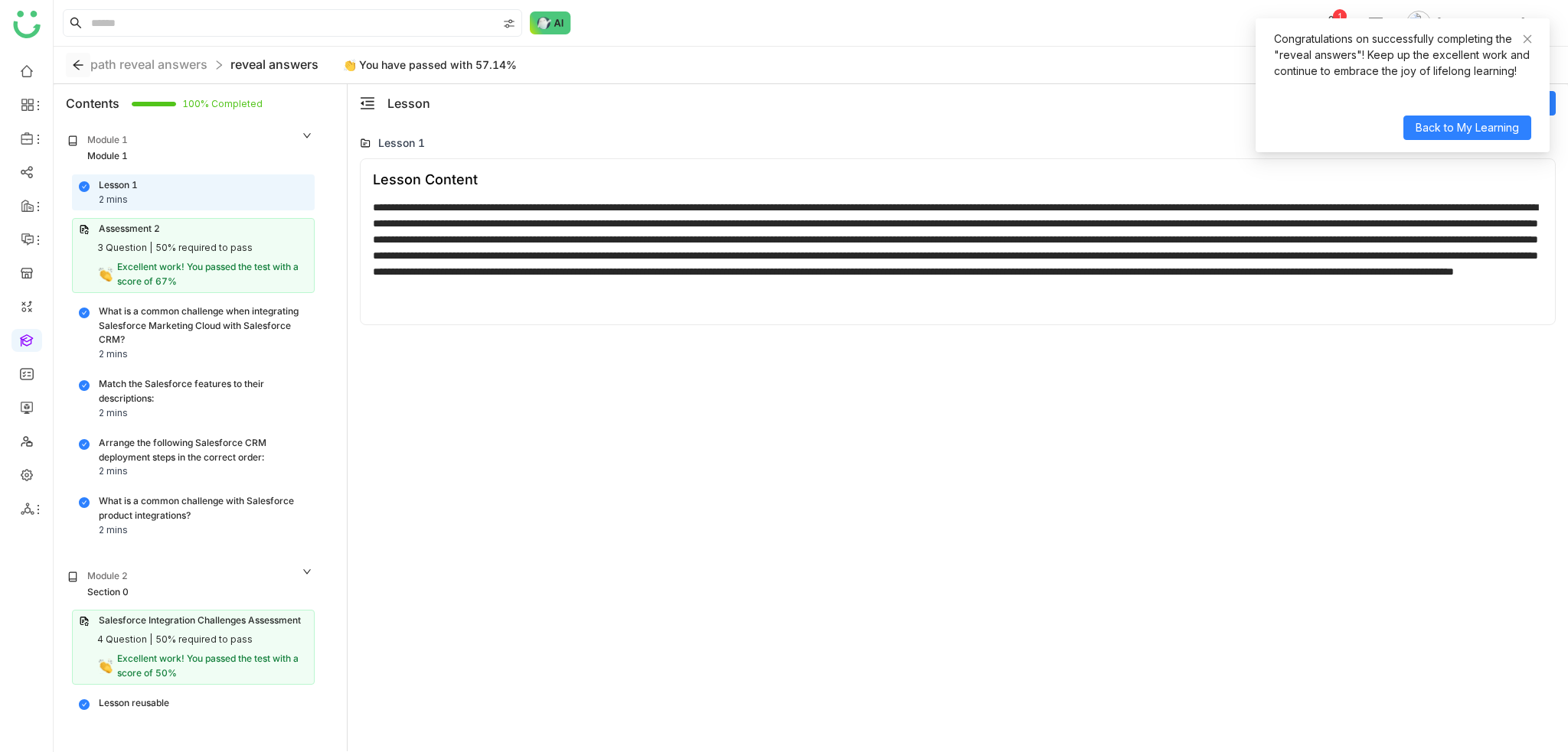
click at [76, 66] on icon at bounding box center [78, 65] width 12 height 12
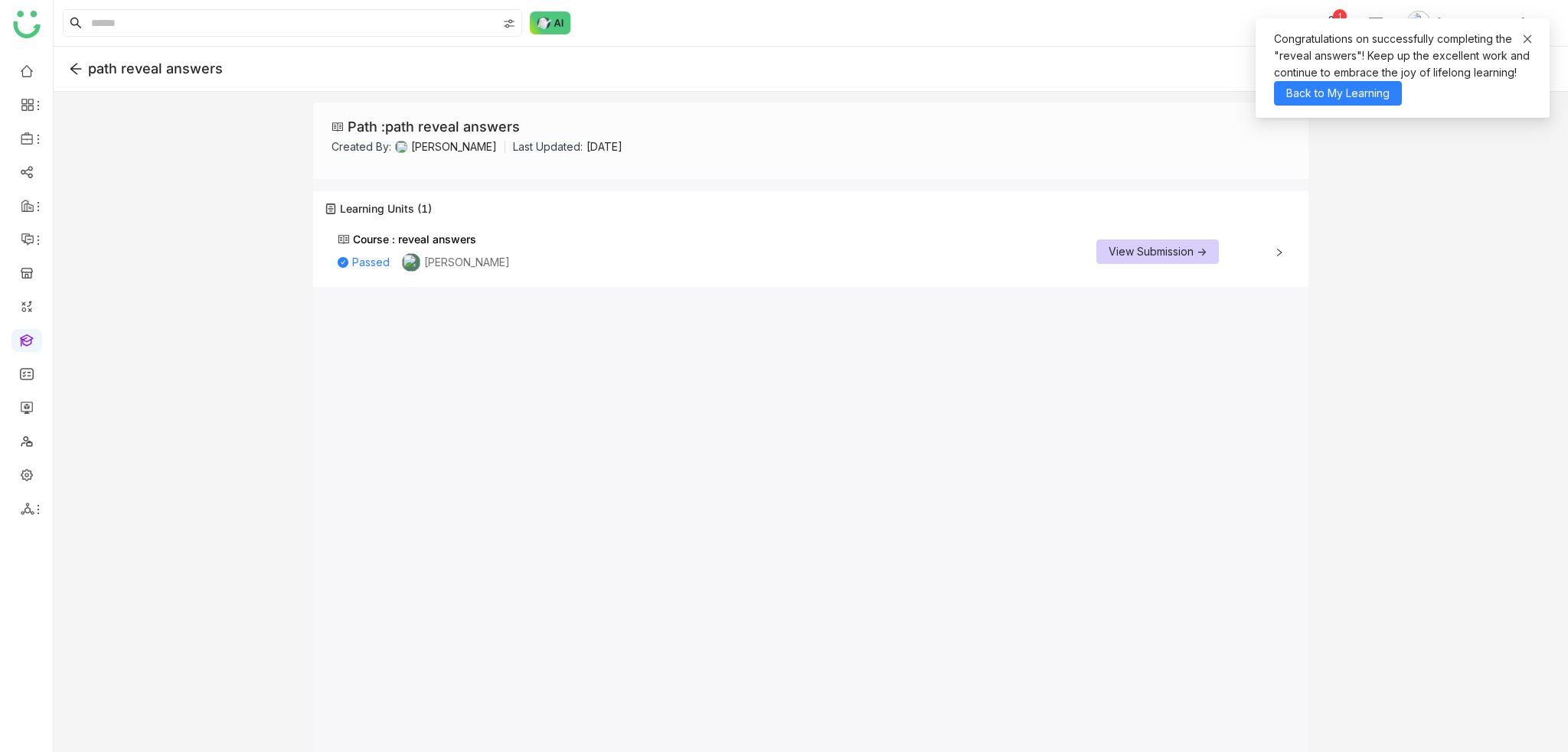
click at [1523, 38] on icon at bounding box center [1528, 38] width 11 height 11
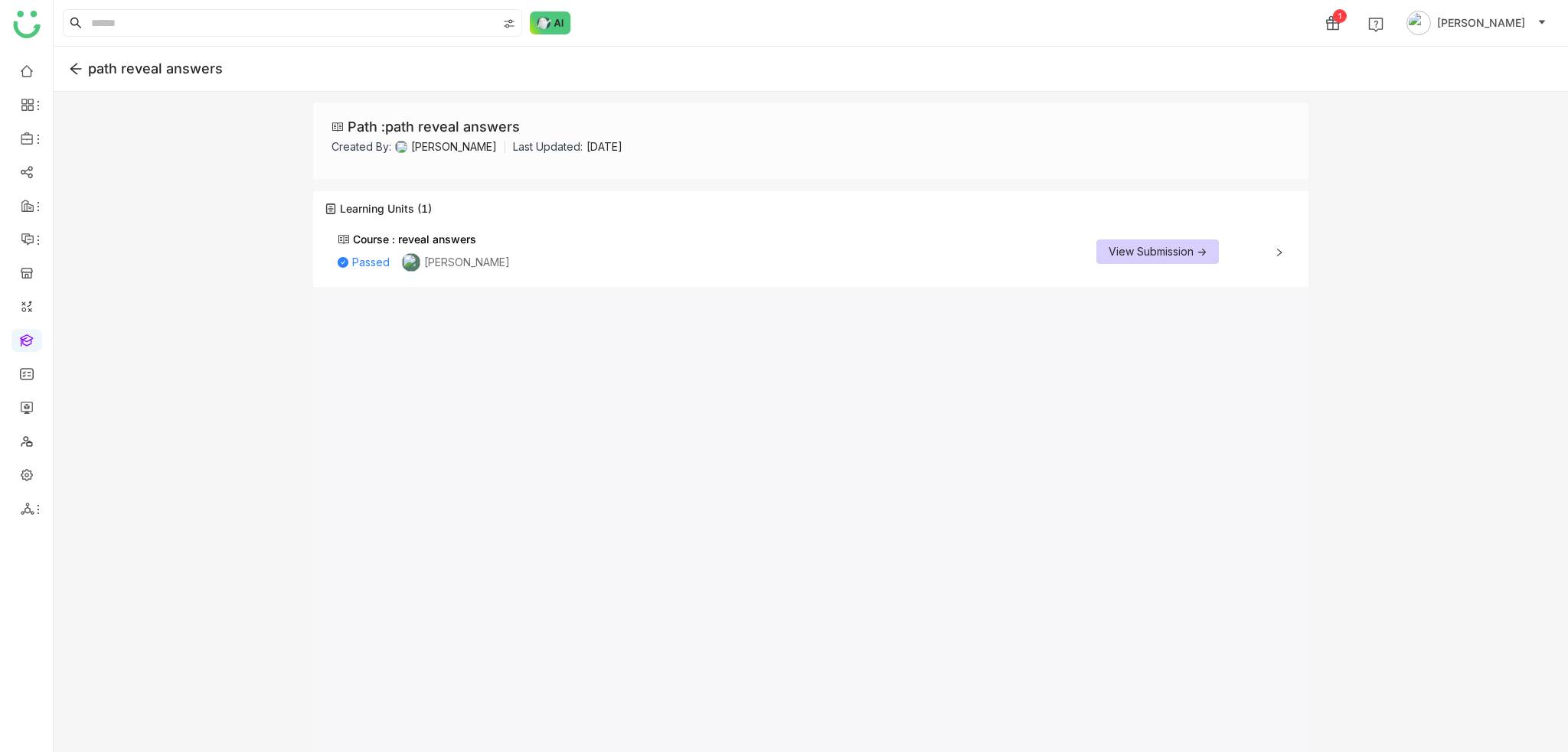
click at [81, 67] on icon at bounding box center [76, 68] width 14 height 14
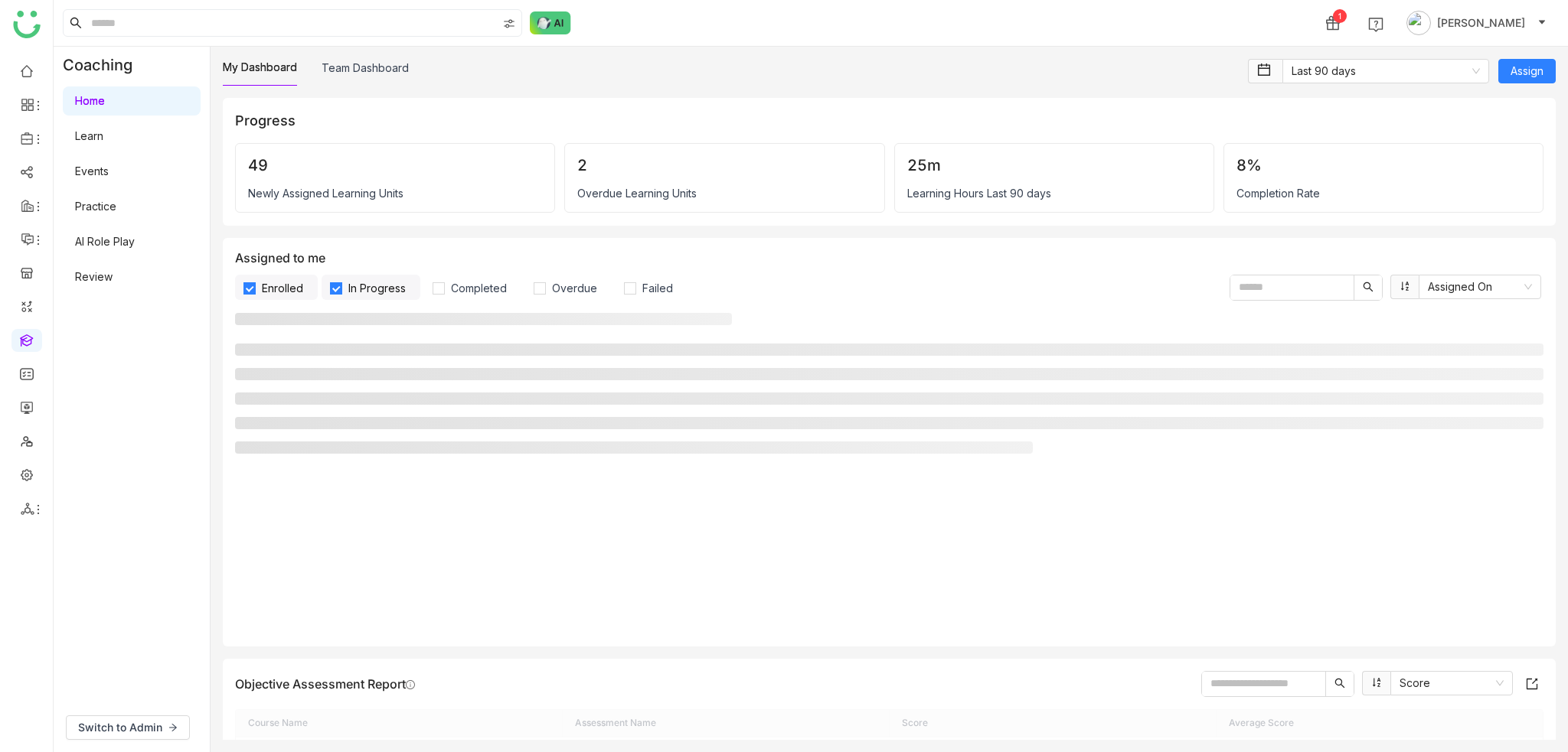
click at [25, 333] on link at bounding box center [27, 339] width 14 height 13
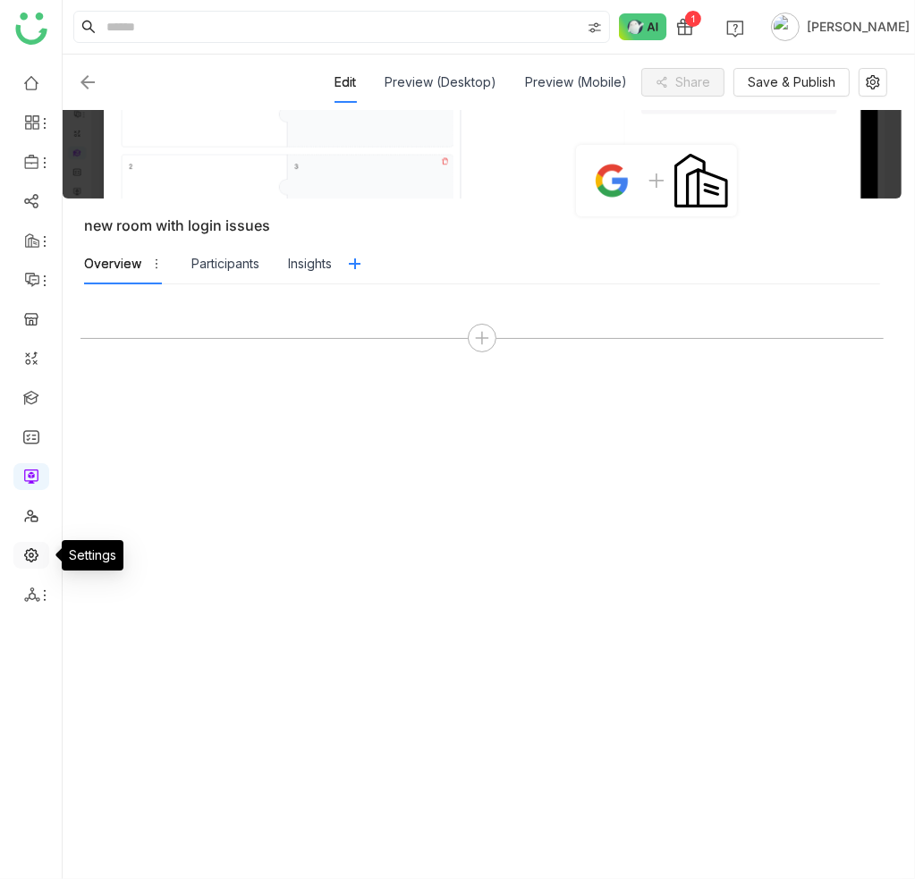
click at [33, 557] on link at bounding box center [31, 554] width 16 height 15
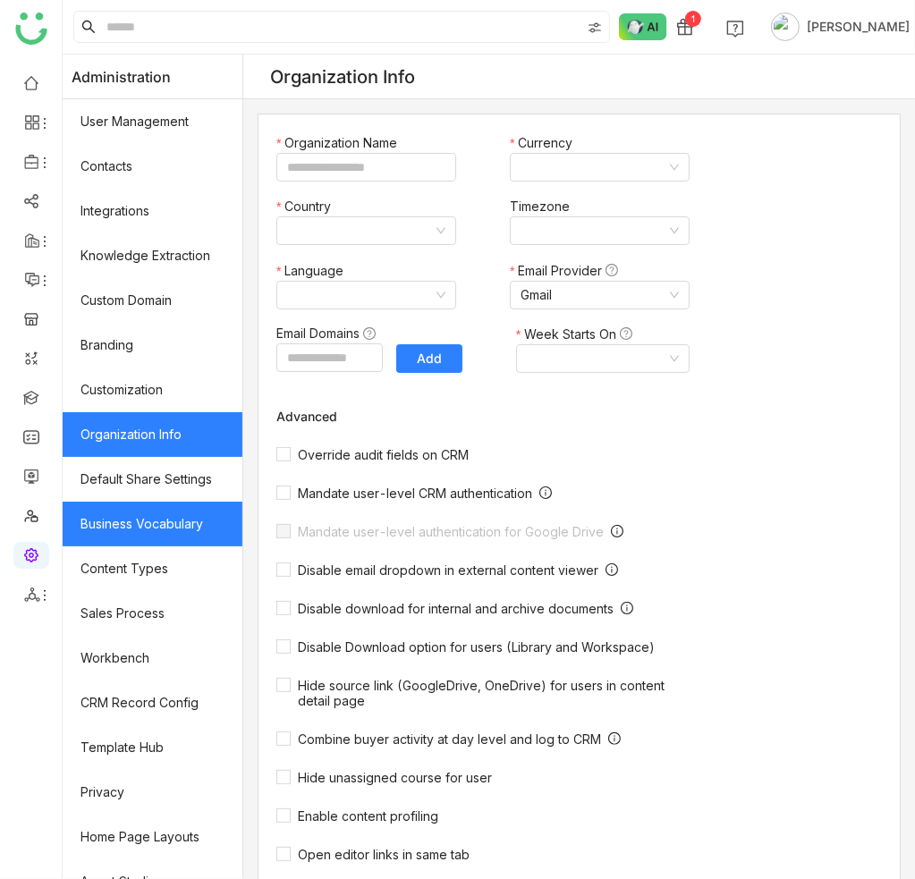
type input "*******"
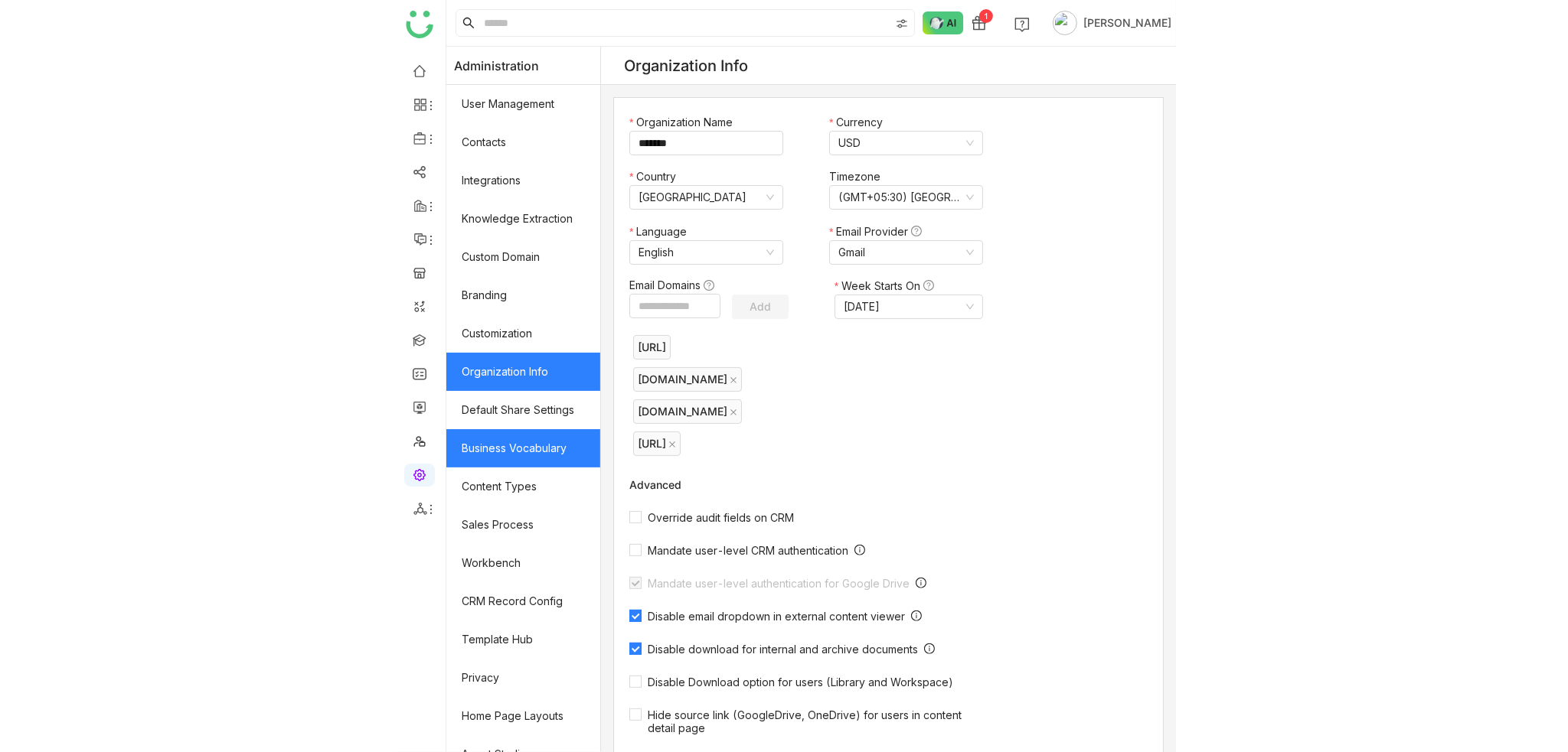
scroll to position [59, 0]
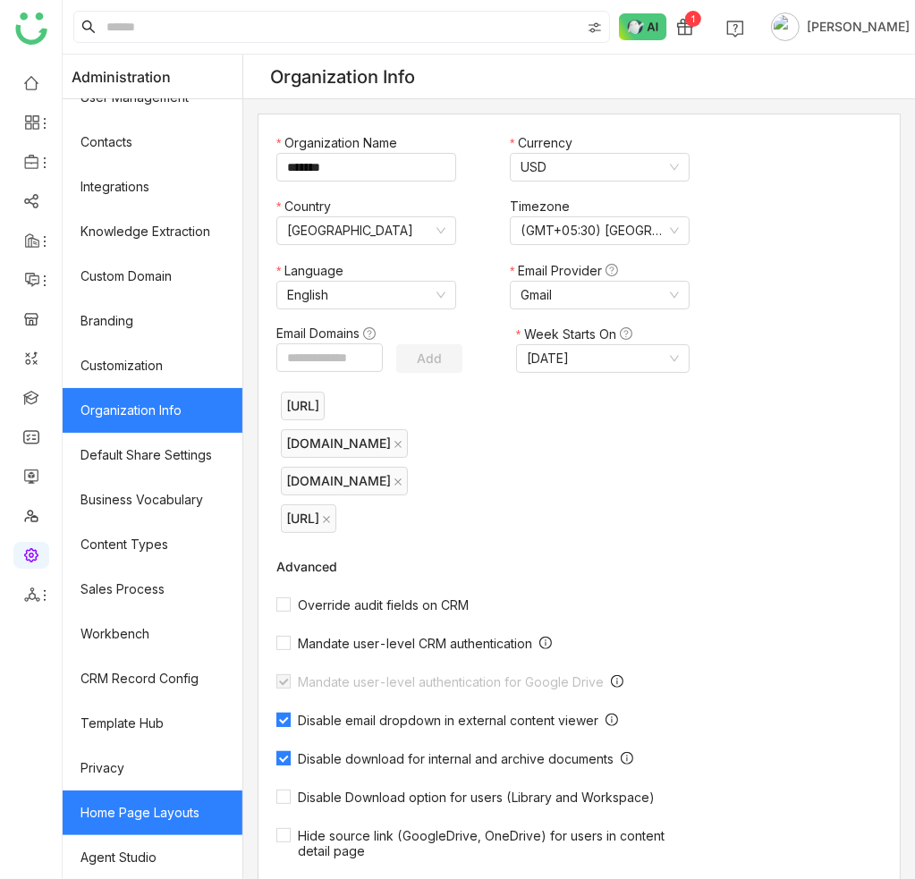
click at [147, 792] on link "Home Page Layouts" at bounding box center [153, 813] width 180 height 45
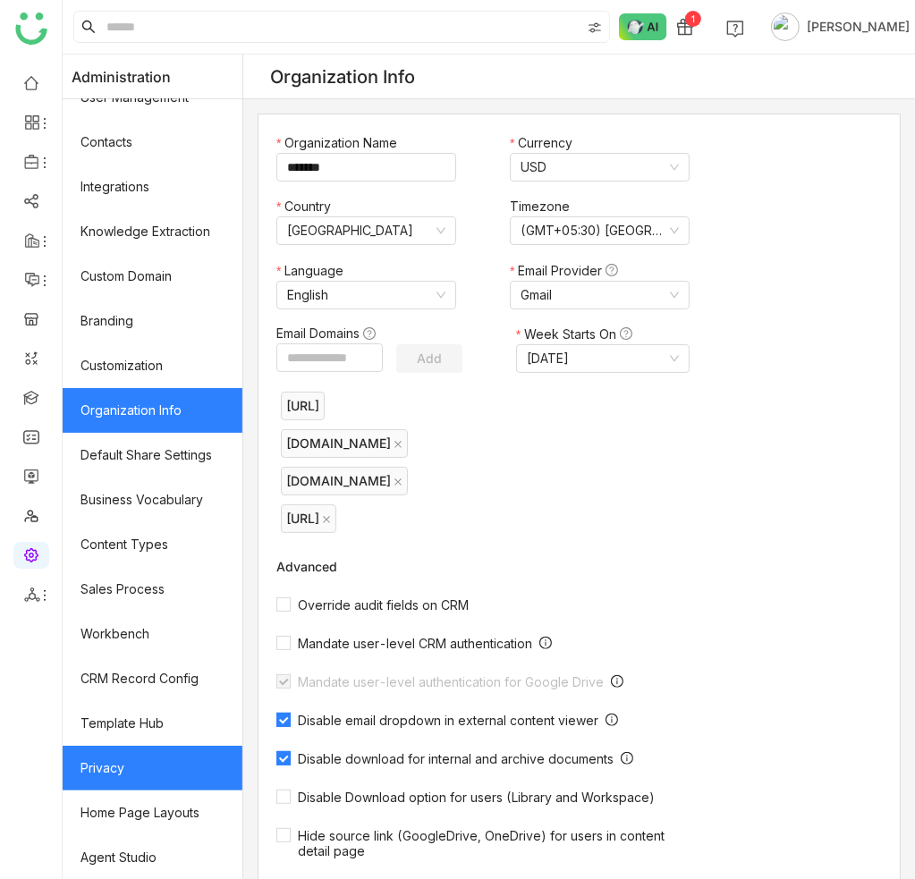
click at [154, 773] on link "Privacy" at bounding box center [153, 768] width 180 height 45
